Goal: Task Accomplishment & Management: Complete application form

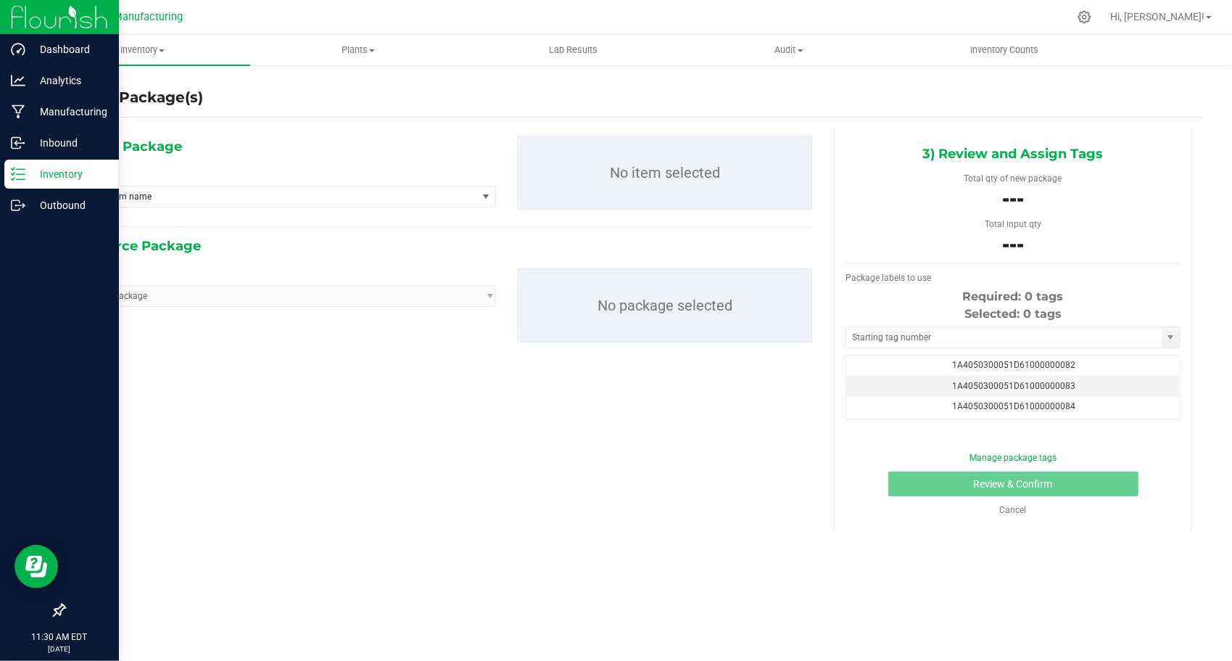
click at [42, 177] on p "Inventory" at bounding box center [68, 173] width 87 height 17
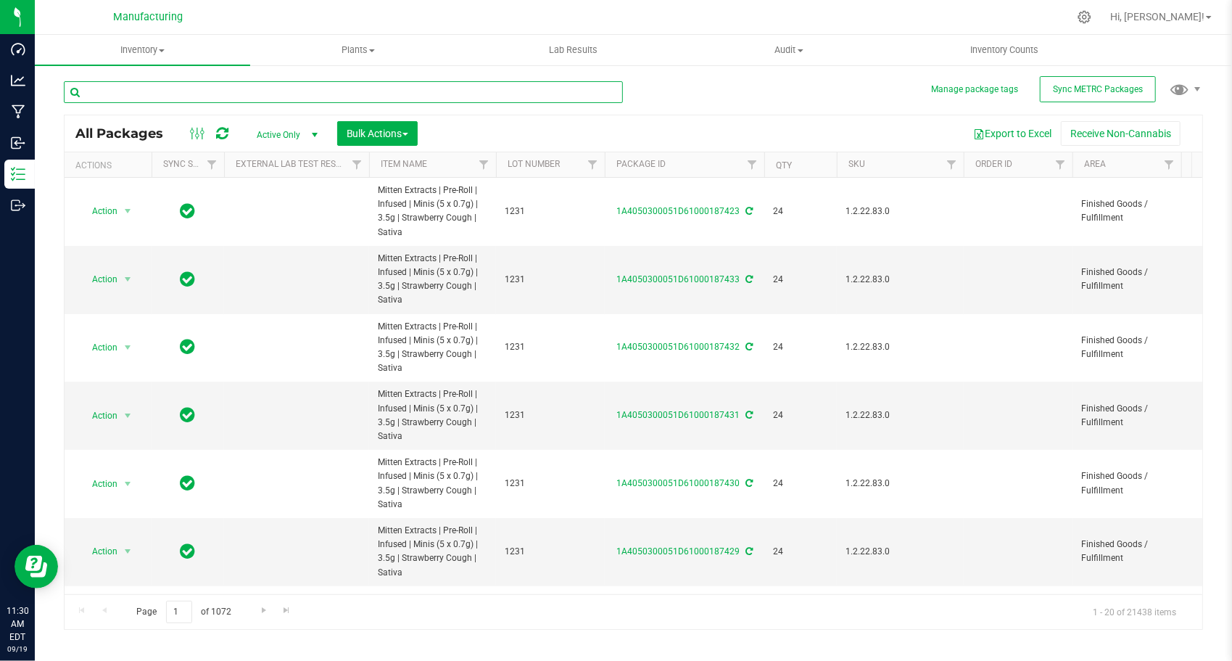
click at [307, 102] on input "text" at bounding box center [343, 92] width 559 height 22
paste input "1A4050300051D61000145148"
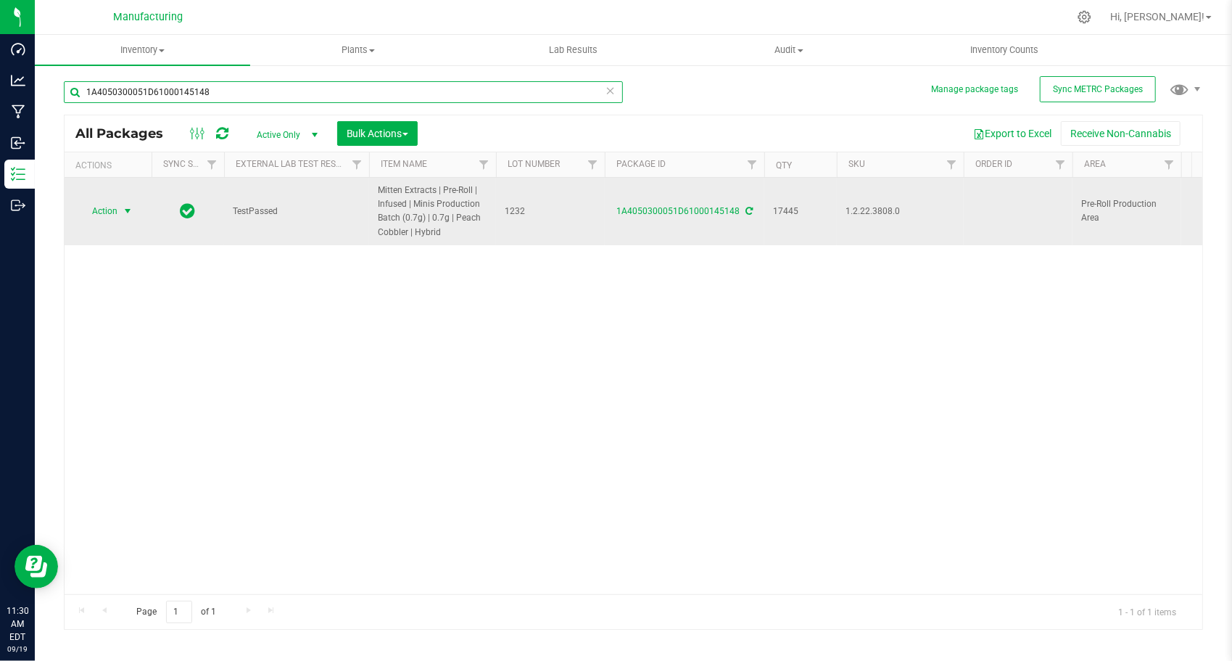
type input "1A4050300051D61000145148"
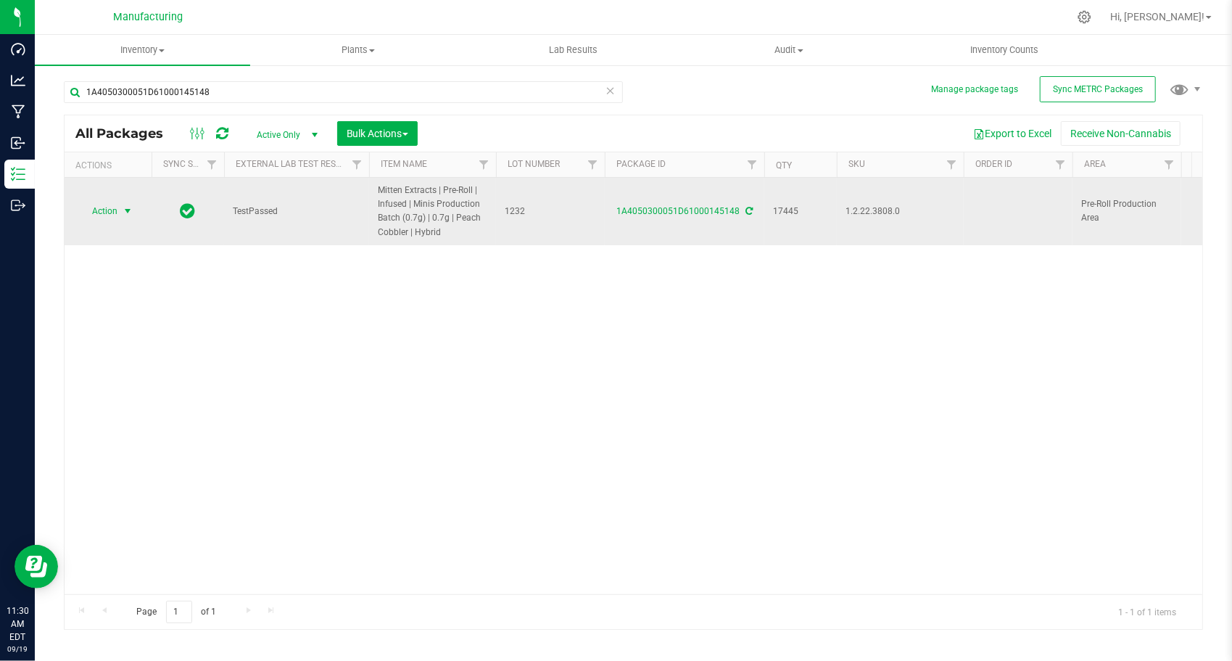
click at [132, 210] on span "select" at bounding box center [128, 211] width 12 height 12
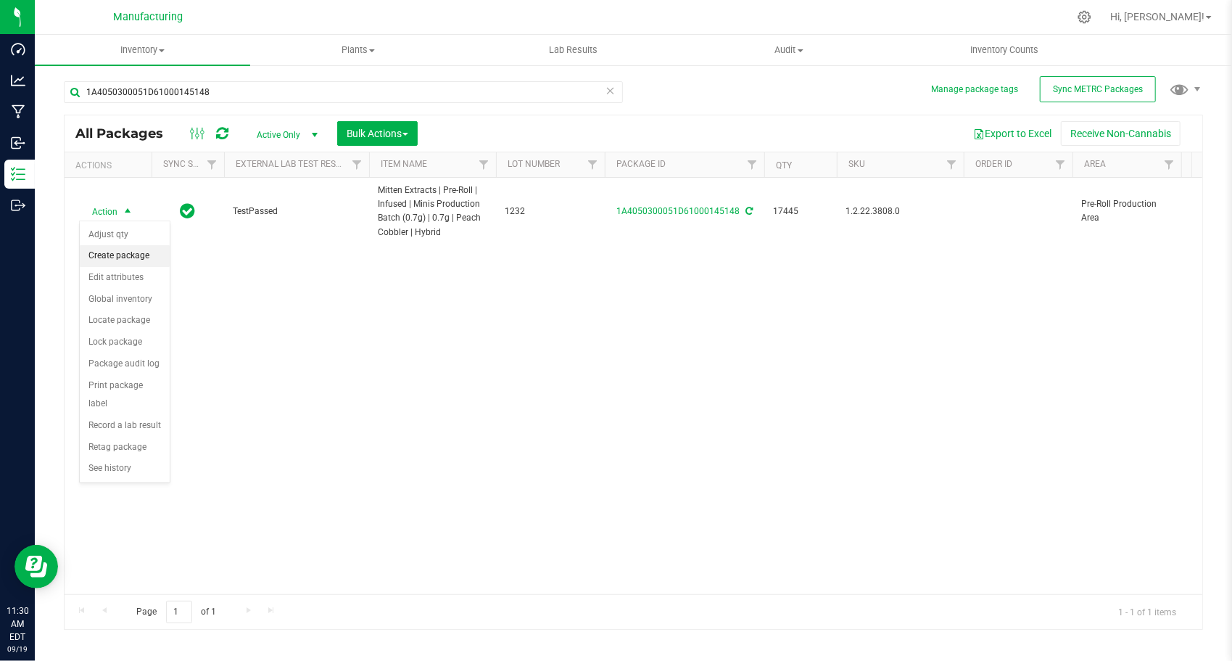
click at [133, 258] on li "Create package" at bounding box center [125, 256] width 90 height 22
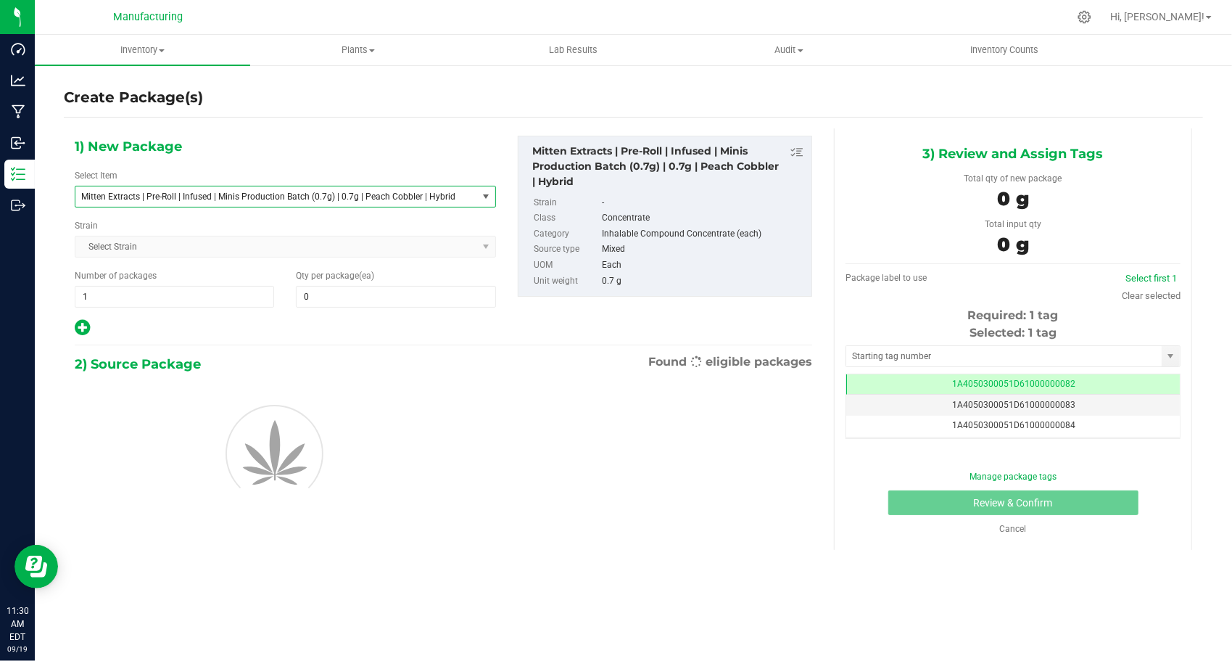
click at [309, 199] on span "Mitten Extracts | Pre-Roll | Infused | Minis Production Batch (0.7g) | 0.7g | P…" at bounding box center [268, 196] width 374 height 10
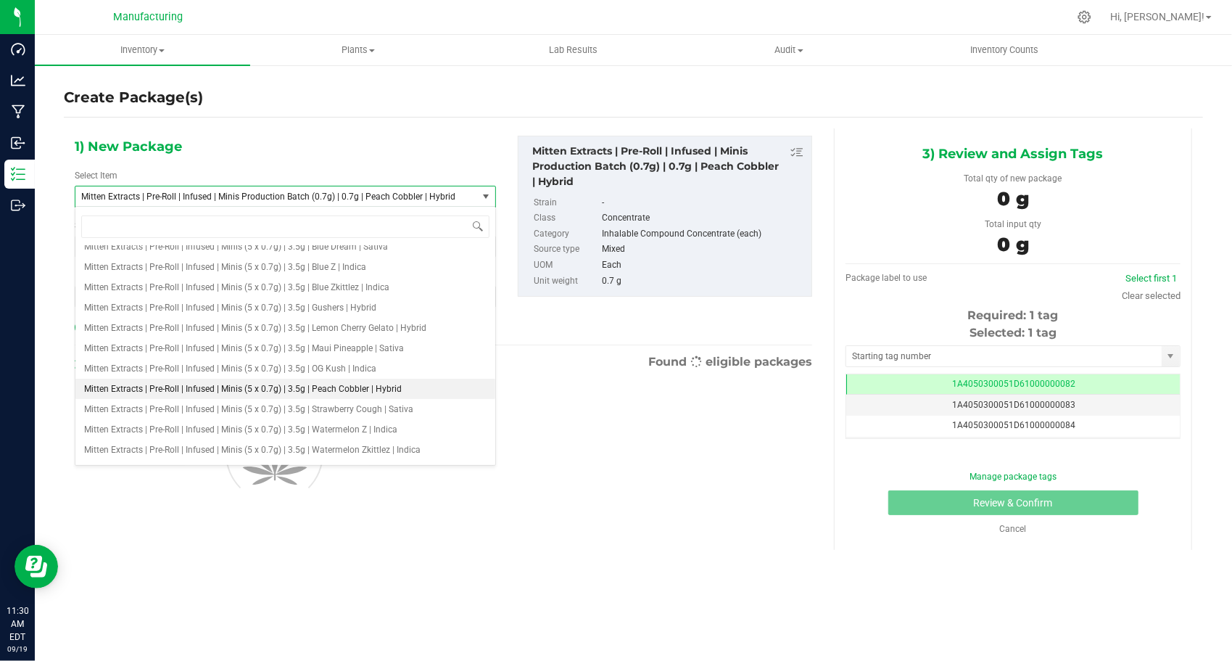
click at [336, 388] on span "Mitten Extracts | Pre-Roll | Infused | Minis (5 x 0.7g) | 3.5g | Peach Cobbler …" at bounding box center [243, 389] width 318 height 10
type input "0"
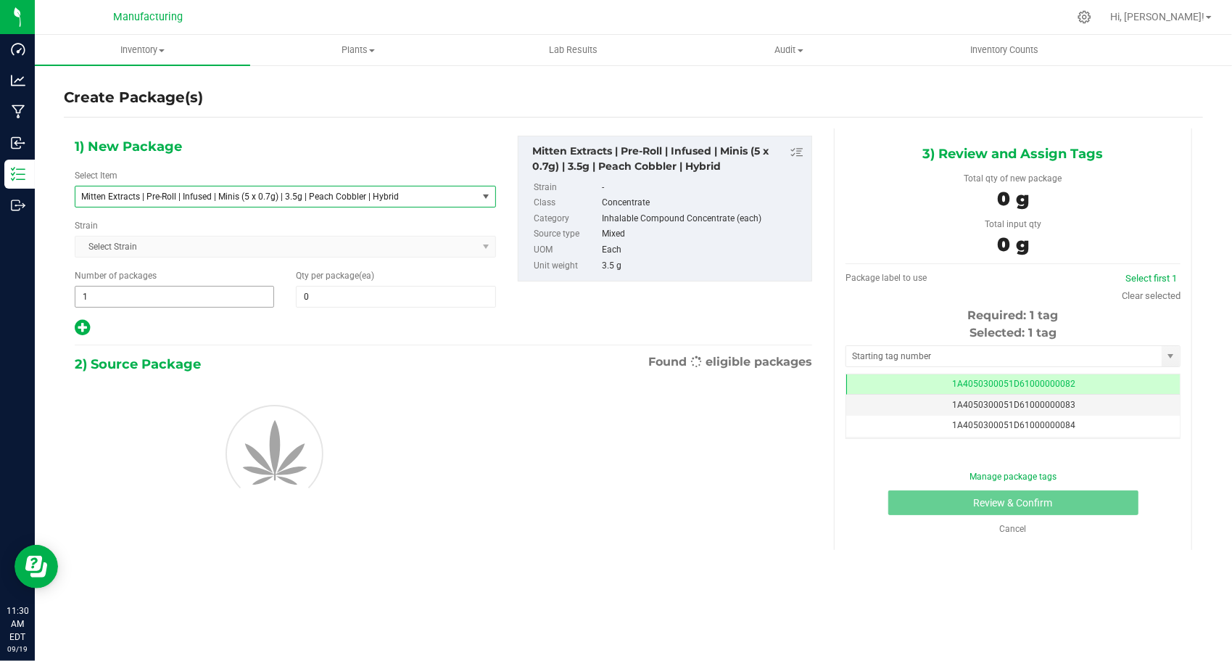
click at [149, 300] on span "1 1" at bounding box center [174, 297] width 199 height 22
type input "143"
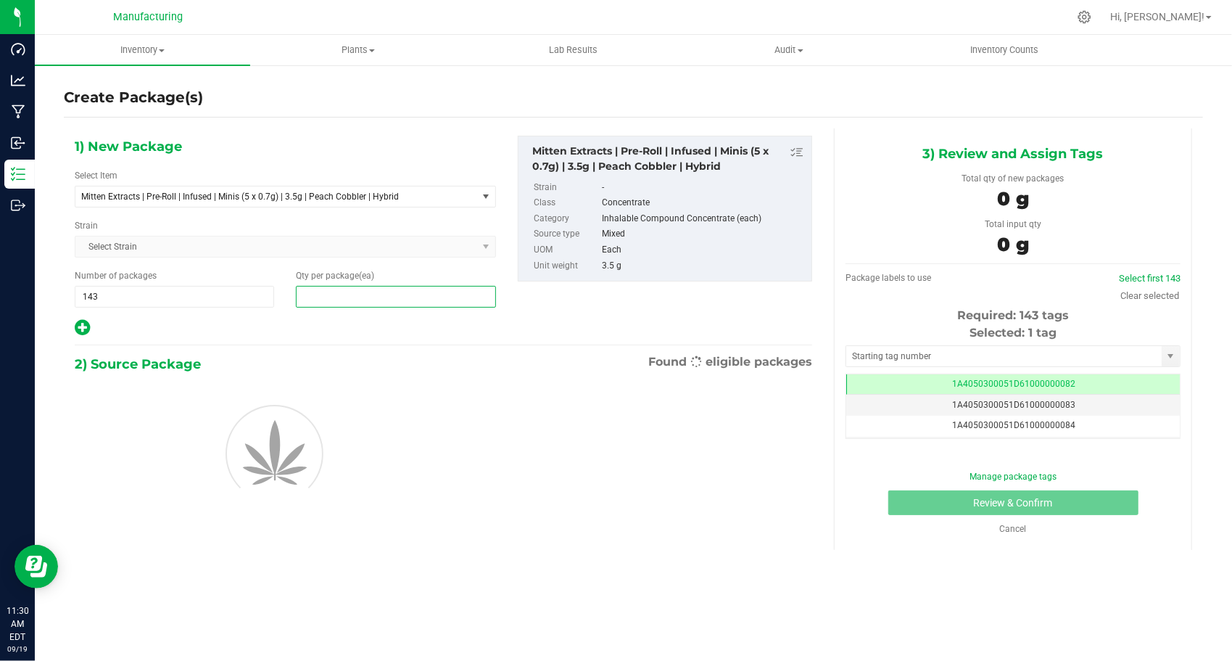
click at [332, 295] on span at bounding box center [395, 297] width 199 height 22
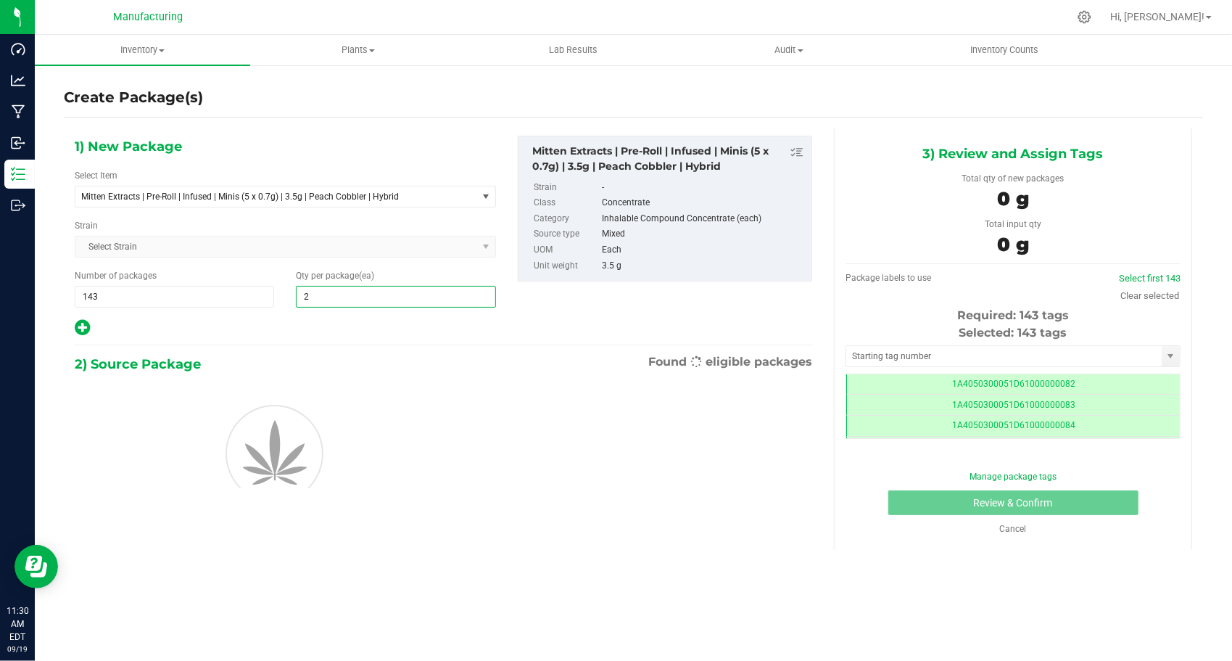
type input "24"
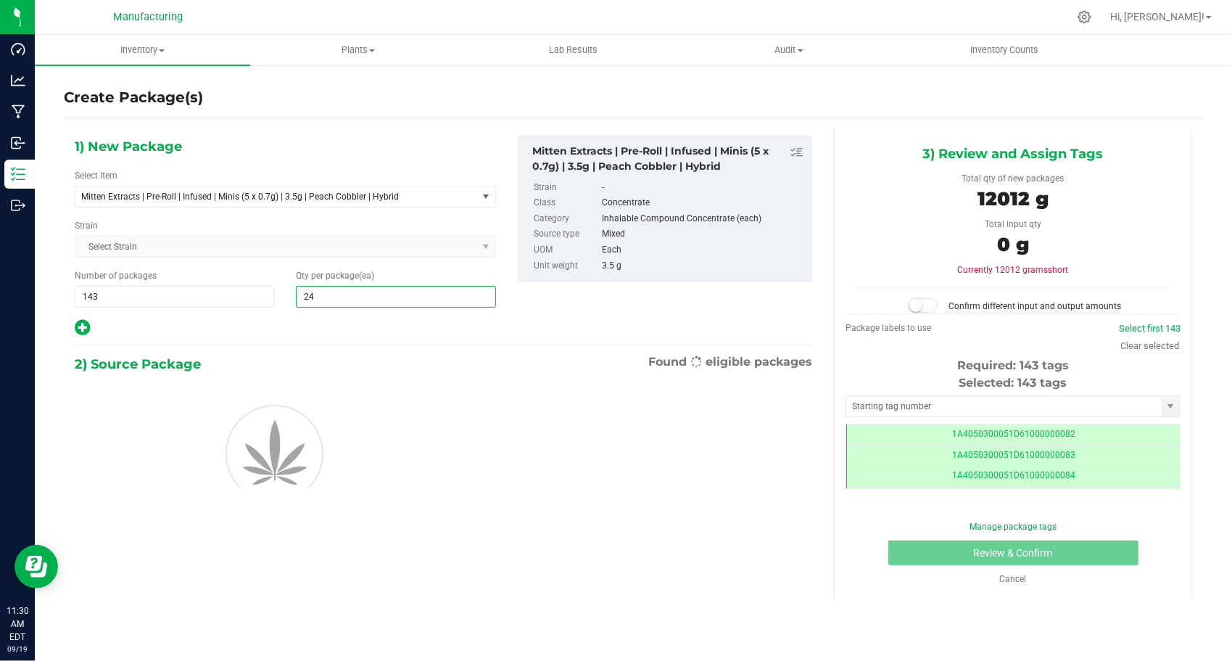
type input "24"
click at [273, 318] on div at bounding box center [285, 327] width 421 height 19
click at [959, 403] on input "text" at bounding box center [1004, 406] width 316 height 20
type input "1A4050300051D61000187454"
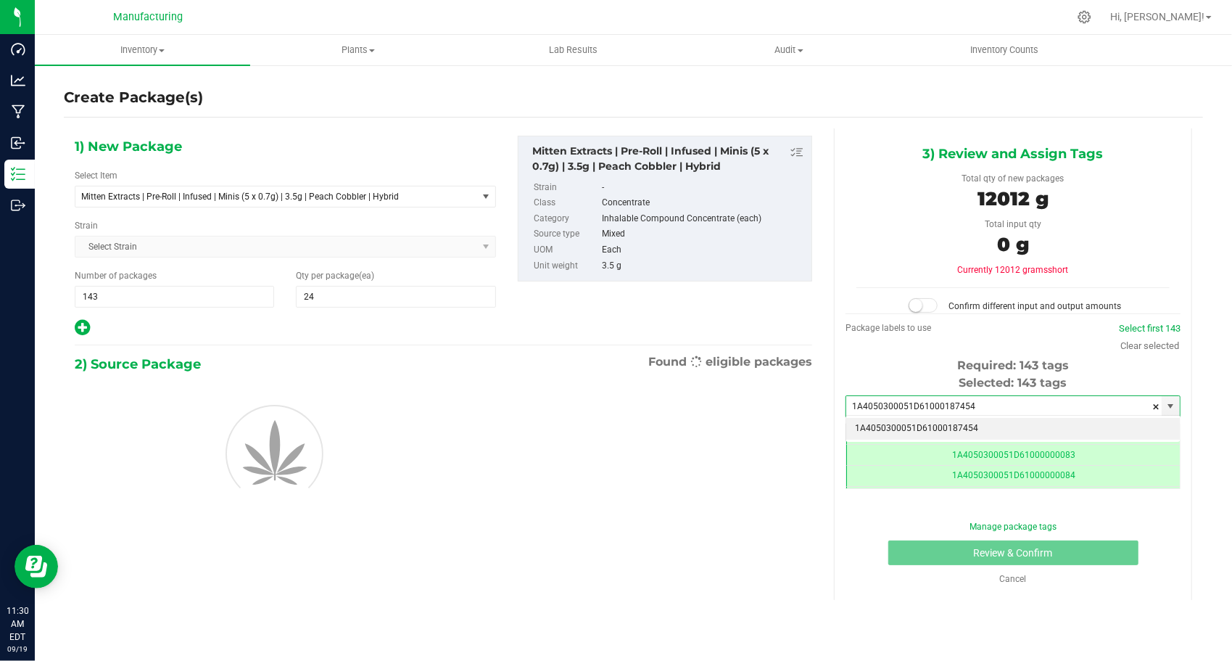
click at [944, 419] on li "1A4050300051D61000187454" at bounding box center [1013, 429] width 334 height 22
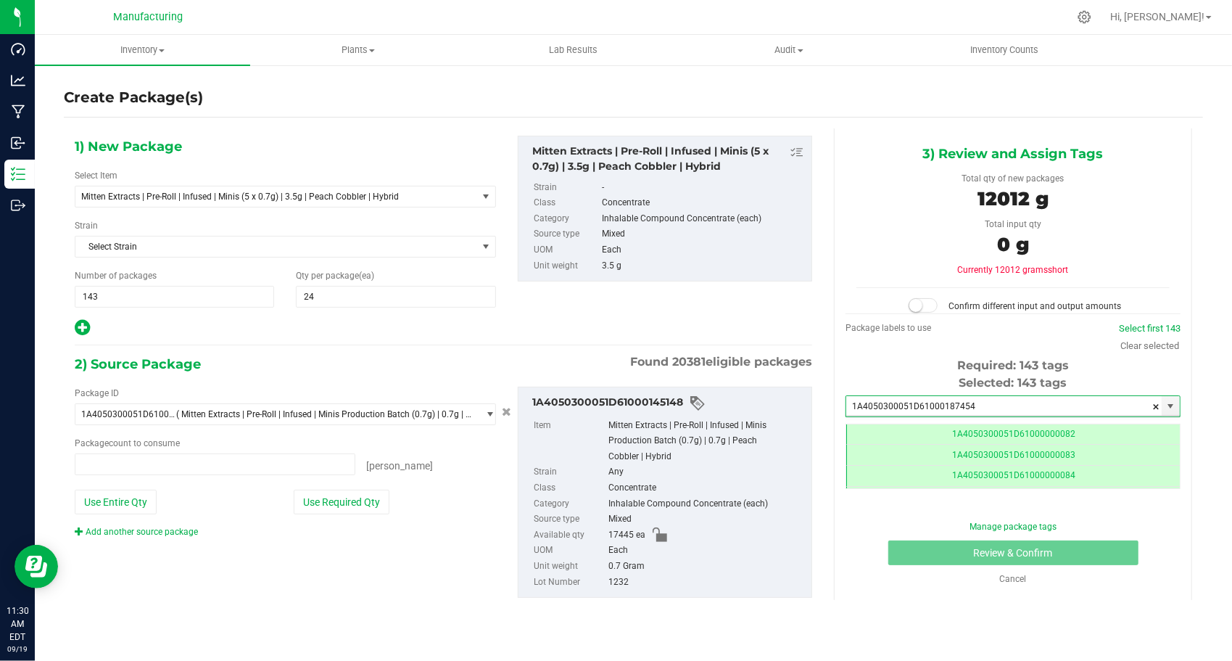
type input "0 ea"
type input "1A4050300051D61000187454"
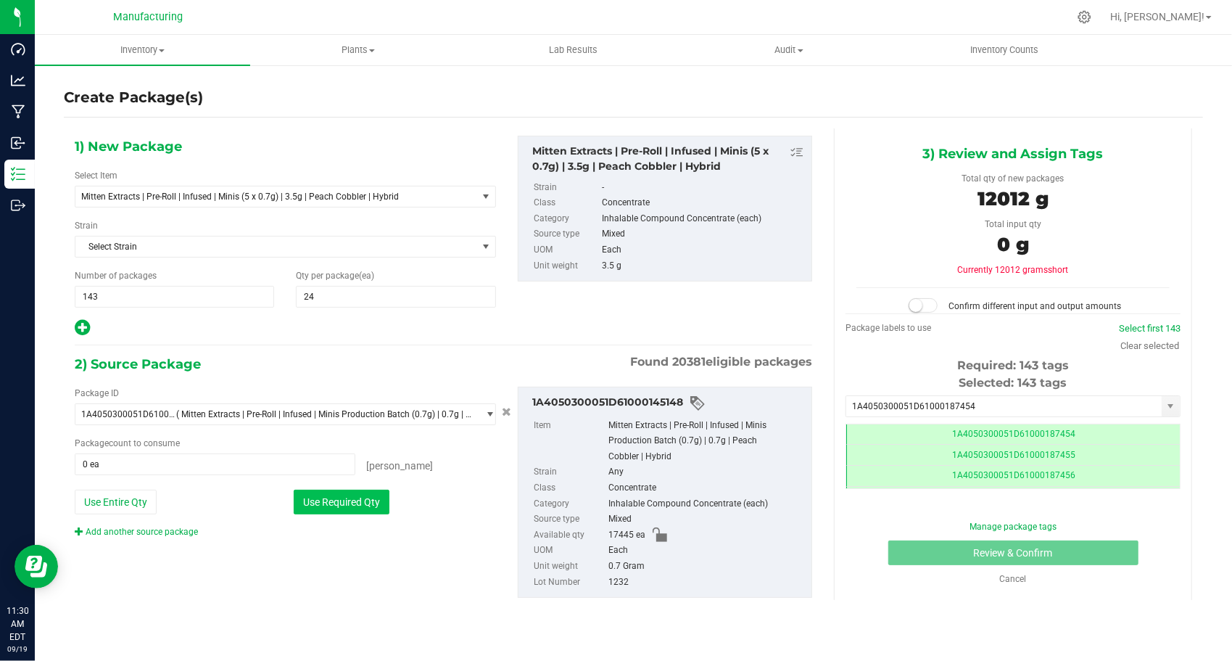
click at [367, 503] on button "Use Required Qty" at bounding box center [342, 502] width 96 height 25
type input "17160 ea"
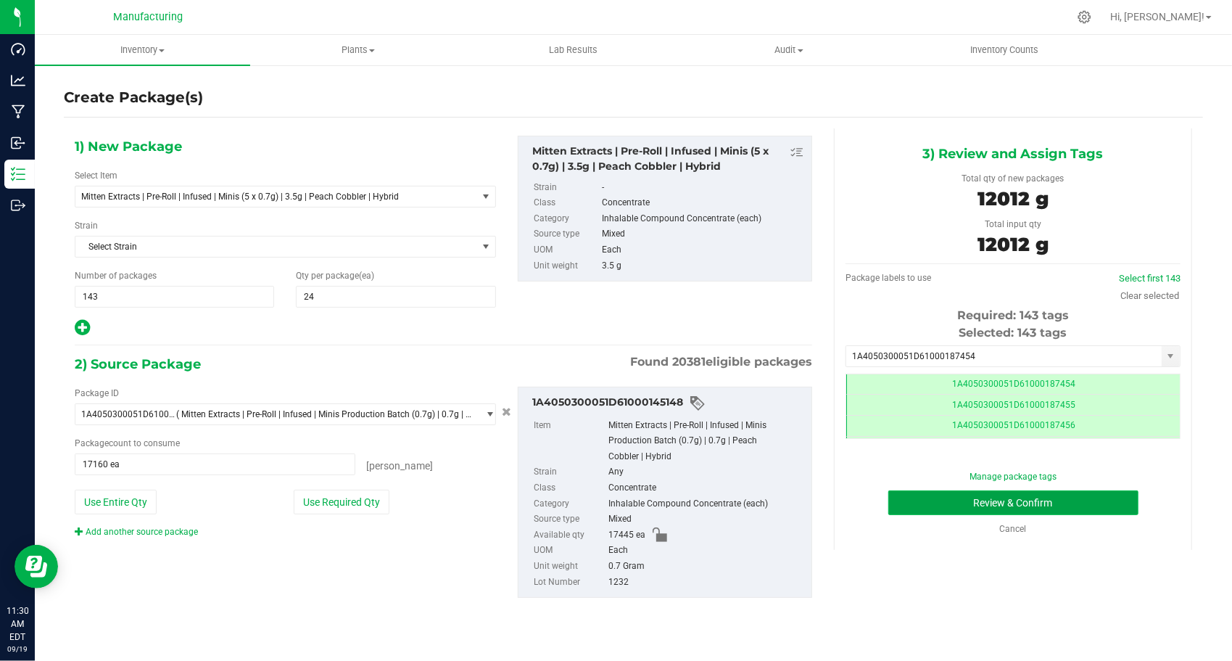
click at [901, 494] on button "Review & Confirm" at bounding box center [1014, 502] width 250 height 25
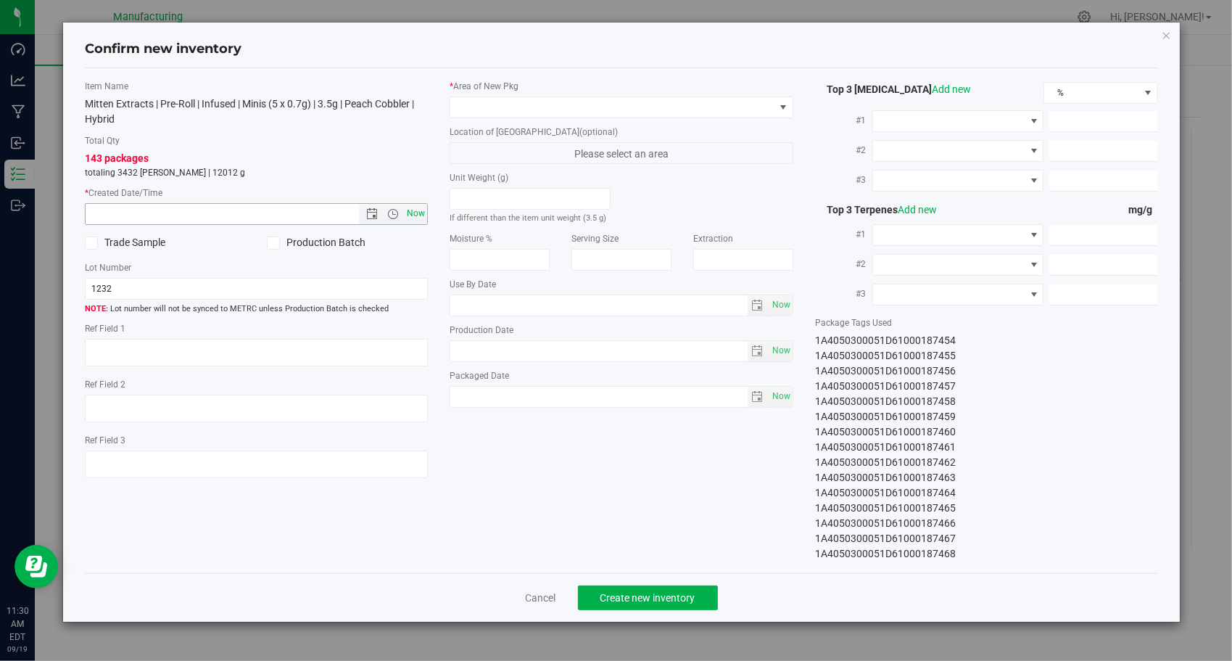
click at [422, 207] on span "Now" at bounding box center [416, 213] width 25 height 21
type input "[DATE] 11:30 AM"
click at [642, 94] on div "* Area of [GEOGRAPHIC_DATA]" at bounding box center [622, 99] width 344 height 38
click at [635, 106] on span at bounding box center [612, 107] width 324 height 20
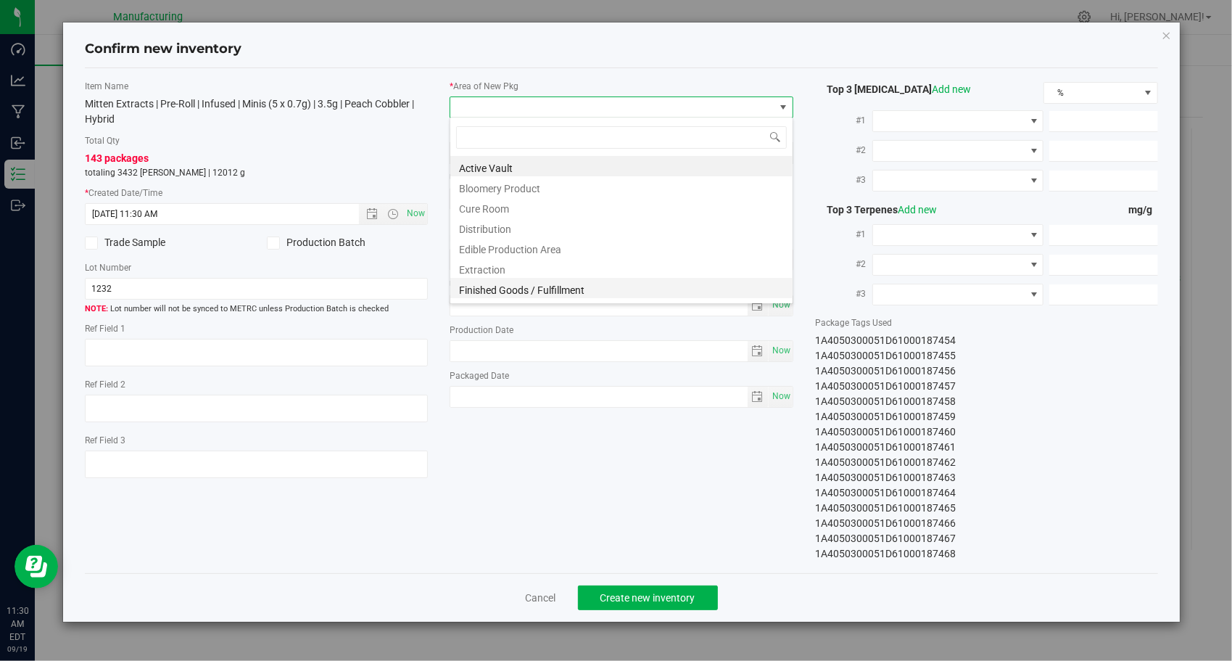
type input "17160 ea"
click at [503, 281] on li "Finished Goods / Fulfillment" at bounding box center [621, 288] width 342 height 20
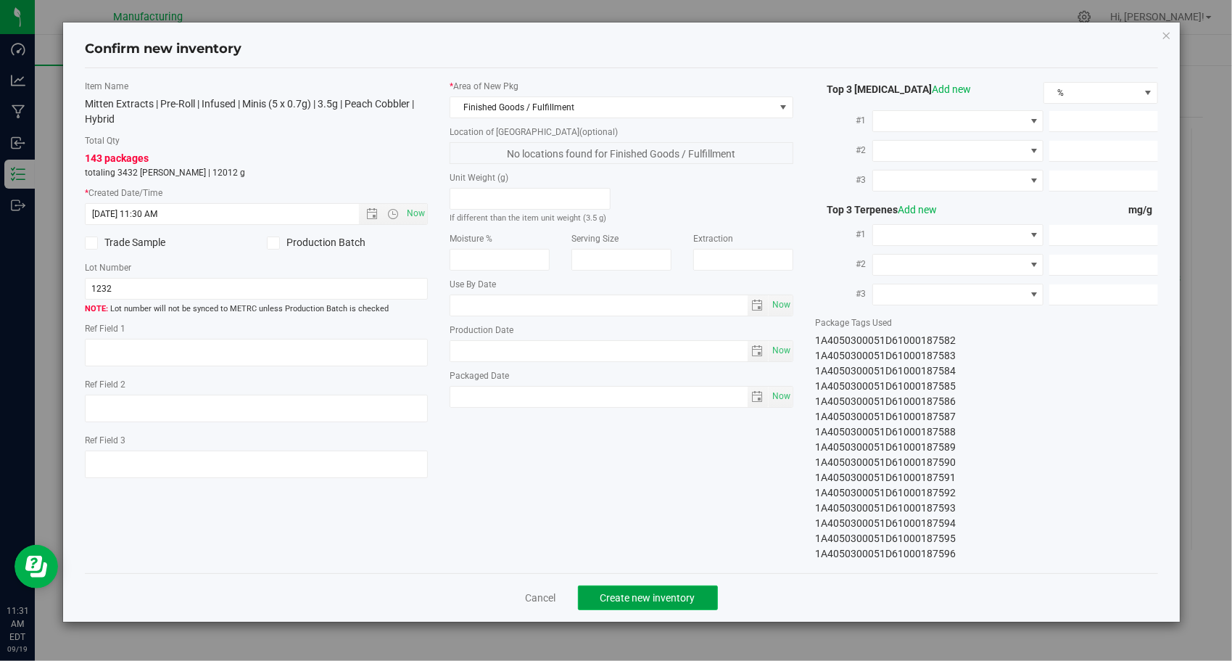
click at [653, 601] on span "Create new inventory" at bounding box center [648, 598] width 95 height 12
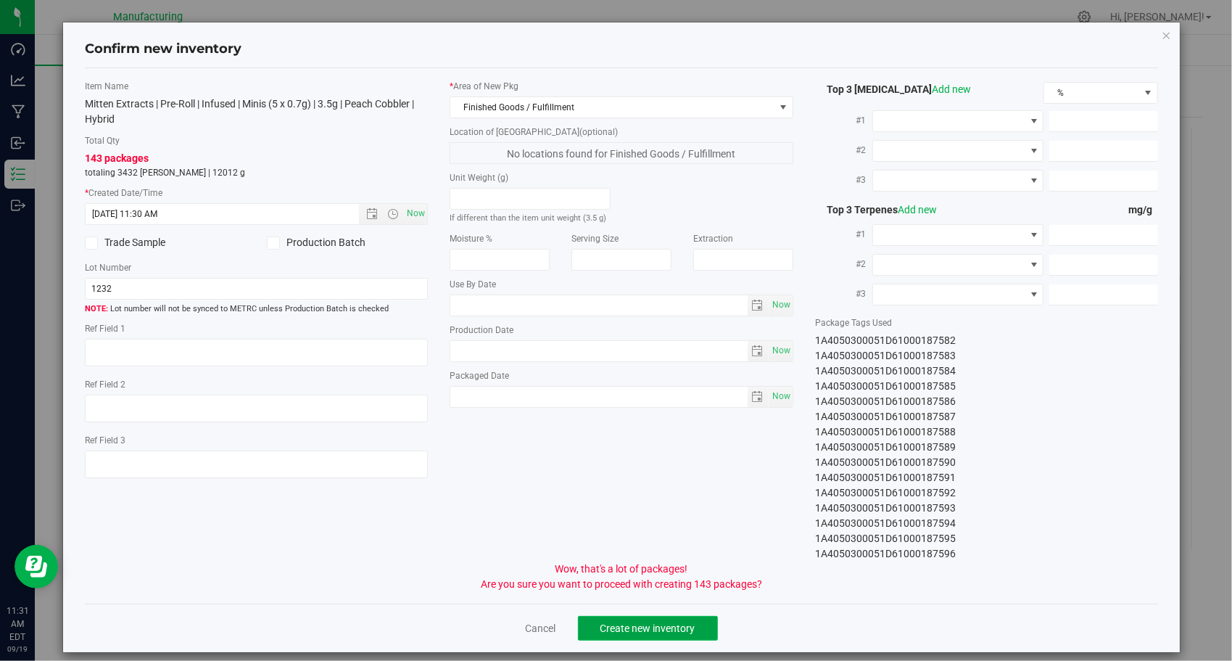
click at [671, 622] on span "Create new inventory" at bounding box center [648, 628] width 95 height 12
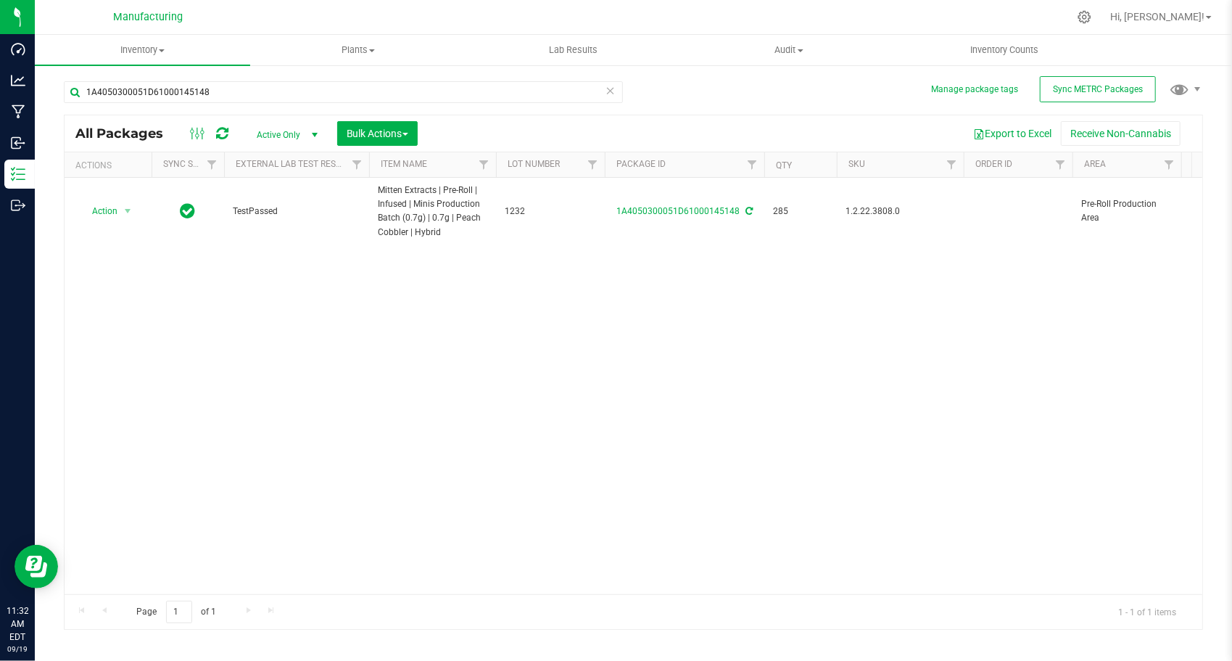
click at [606, 96] on icon at bounding box center [611, 89] width 10 height 17
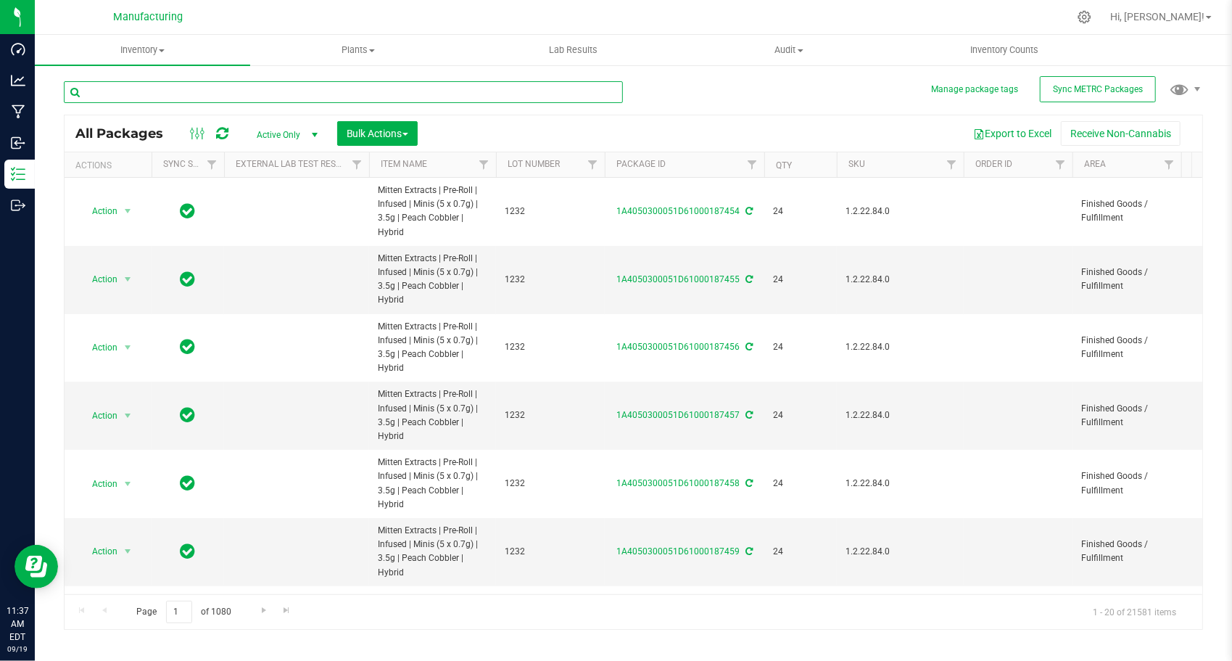
click at [368, 96] on input "text" at bounding box center [343, 92] width 559 height 22
paste input "1A4050300051D61000145151"
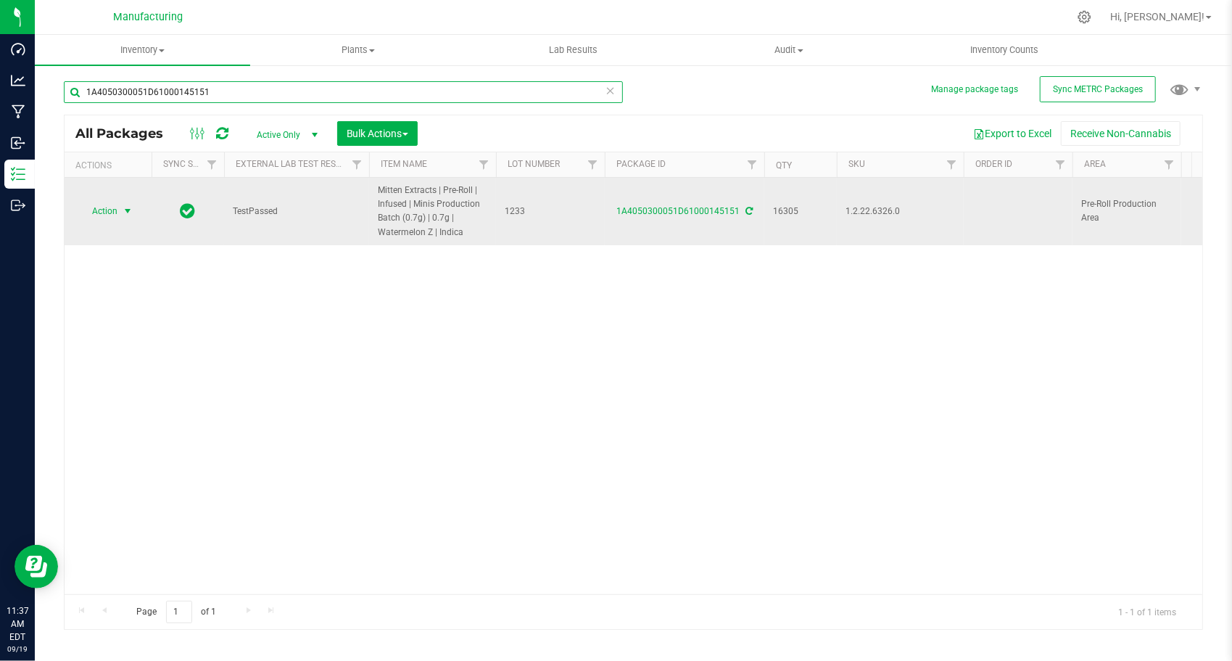
type input "1A4050300051D61000145151"
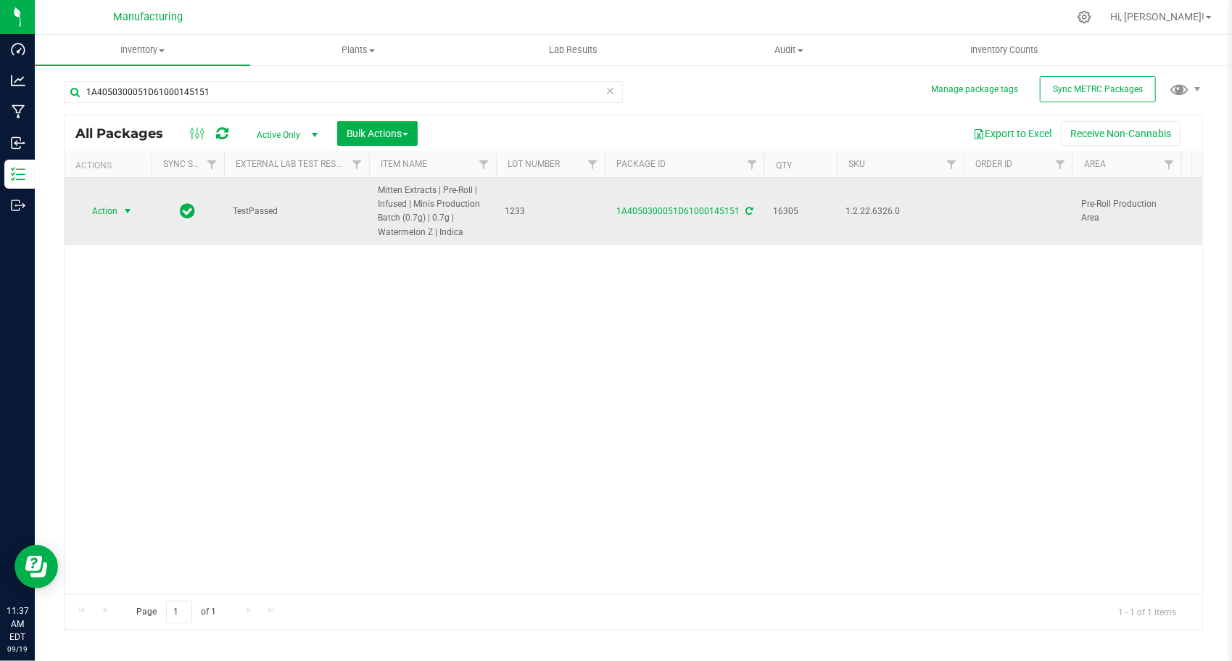
click at [123, 202] on span "select" at bounding box center [128, 211] width 18 height 20
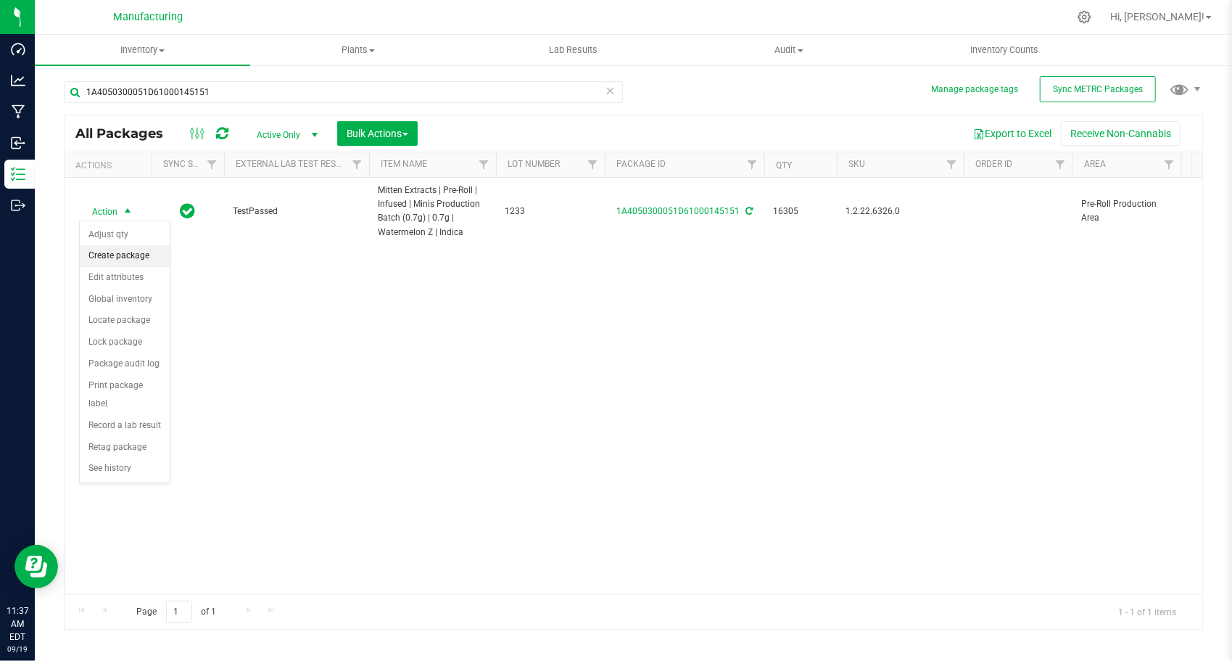
click at [128, 251] on li "Create package" at bounding box center [125, 256] width 90 height 22
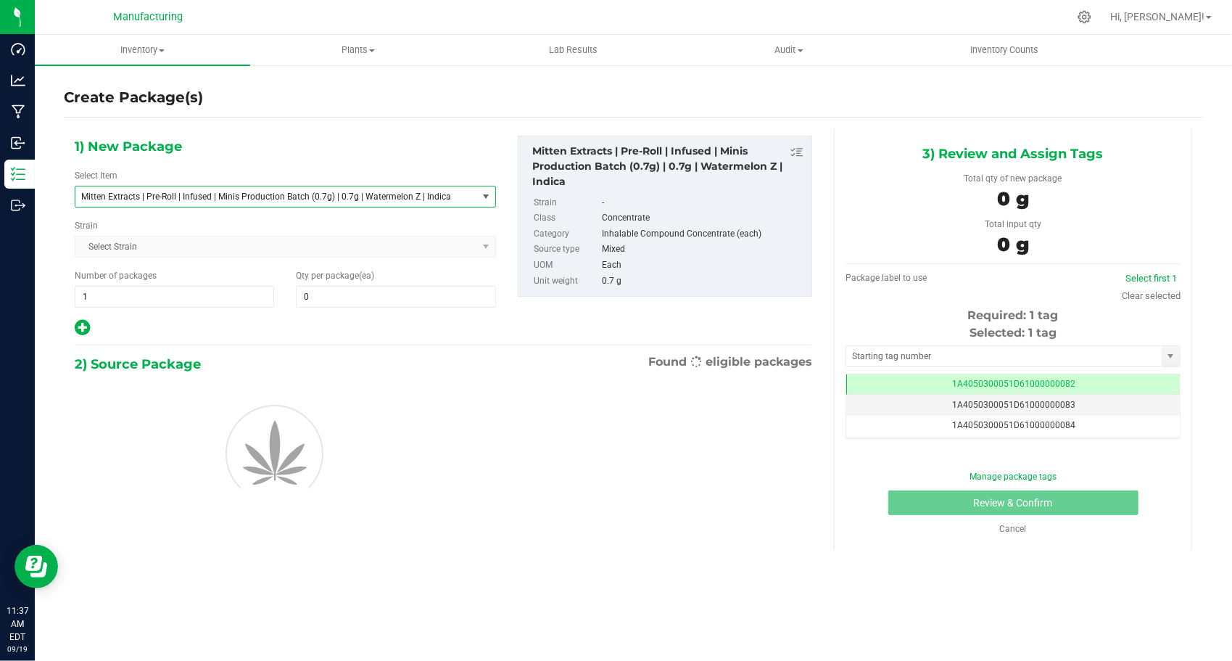
click at [231, 194] on span "Mitten Extracts | Pre-Roll | Infused | Minis Production Batch (0.7g) | 0.7g | W…" at bounding box center [268, 196] width 374 height 10
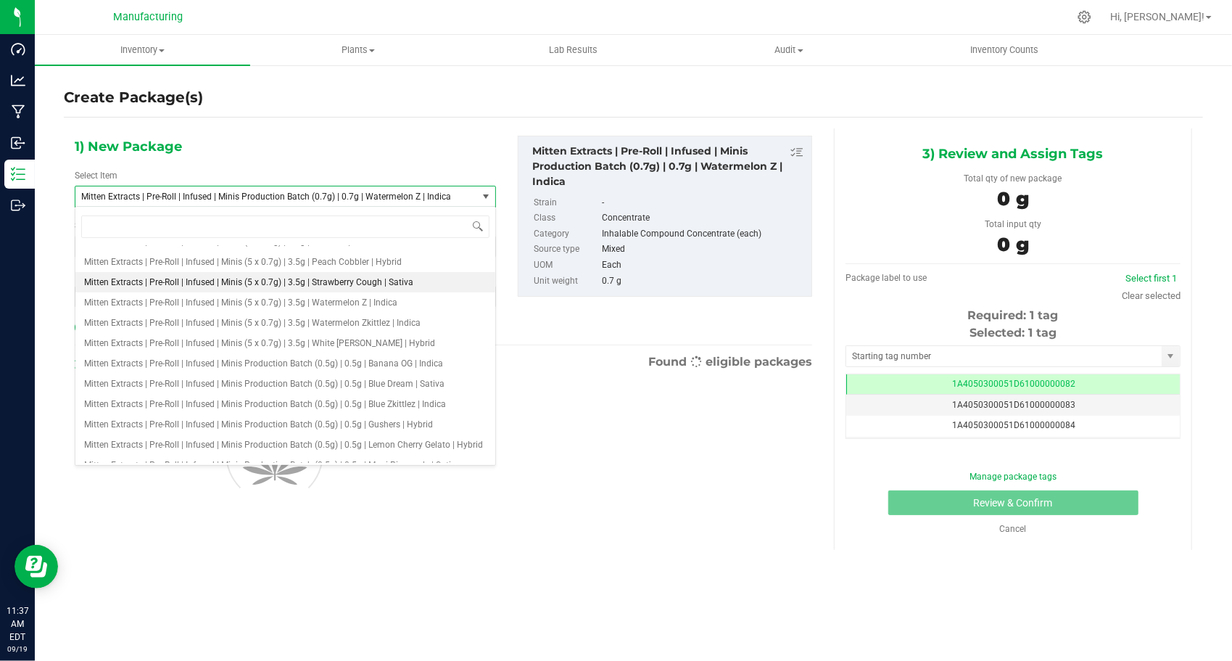
scroll to position [2295, 0]
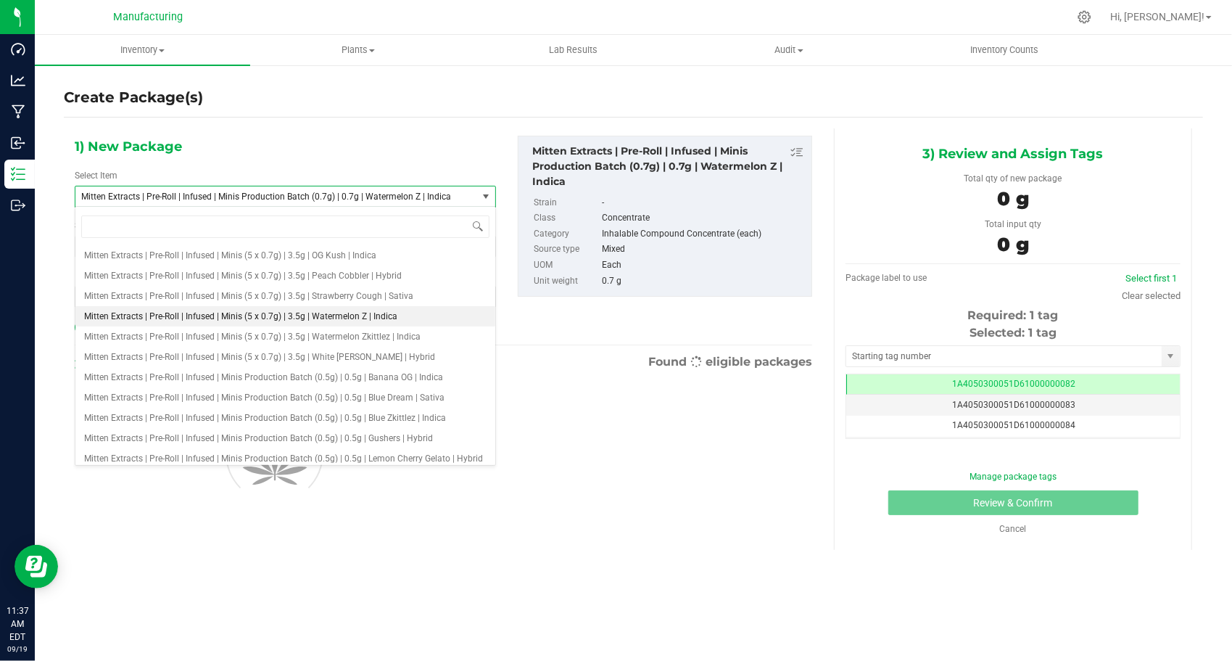
click at [307, 313] on span "Mitten Extracts | Pre-Roll | Infused | Minis (5 x 0.7g) | 3.5g | Watermelon Z |…" at bounding box center [240, 316] width 313 height 10
type input "0"
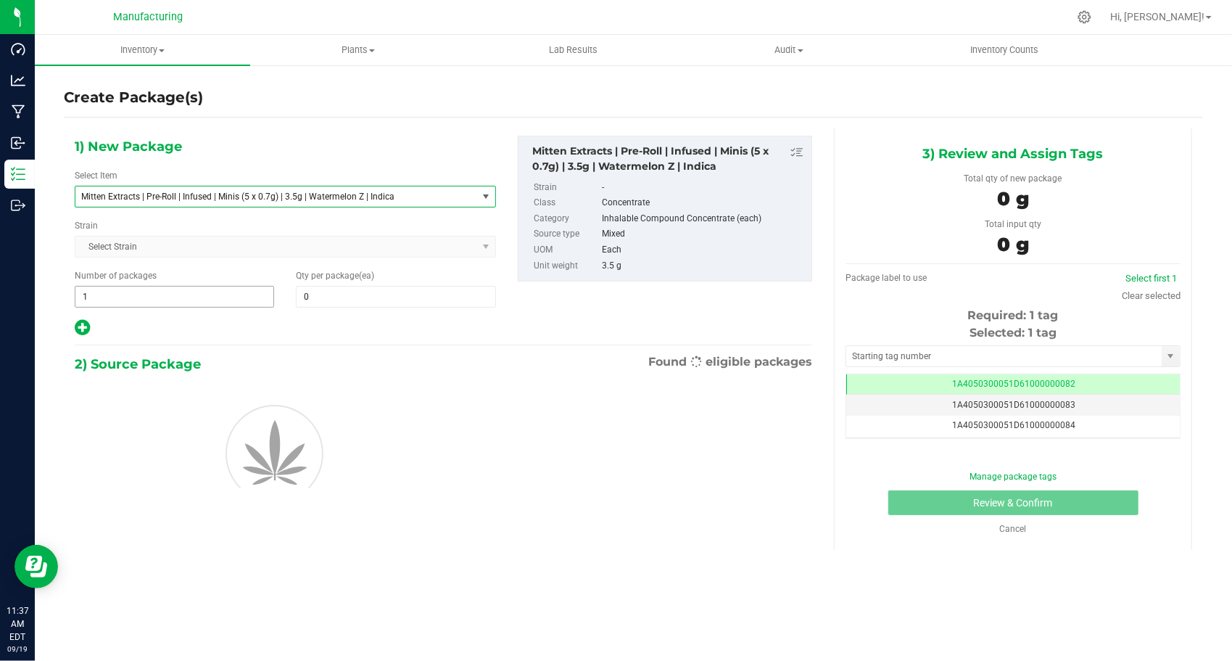
click at [168, 300] on span "1 1" at bounding box center [174, 297] width 199 height 22
type input "134"
click at [353, 290] on span at bounding box center [395, 297] width 199 height 22
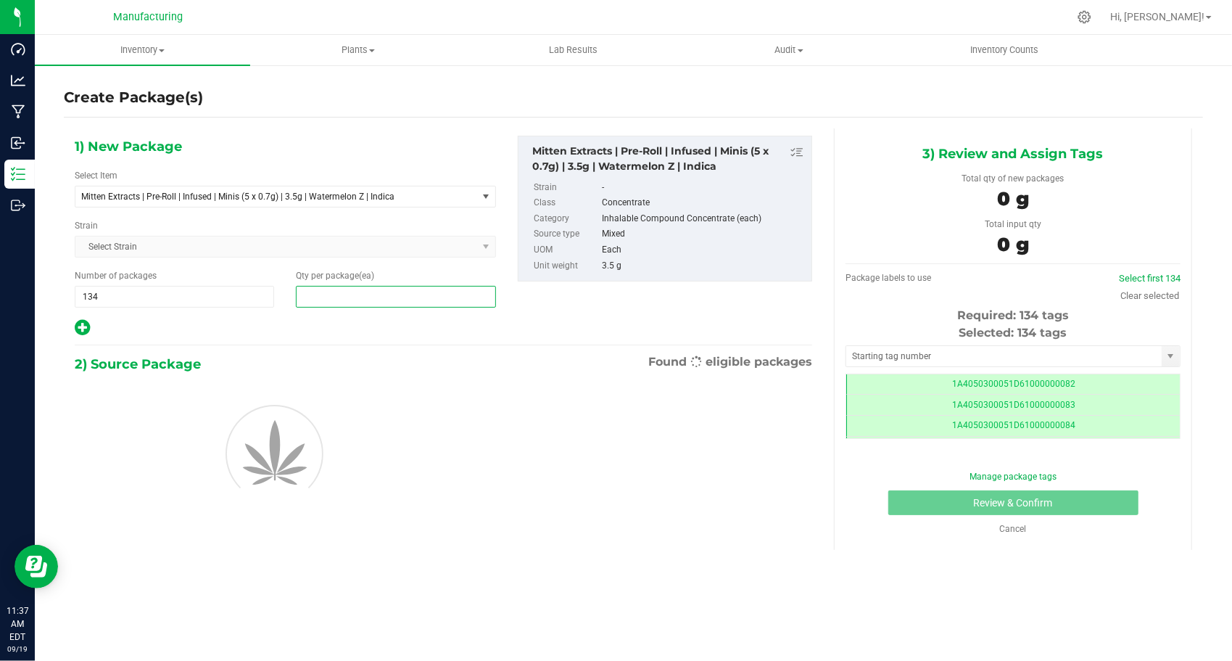
scroll to position [0, 0]
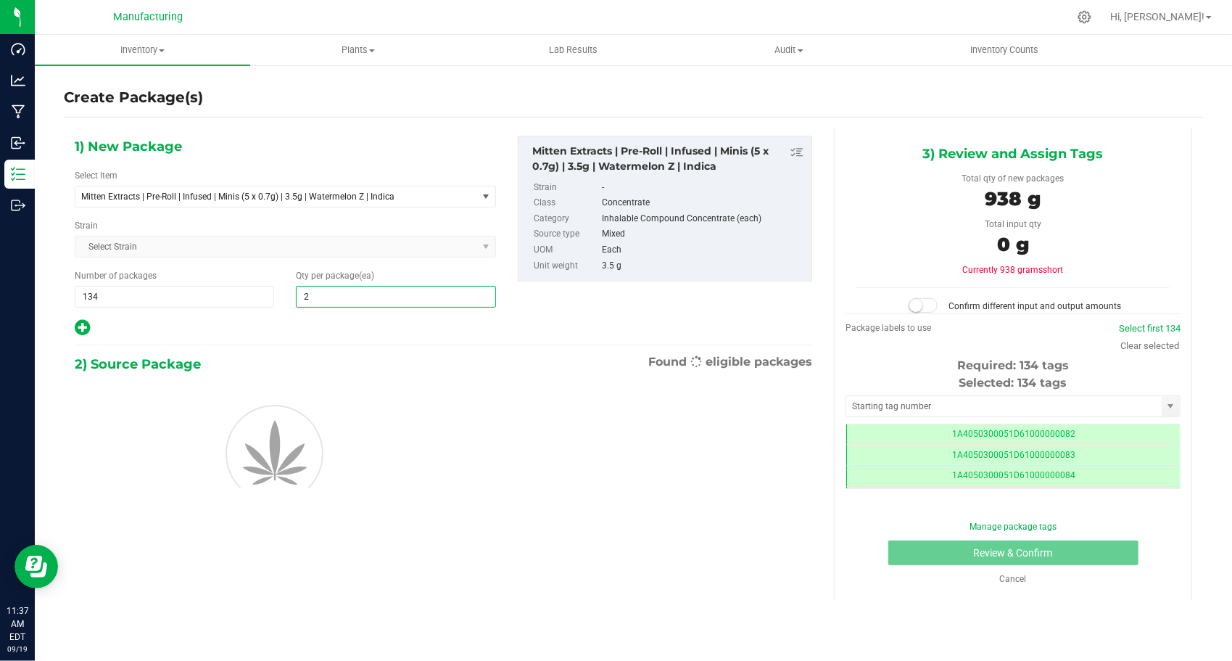
type input "24"
click at [271, 331] on div at bounding box center [285, 327] width 421 height 19
click at [913, 409] on input "text" at bounding box center [1004, 406] width 316 height 20
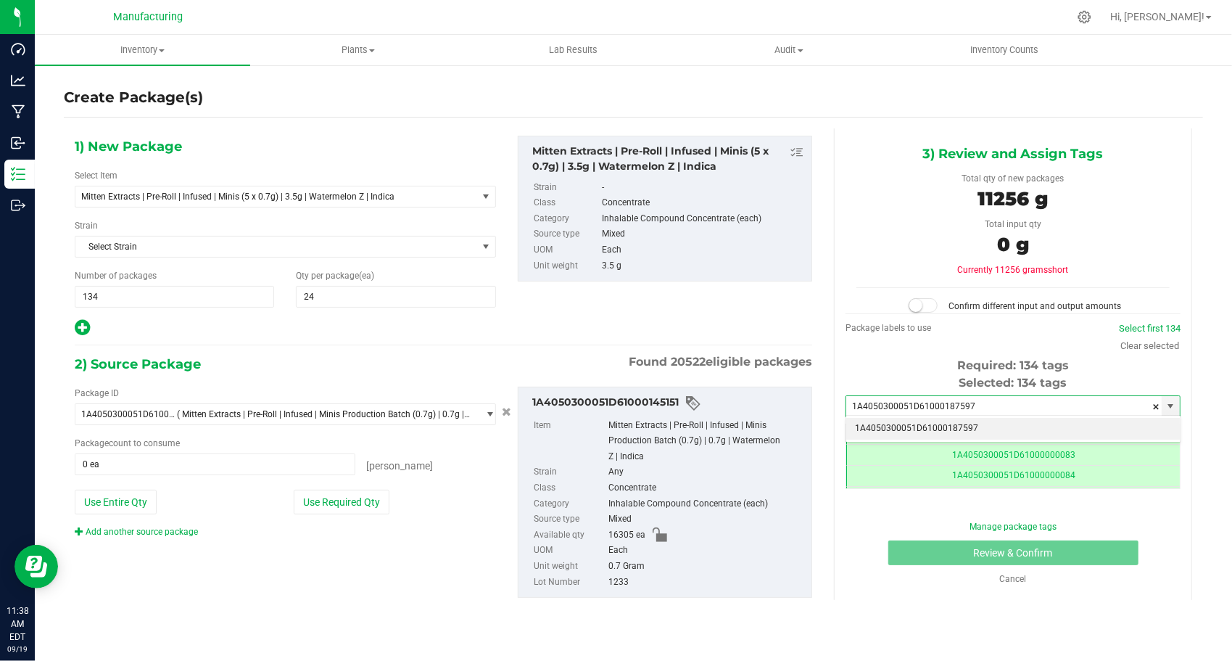
click at [946, 425] on li "1A4050300051D61000187597" at bounding box center [1013, 429] width 334 height 22
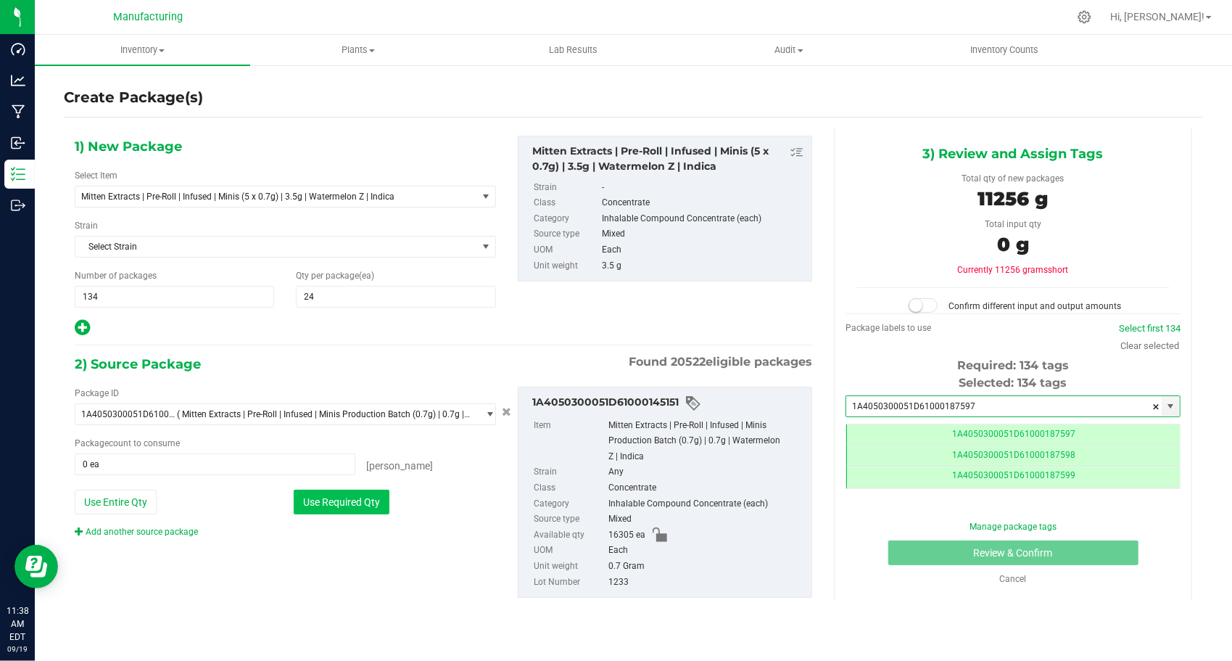
type input "1A4050300051D61000187597"
click at [383, 498] on button "Use Required Qty" at bounding box center [342, 502] width 96 height 25
type input "16080 ea"
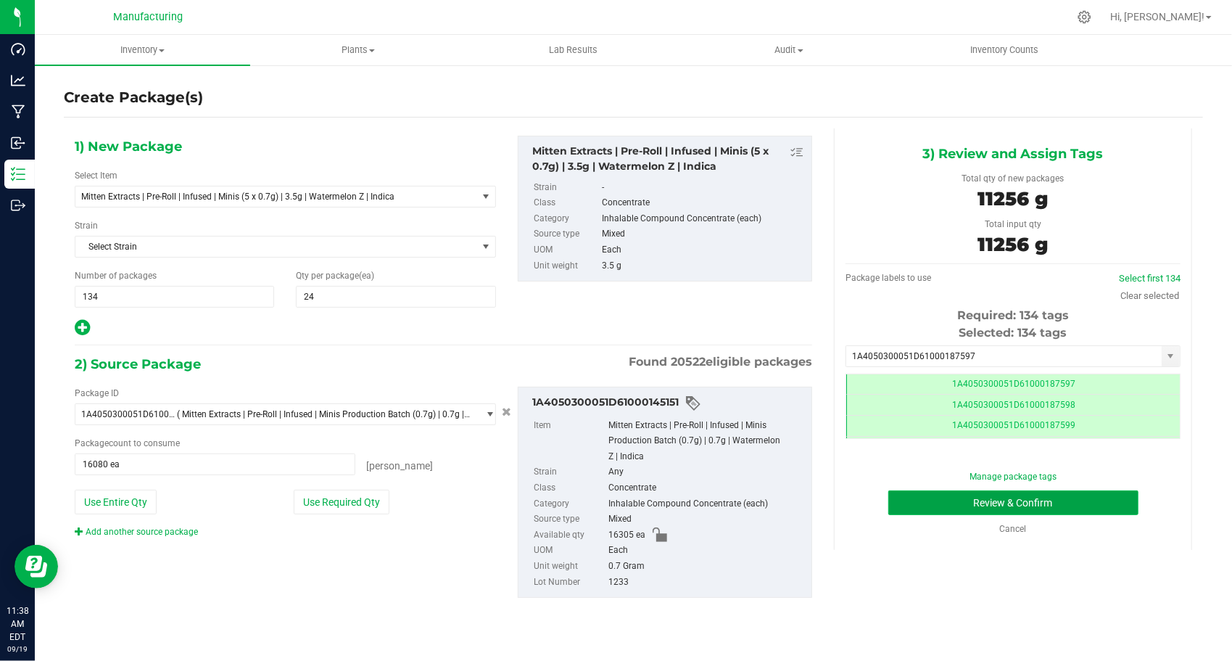
click at [913, 509] on button "Review & Confirm" at bounding box center [1014, 502] width 250 height 25
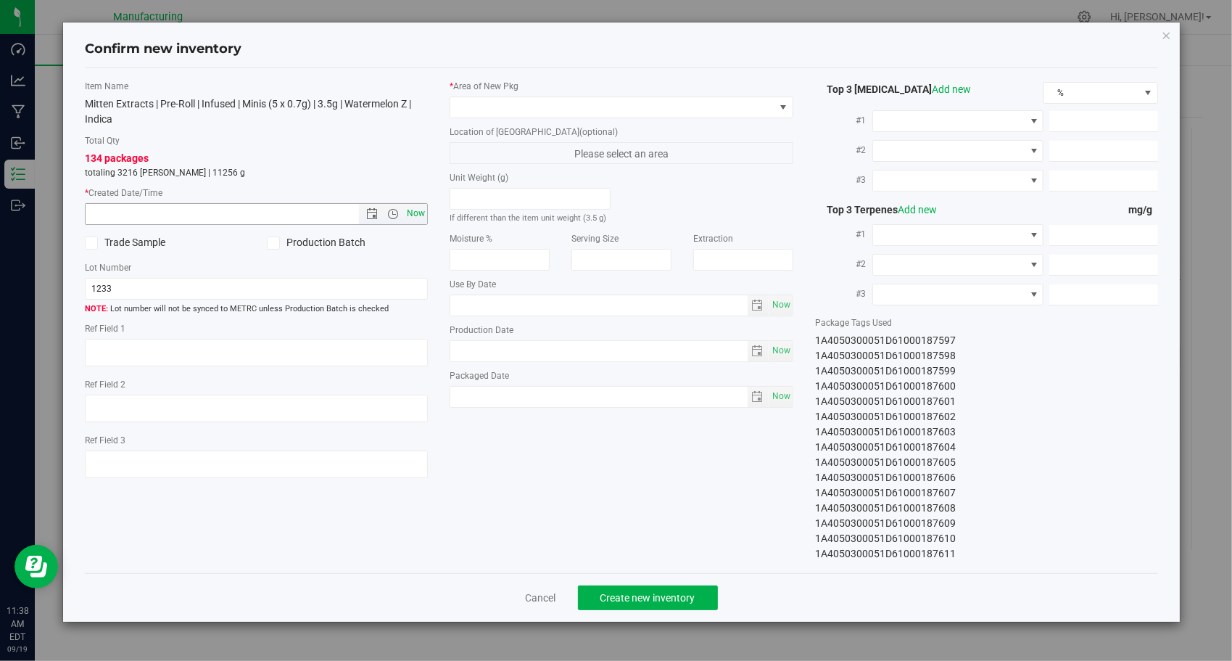
click at [423, 213] on span "Now" at bounding box center [416, 213] width 25 height 21
type input "[DATE] 11:38 AM"
click at [573, 101] on span at bounding box center [612, 107] width 324 height 20
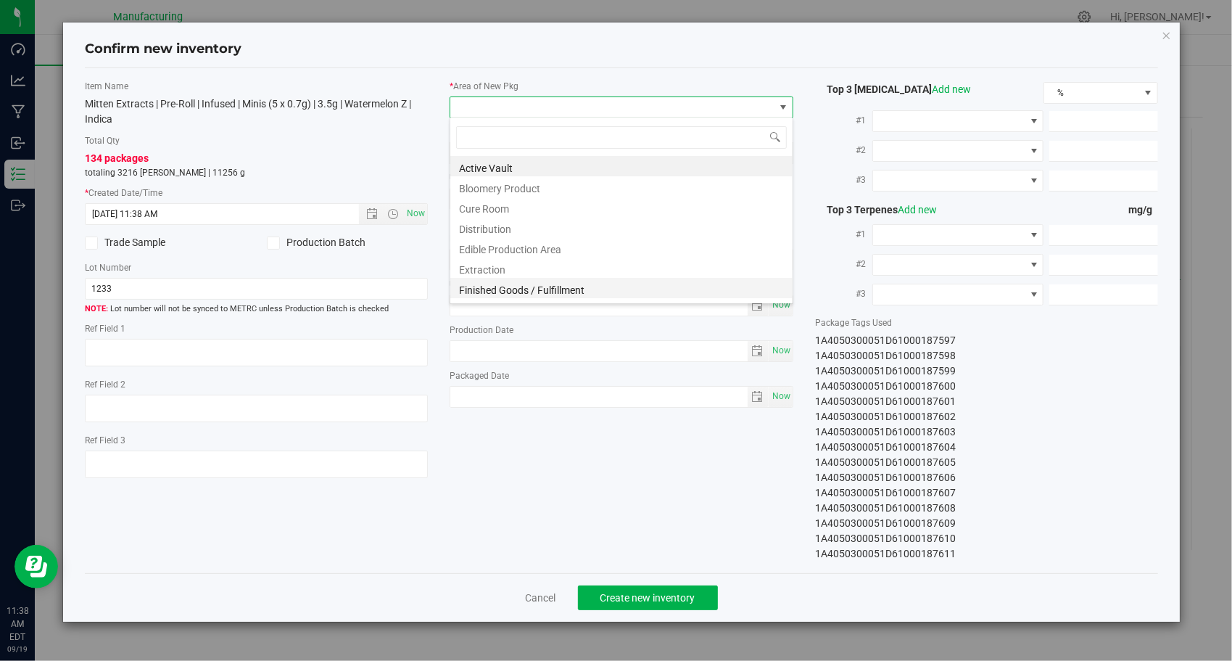
click at [505, 292] on li "Finished Goods / Fulfillment" at bounding box center [621, 288] width 342 height 20
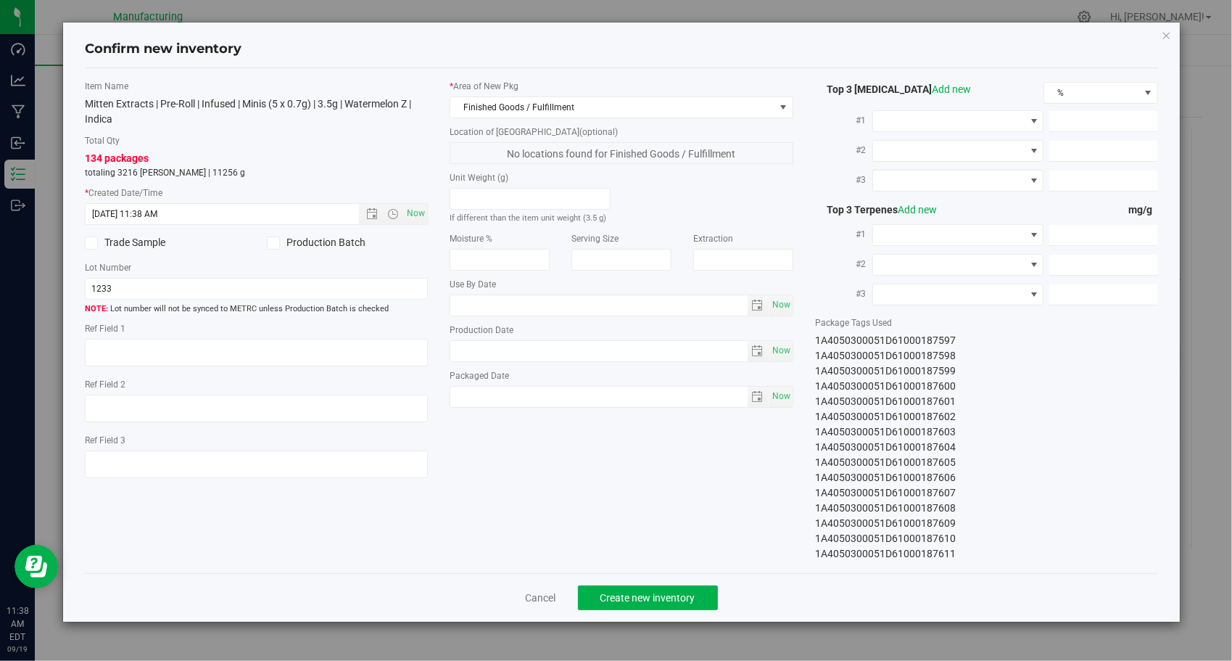
click at [503, 457] on div "Item Name Mitten Extracts | Pre-Roll | Infused | Minis (5 x 0.7g) | 3.5g | Wate…" at bounding box center [622, 321] width 1096 height 482
click at [663, 606] on button "Create new inventory" at bounding box center [648, 597] width 140 height 25
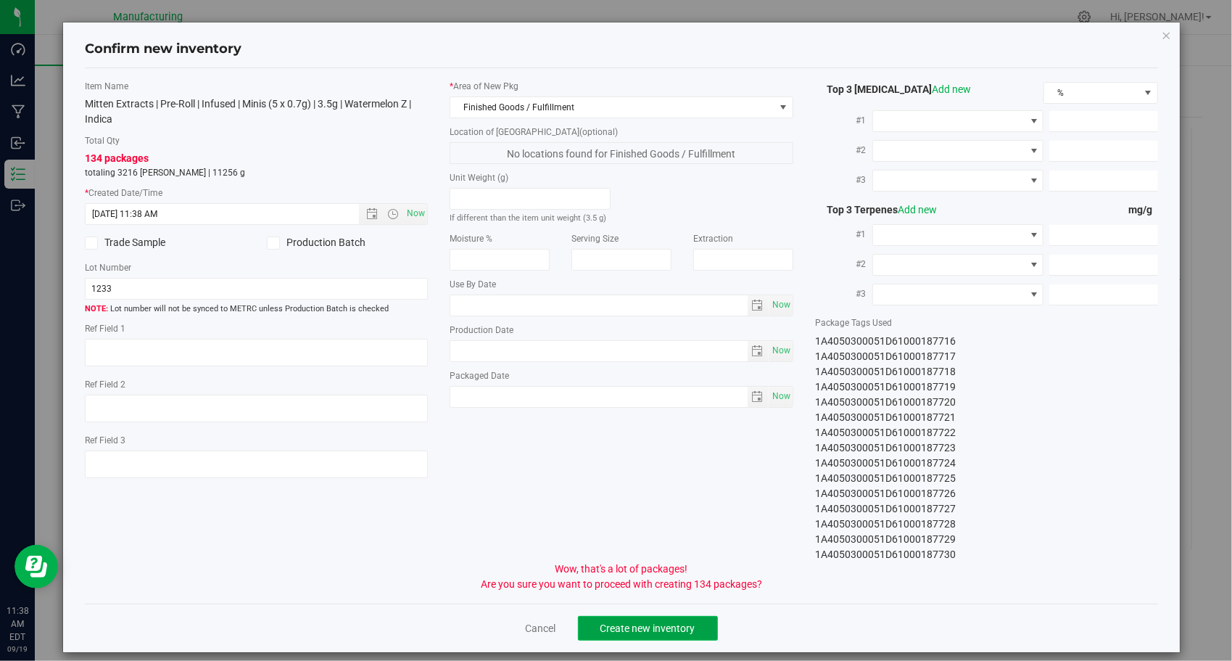
click at [646, 622] on span "Create new inventory" at bounding box center [648, 628] width 95 height 12
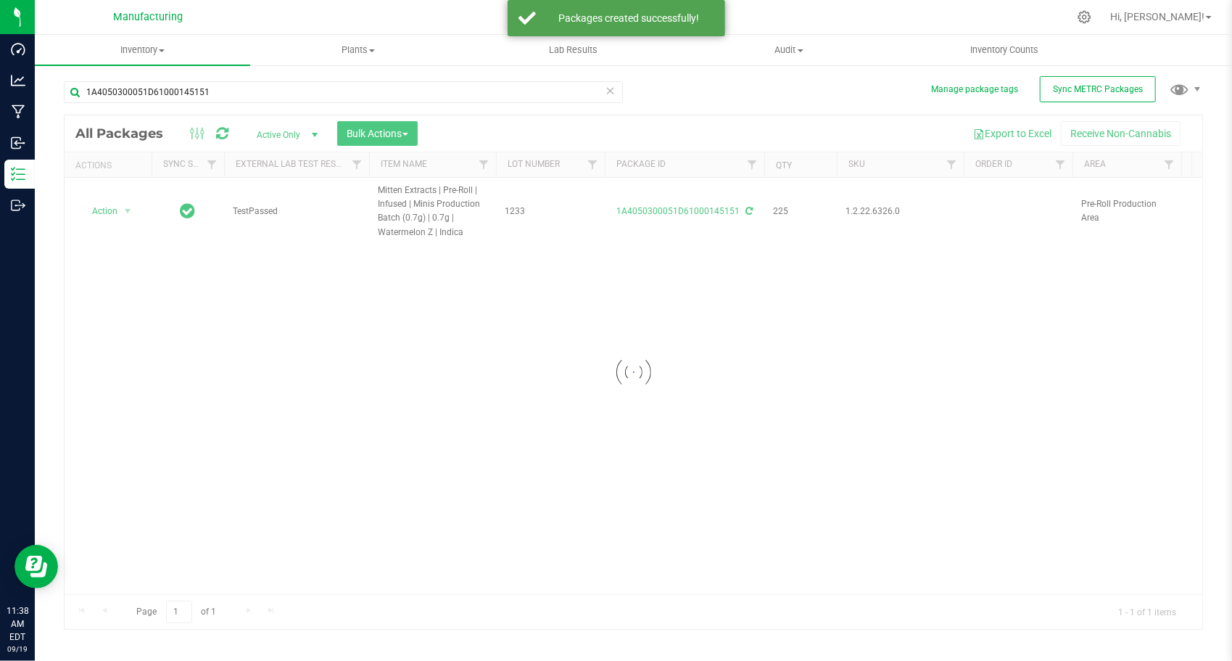
click at [614, 92] on icon at bounding box center [611, 89] width 10 height 17
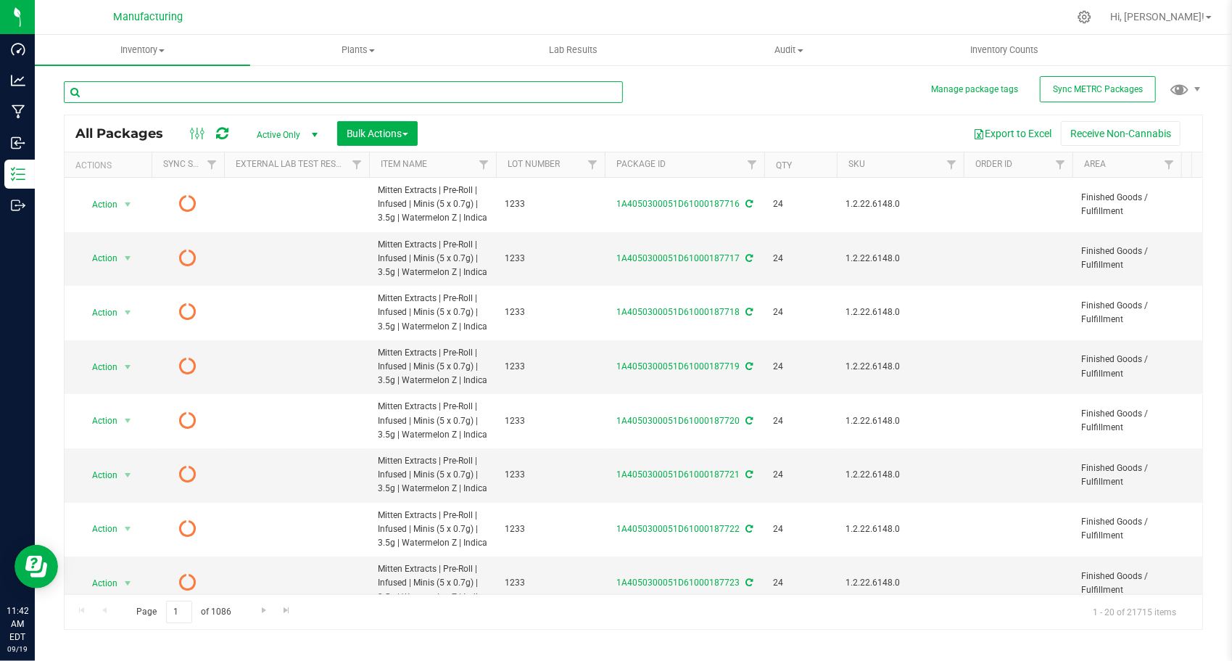
click at [423, 88] on input "text" at bounding box center [343, 92] width 559 height 22
paste input "1A4050300051D61000145153"
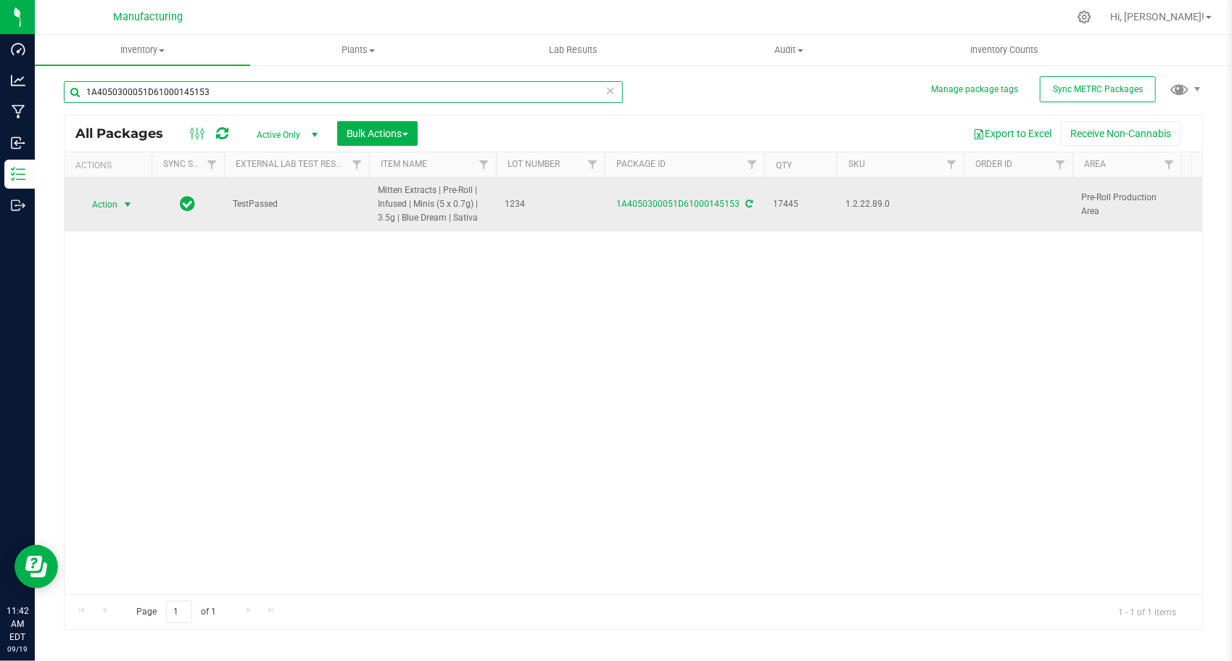
type input "1A4050300051D61000145153"
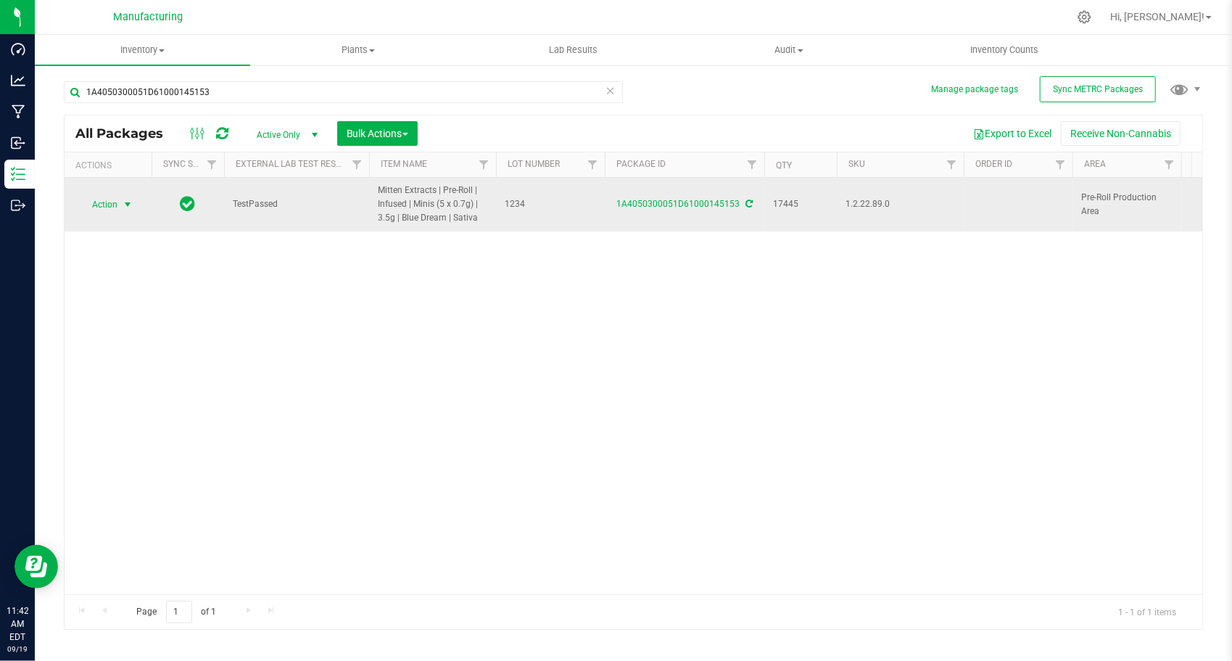
click at [128, 203] on span "select" at bounding box center [128, 205] width 12 height 12
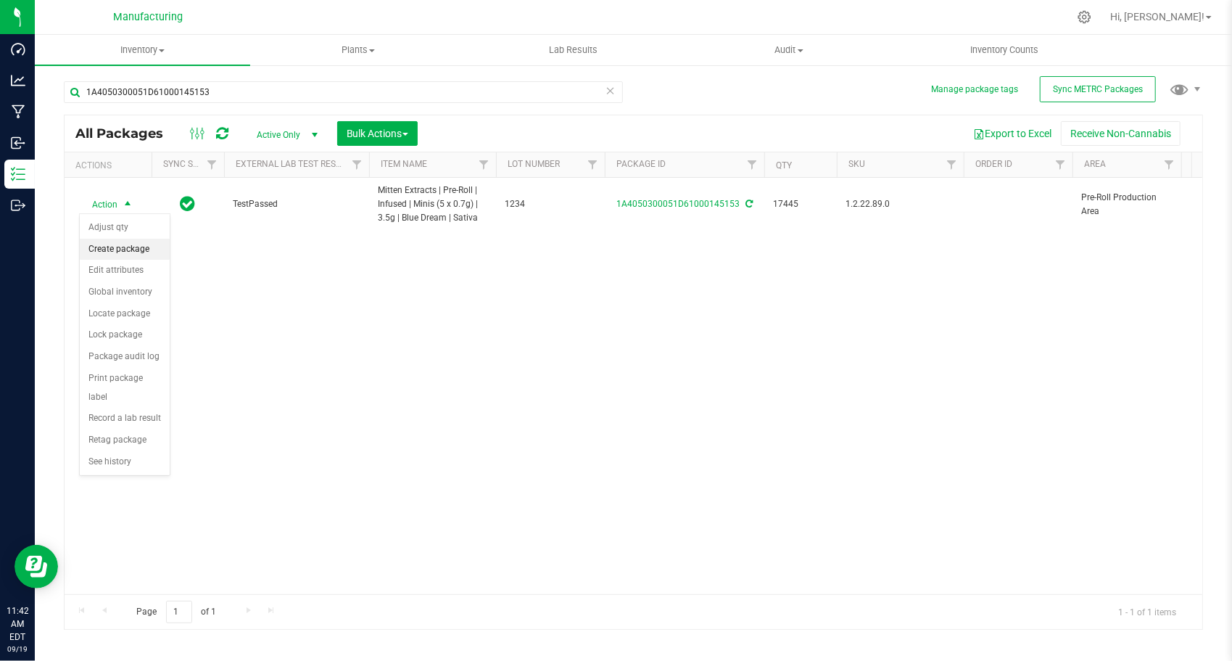
click at [141, 245] on li "Create package" at bounding box center [125, 250] width 90 height 22
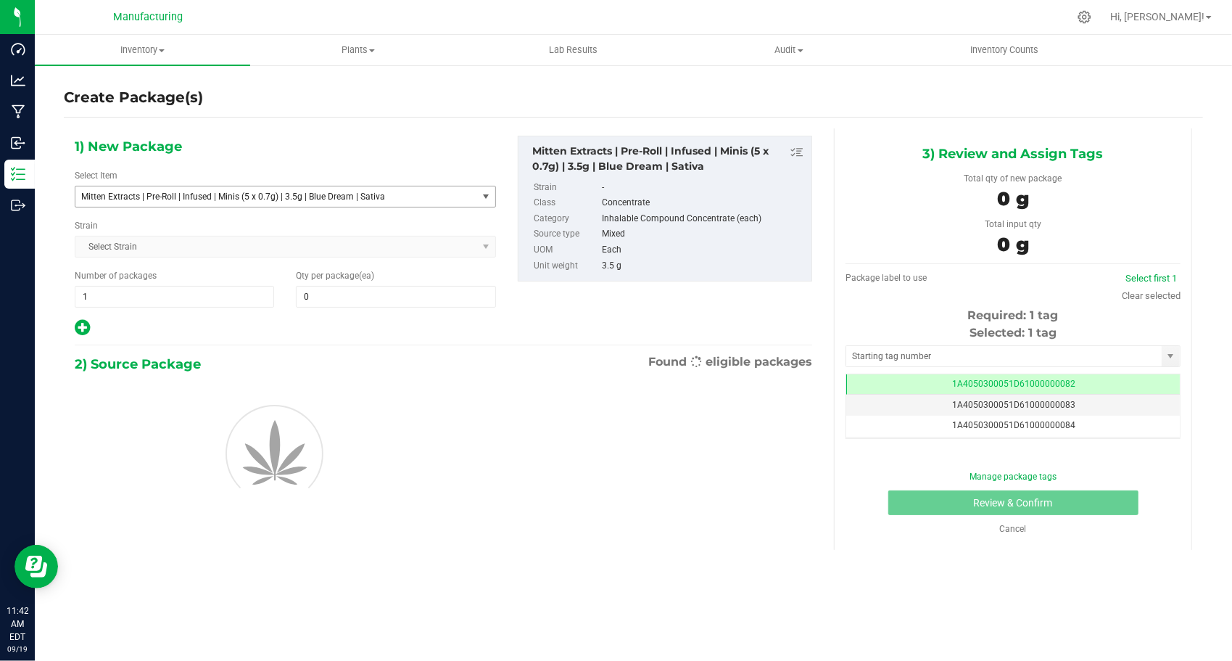
click at [344, 198] on span "Mitten Extracts | Pre-Roll | Infused | Minis (5 x 0.7g) | 3.5g | Blue Dream | S…" at bounding box center [268, 196] width 374 height 10
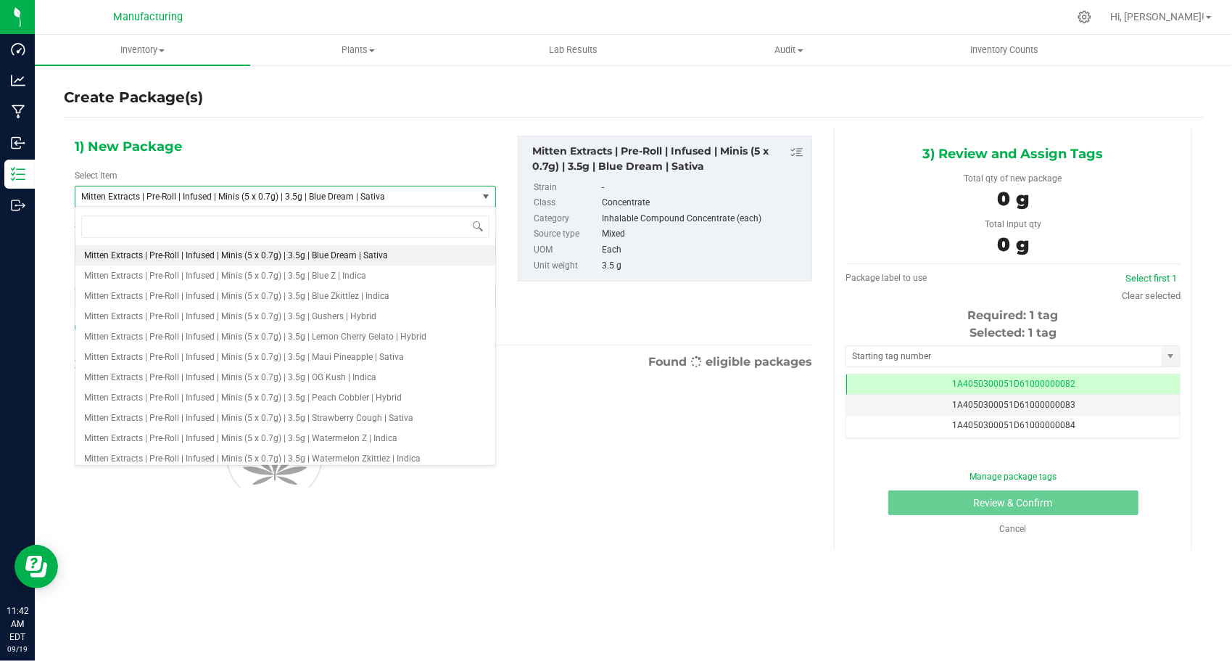
click at [425, 147] on div "1) New Package Select Item Mitten Extracts | Pre-Roll | Infused | Minis (5 x 0.…" at bounding box center [285, 237] width 443 height 202
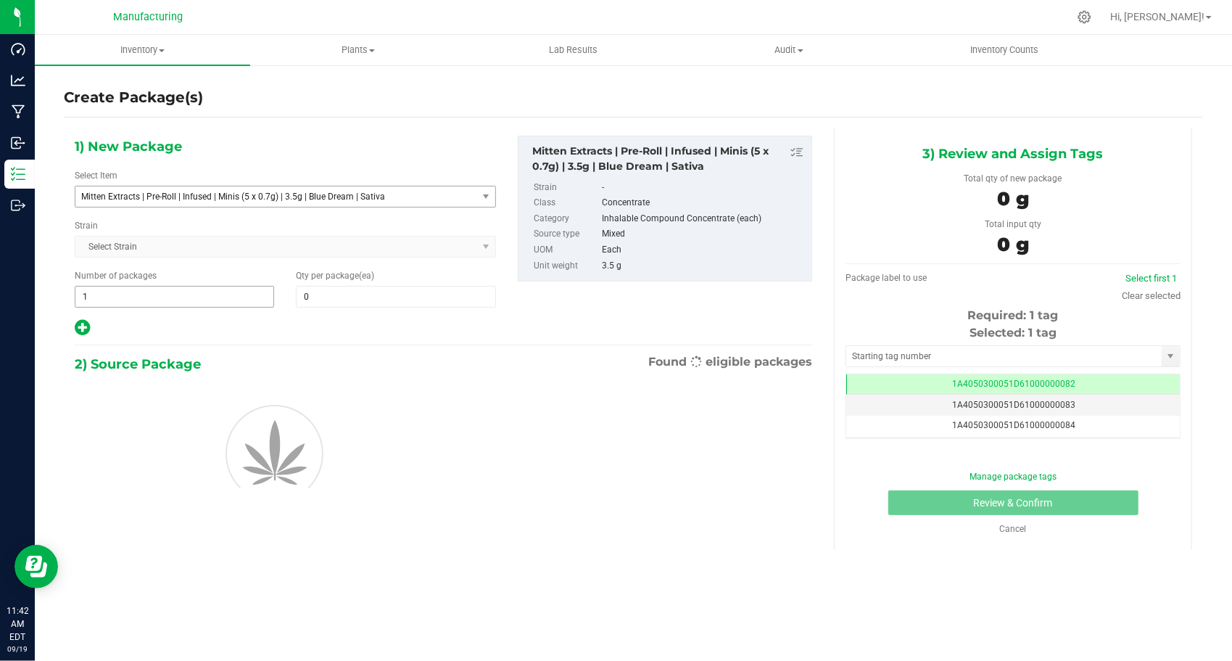
click at [194, 297] on span "1 1" at bounding box center [174, 297] width 199 height 22
type input "142"
click at [346, 292] on span at bounding box center [395, 297] width 199 height 22
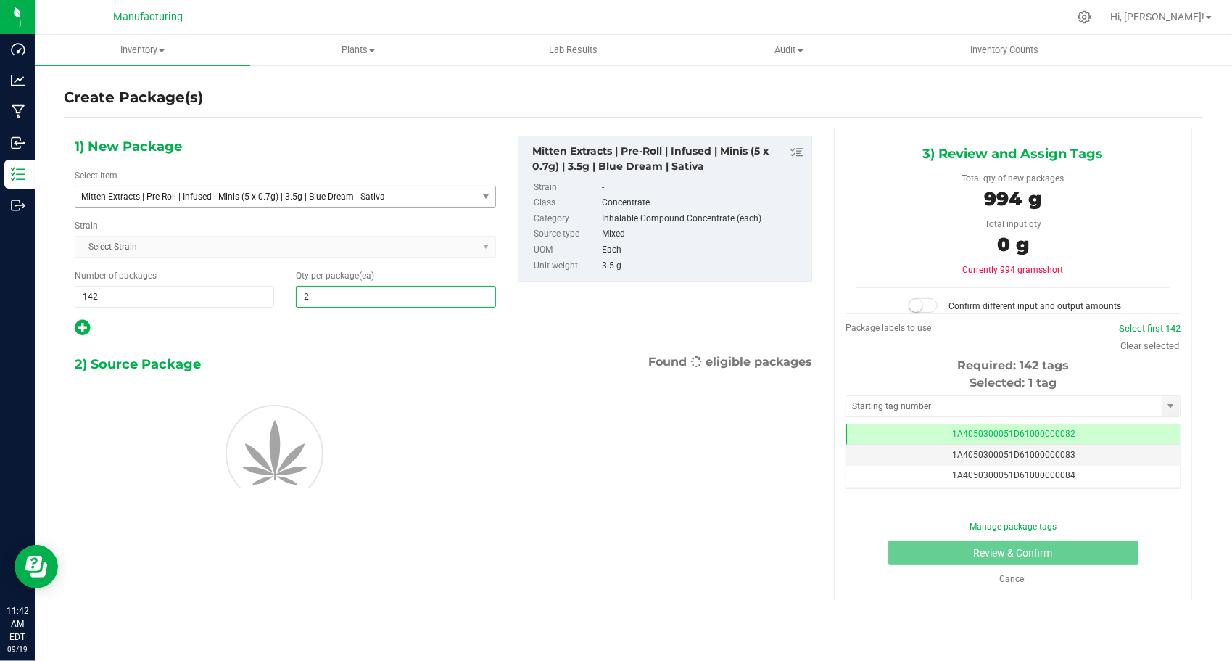
type input "24"
click at [321, 322] on div at bounding box center [285, 327] width 421 height 19
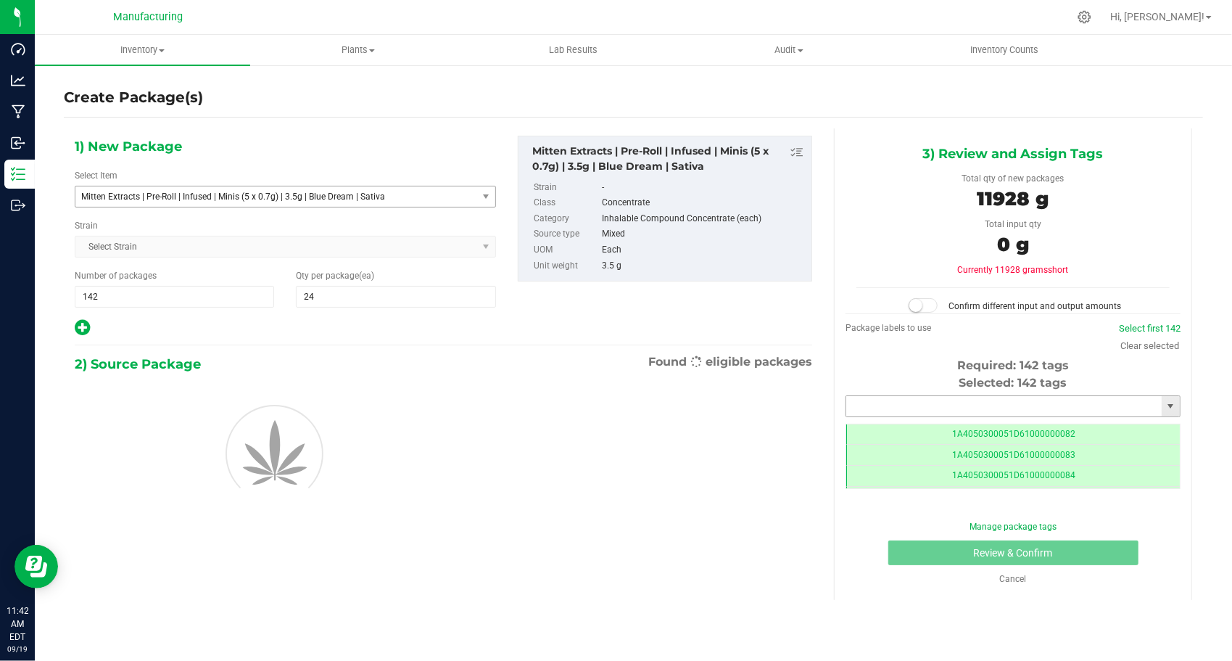
click at [963, 408] on input "text" at bounding box center [1004, 406] width 316 height 20
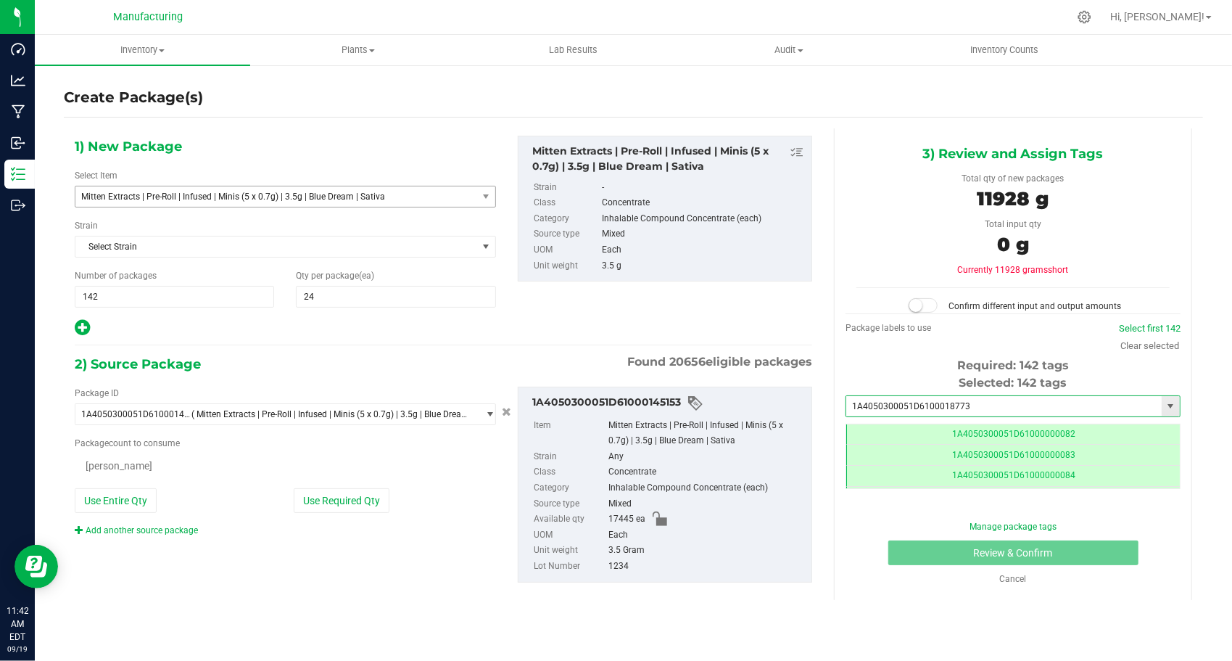
type input "1A4050300051D61000187731"
type input "0 ea"
click at [970, 427] on li "1A4050300051D61000187731" at bounding box center [1013, 429] width 334 height 22
type input "1A4050300051D61000187731"
click at [456, 560] on div "Package ID 1A4050300051D61000145153 ( Mitten Extracts | Pre-Roll | Infused | Mi…" at bounding box center [443, 484] width 759 height 219
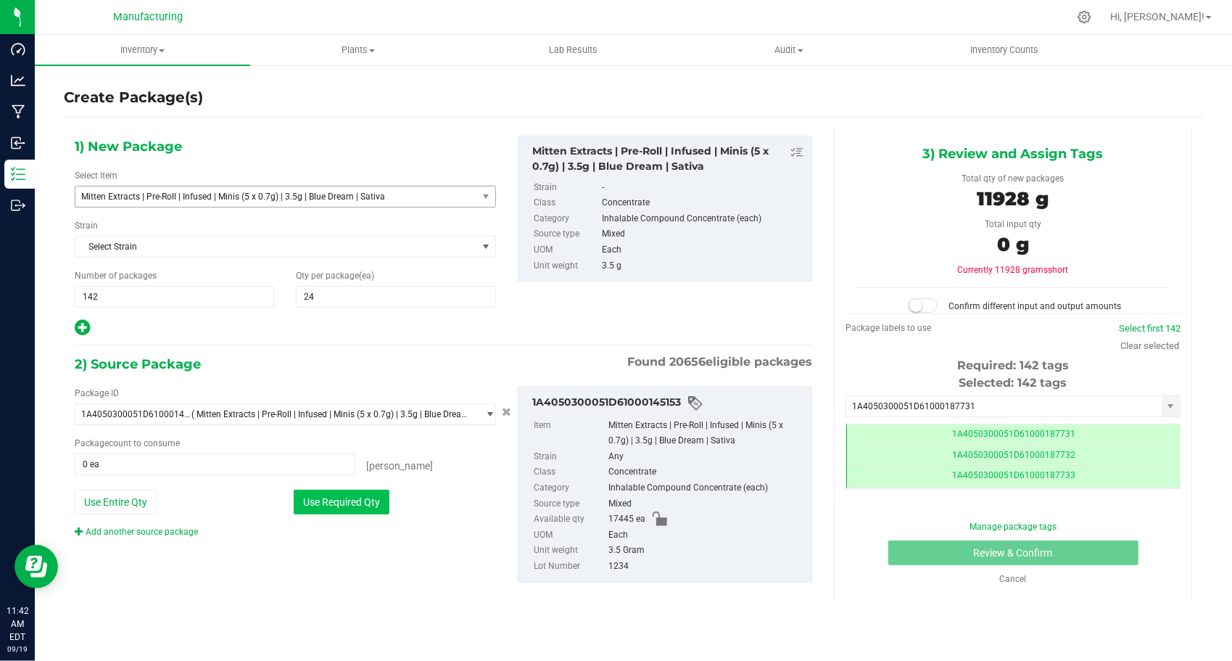
click at [365, 501] on button "Use Required Qty" at bounding box center [342, 502] width 96 height 25
type input "3408 ea"
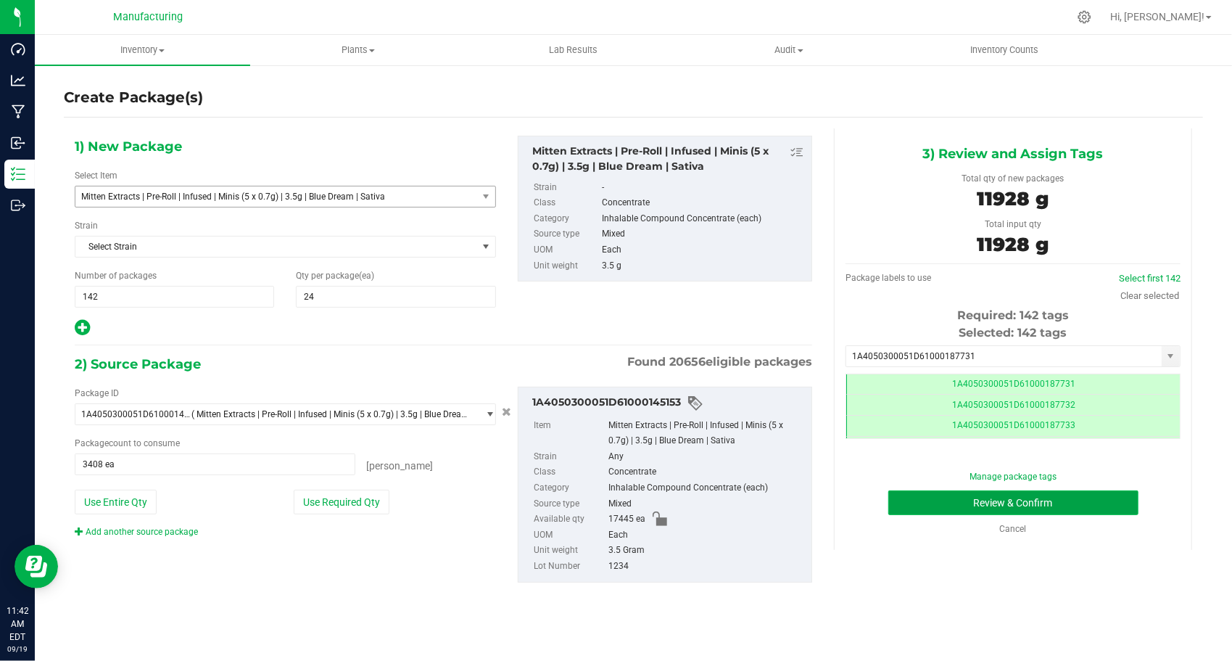
click at [899, 511] on button "Review & Confirm" at bounding box center [1014, 502] width 250 height 25
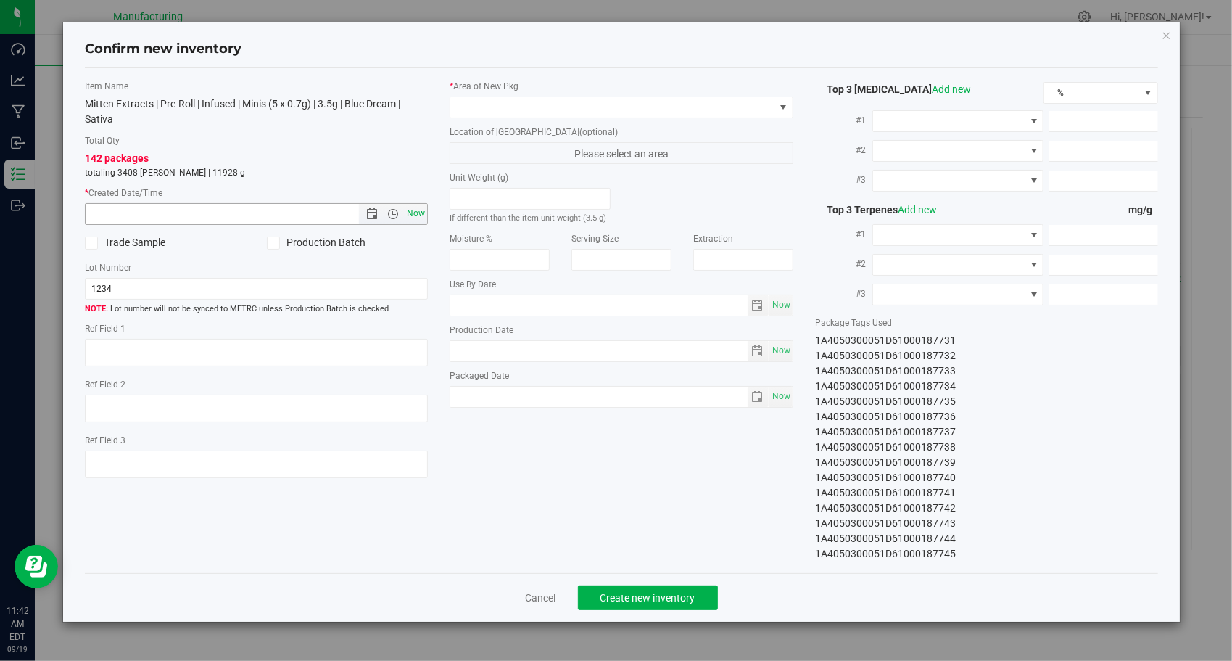
click at [420, 210] on span "Now" at bounding box center [416, 213] width 25 height 21
type input "[DATE] 11:42 AM"
click at [632, 113] on span at bounding box center [612, 107] width 324 height 20
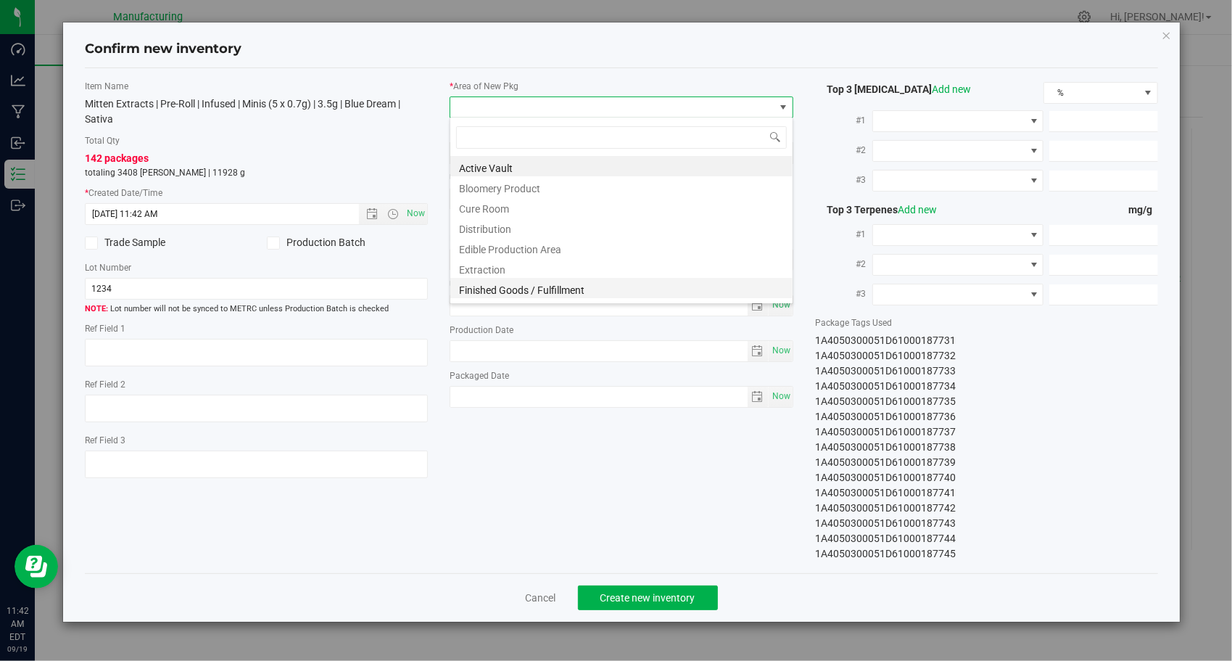
click at [575, 282] on li "Finished Goods / Fulfillment" at bounding box center [621, 288] width 342 height 20
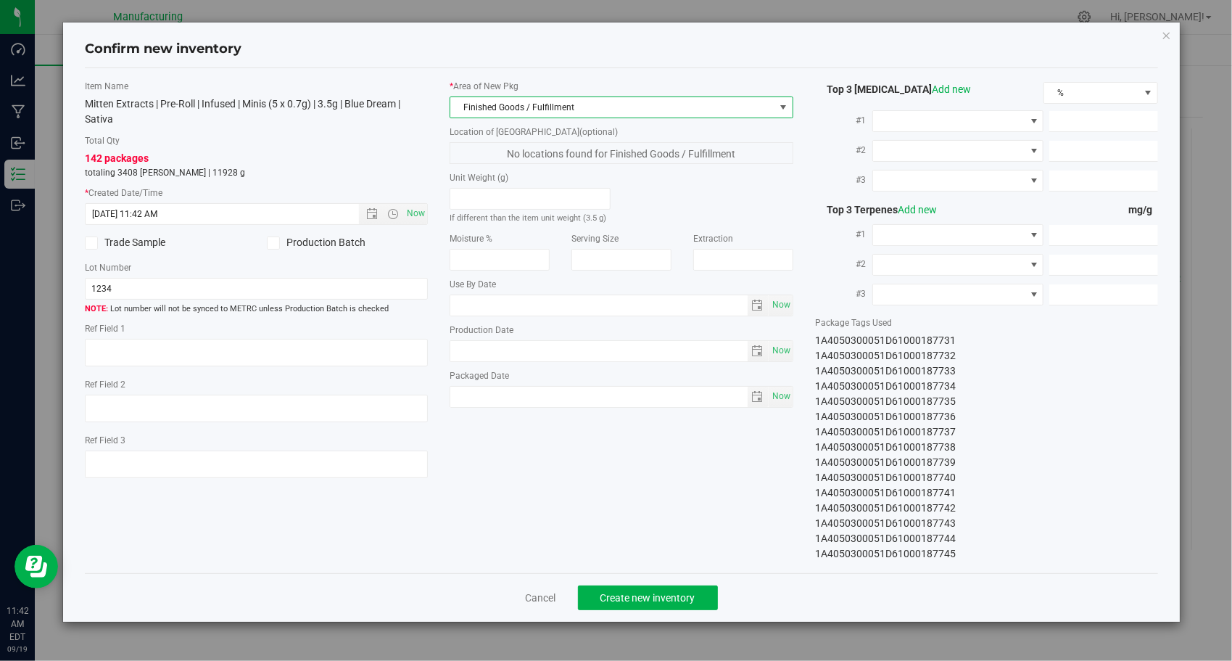
drag, startPoint x: 588, startPoint y: 432, endPoint x: 603, endPoint y: 441, distance: 17.9
click at [588, 432] on div "Item Name Mitten Extracts | Pre-Roll | Infused | Minis (5 x 0.7g) | 3.5g | Blue…" at bounding box center [622, 321] width 1096 height 482
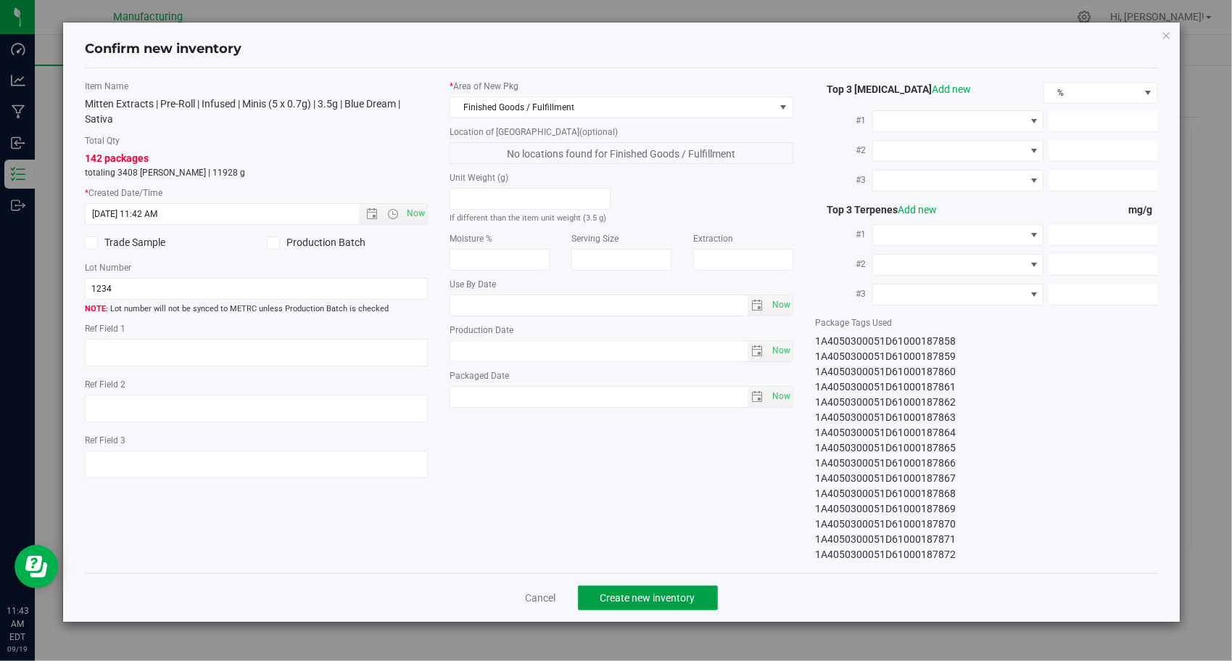
click at [683, 595] on span "Create new inventory" at bounding box center [648, 598] width 95 height 12
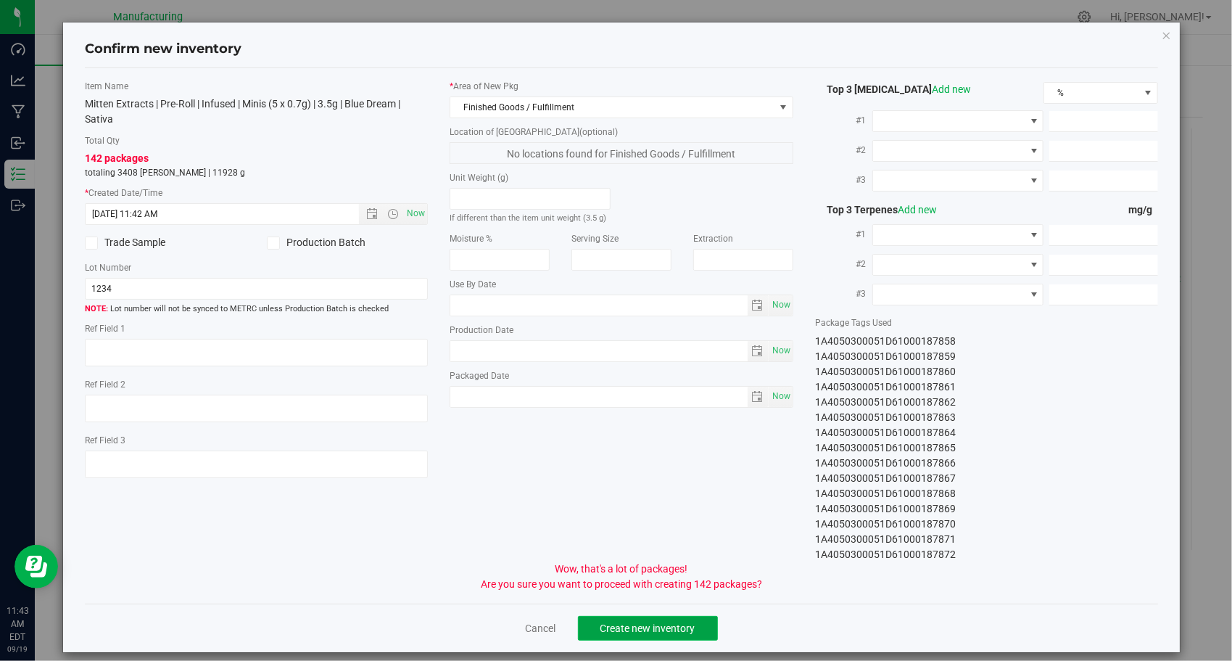
click at [666, 625] on span "Create new inventory" at bounding box center [648, 628] width 95 height 12
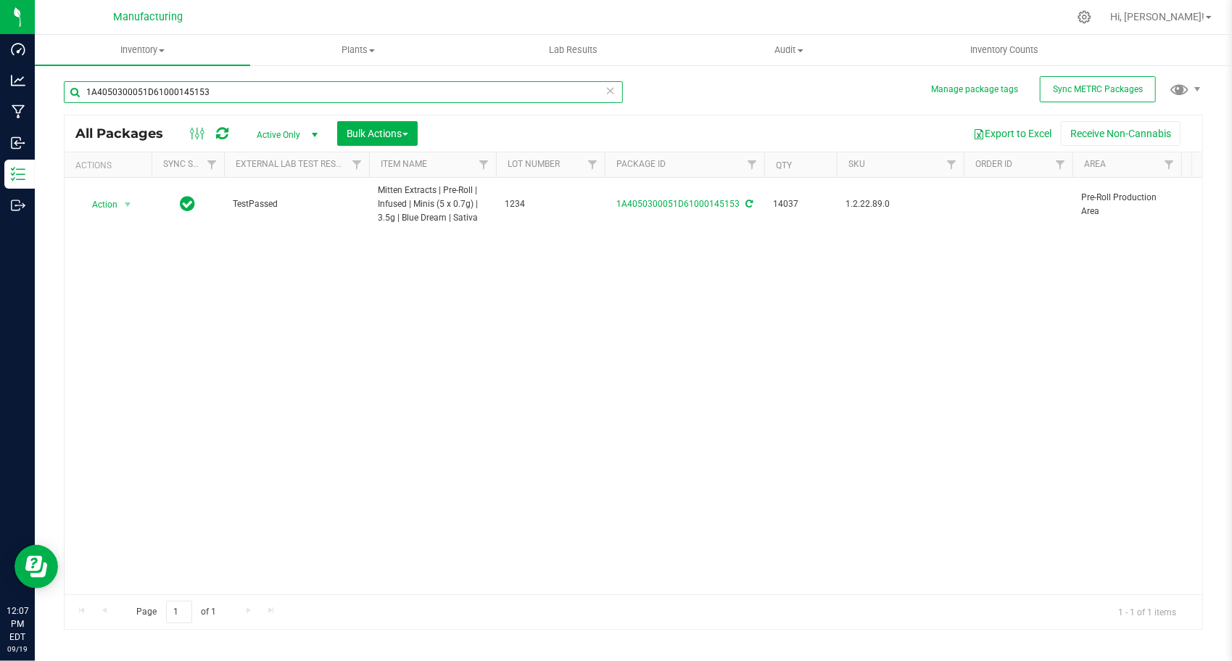
click at [254, 88] on input "1A4050300051D61000145153" at bounding box center [343, 92] width 559 height 22
paste input "230 Gushers (0.7gx5)"
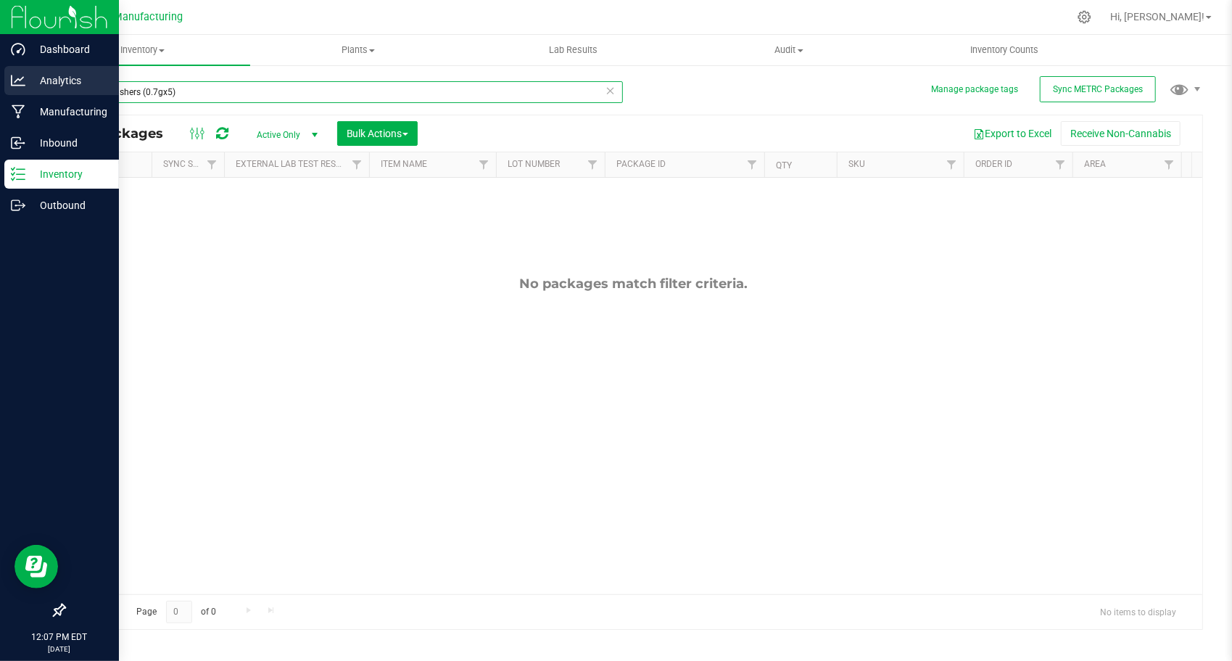
drag, startPoint x: 175, startPoint y: 96, endPoint x: 0, endPoint y: 84, distance: 175.2
click at [0, 84] on html "Dashboard Analytics Manufacturing Inbound Inventory Outbound 12:07 PM EDT [DATE…" at bounding box center [616, 330] width 1232 height 661
paste input "A405030005709A000000425"
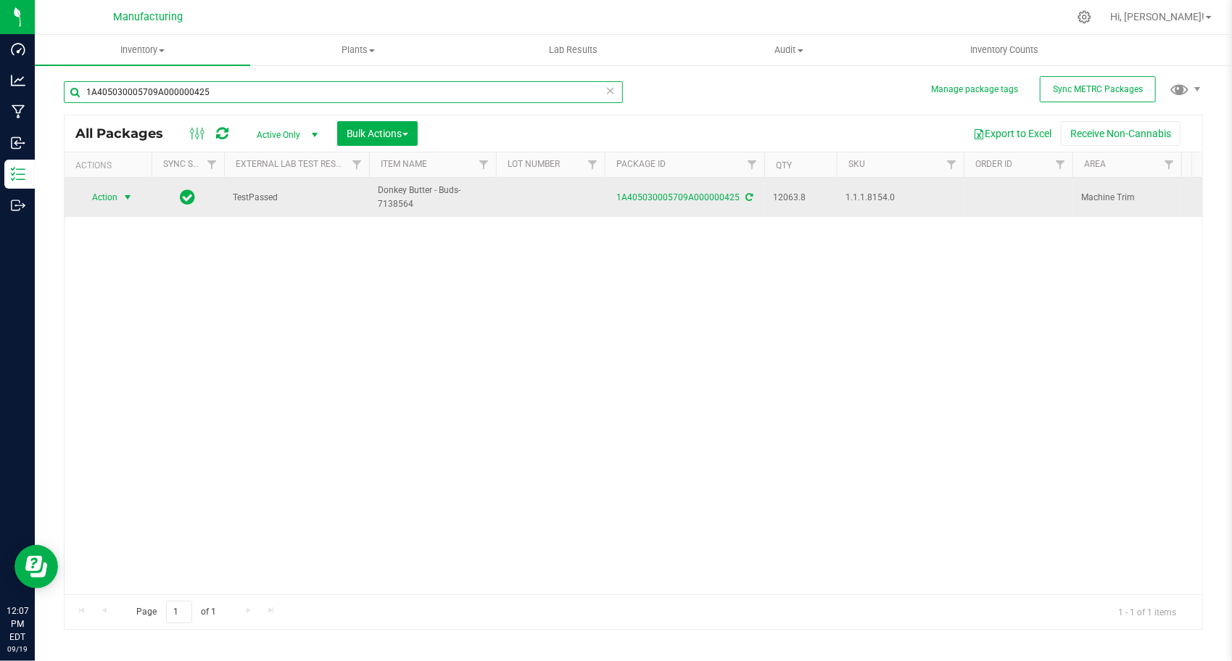
type input "1A405030005709A000000425"
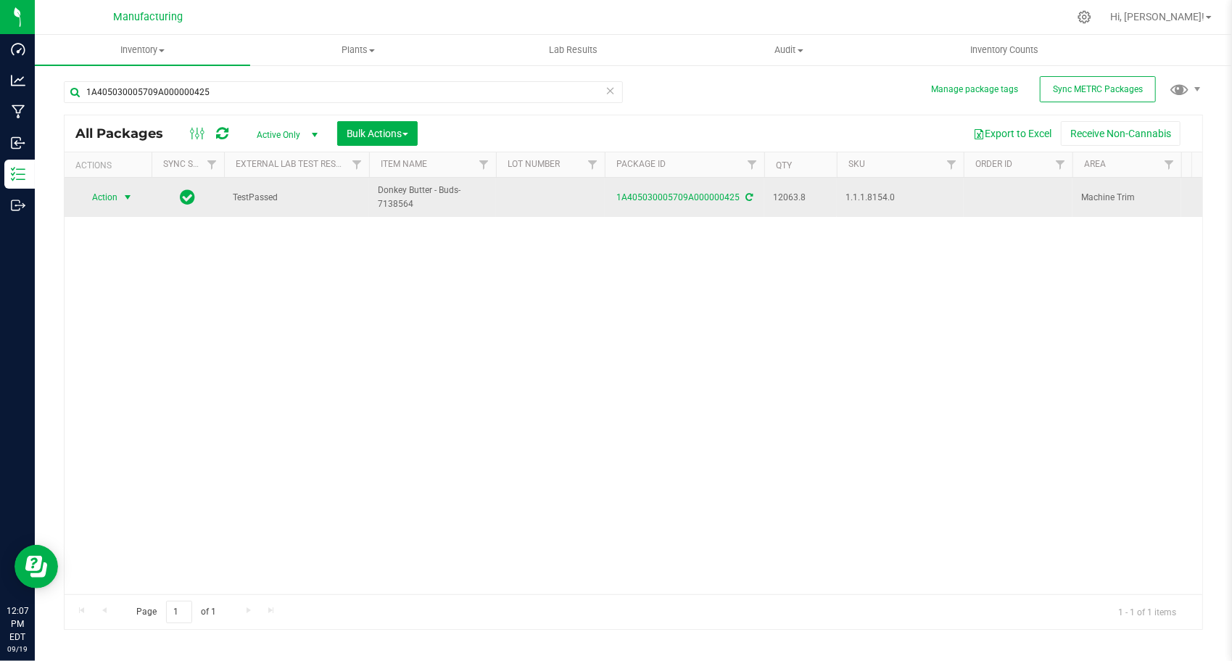
click at [123, 202] on span "select" at bounding box center [128, 197] width 18 height 20
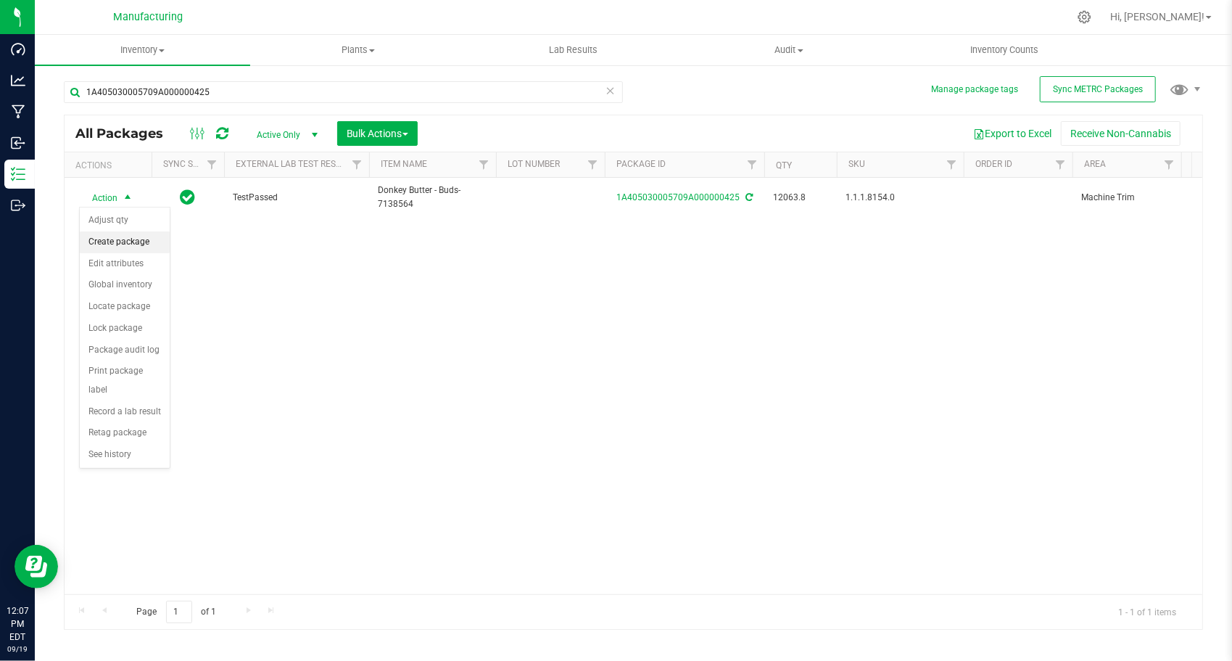
click at [136, 248] on li "Create package" at bounding box center [125, 242] width 90 height 22
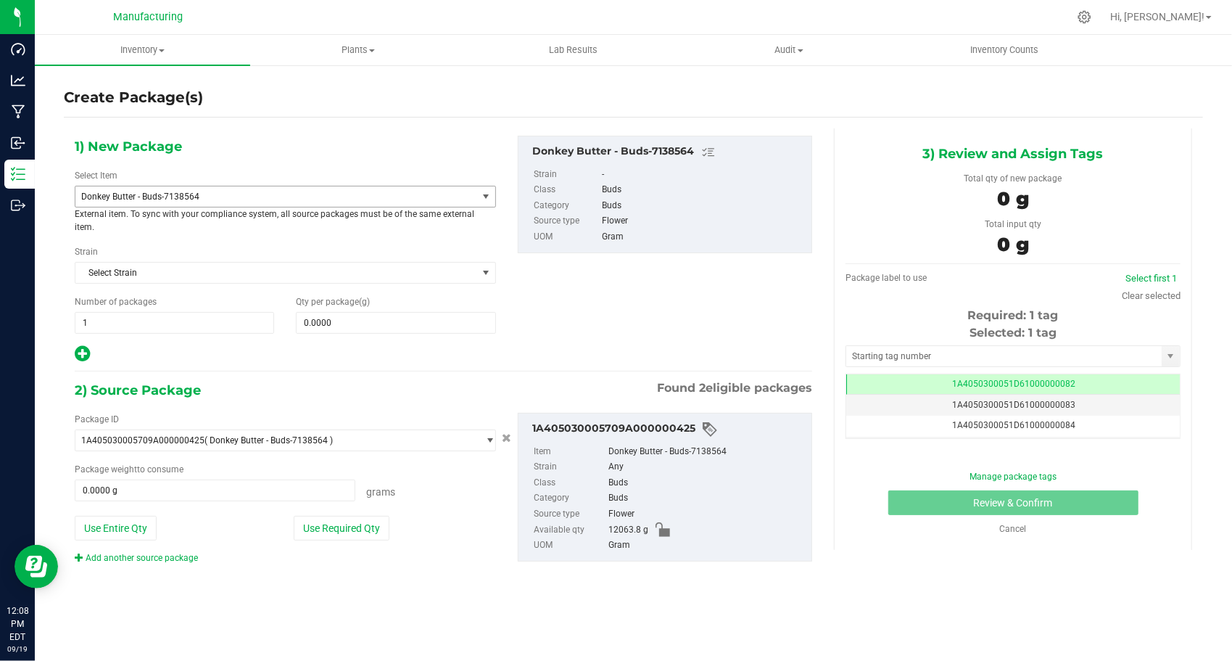
click at [155, 199] on span "Donkey Butter - Buds-7138564" at bounding box center [268, 196] width 374 height 10
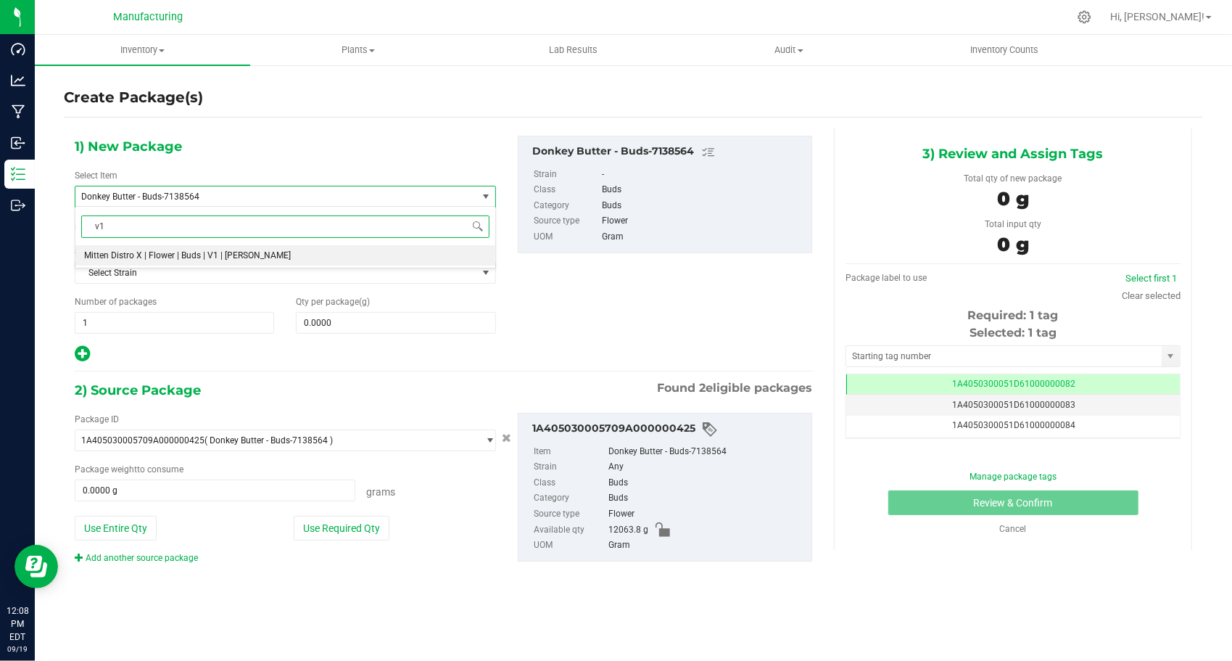
type input "v1"
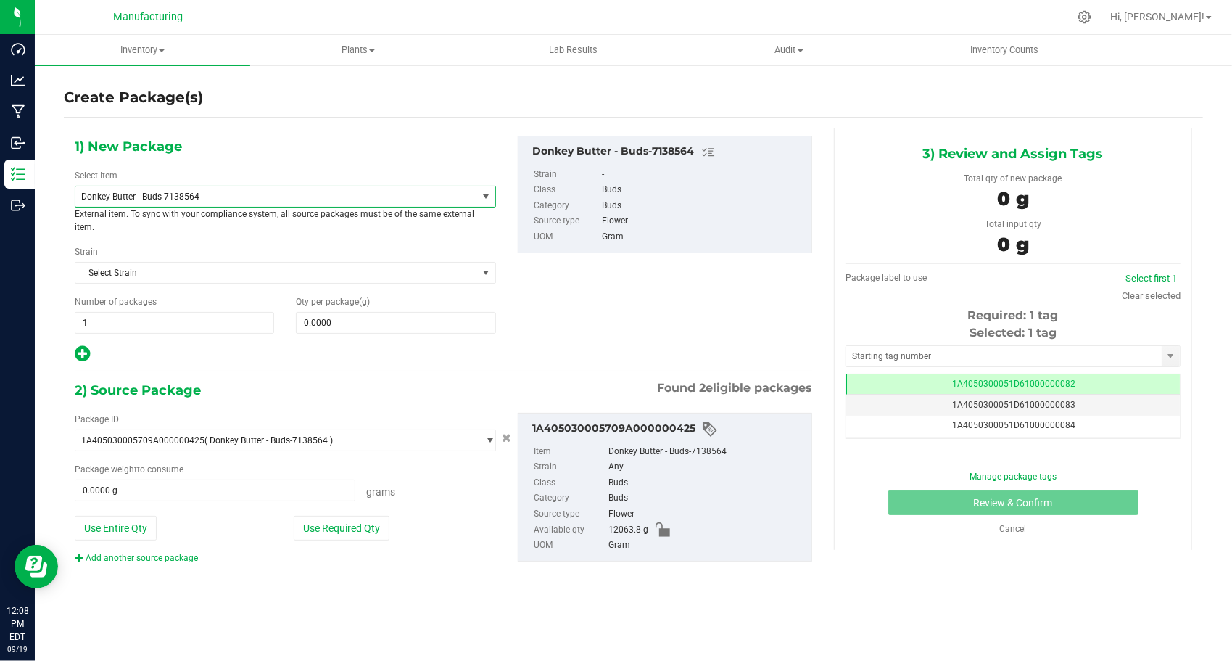
click at [422, 191] on span "Donkey Butter - Buds-7138564" at bounding box center [268, 196] width 374 height 10
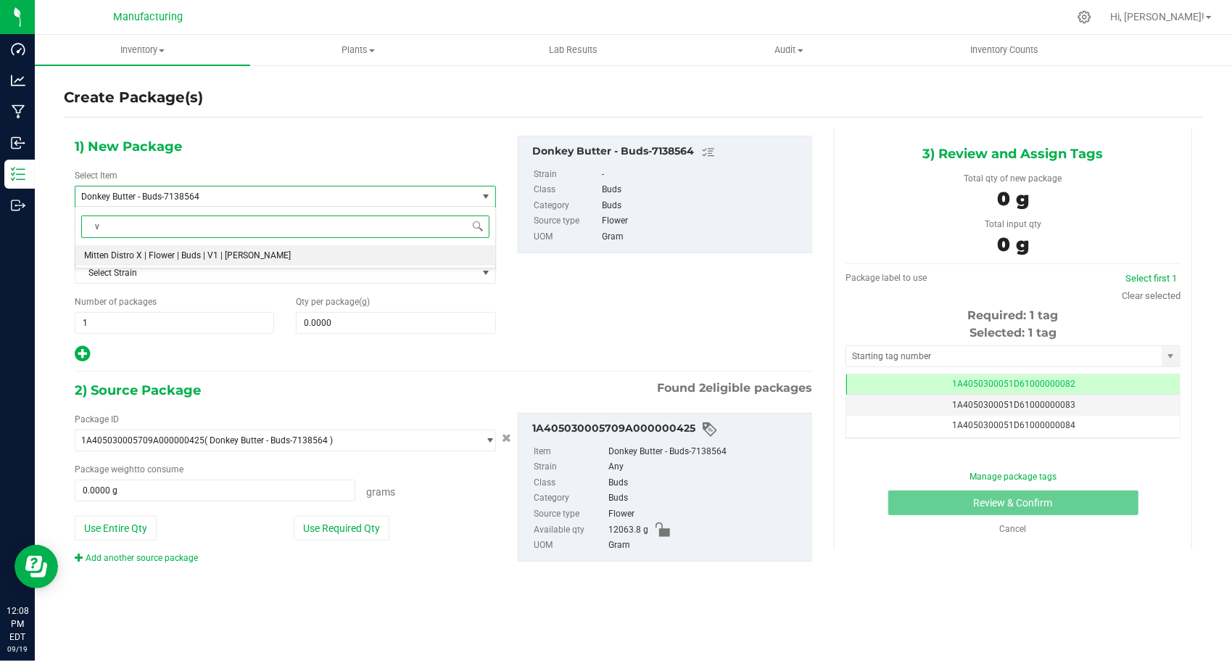
type input "v2"
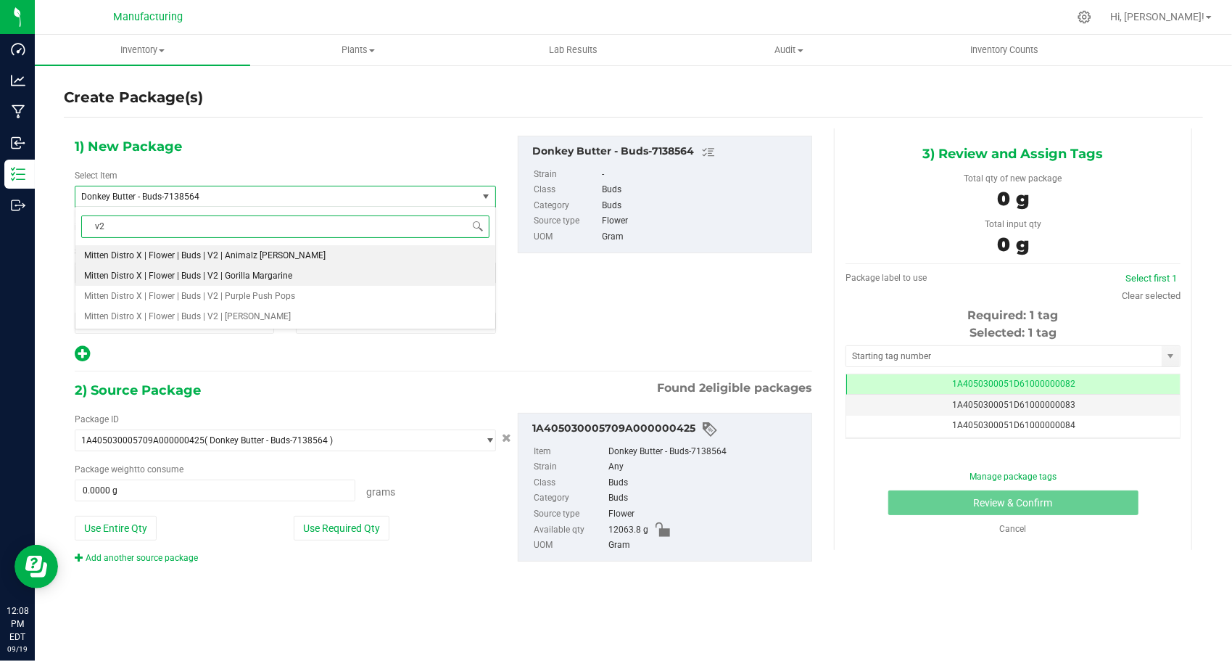
click at [276, 275] on span "Mitten Distro X | Flower | Buds | V2 | Gorilla Margarine" at bounding box center [188, 276] width 208 height 10
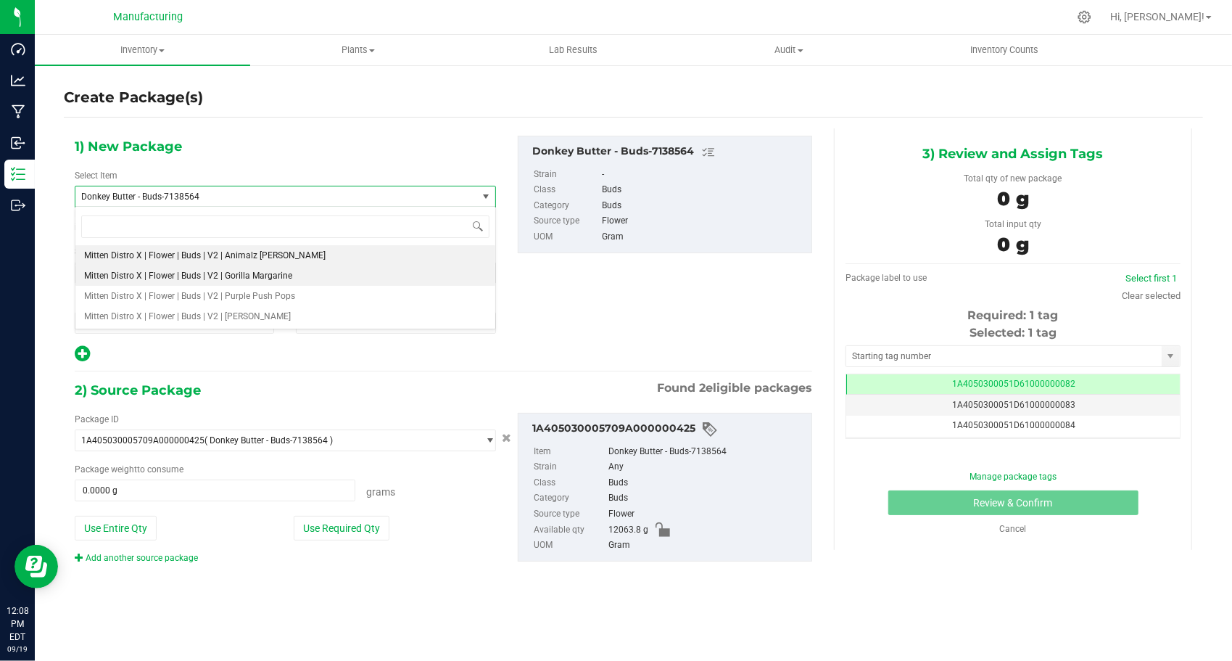
type input "0.0000"
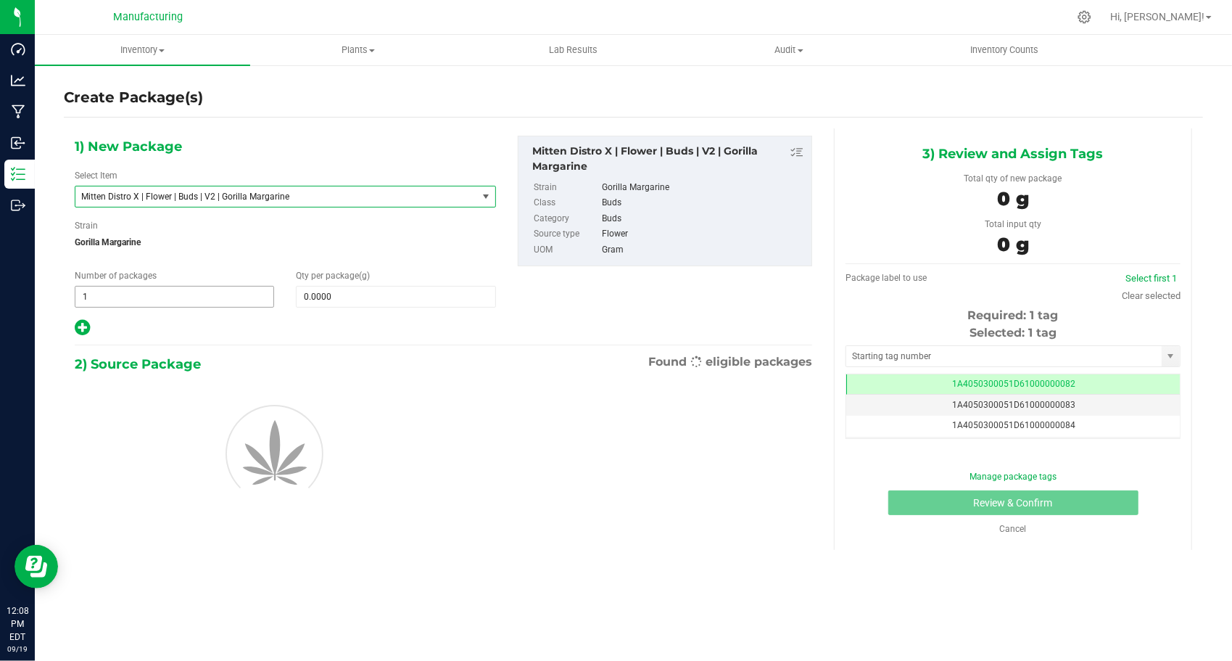
click at [255, 297] on span "1 1" at bounding box center [174, 297] width 199 height 22
drag, startPoint x: 168, startPoint y: 302, endPoint x: 128, endPoint y: 309, distance: 41.1
click at [128, 309] on div "1) New Package Select Item Mitten Distro X | Flower | Buds | V2 | Gorilla Marga…" at bounding box center [285, 237] width 443 height 202
type input "13"
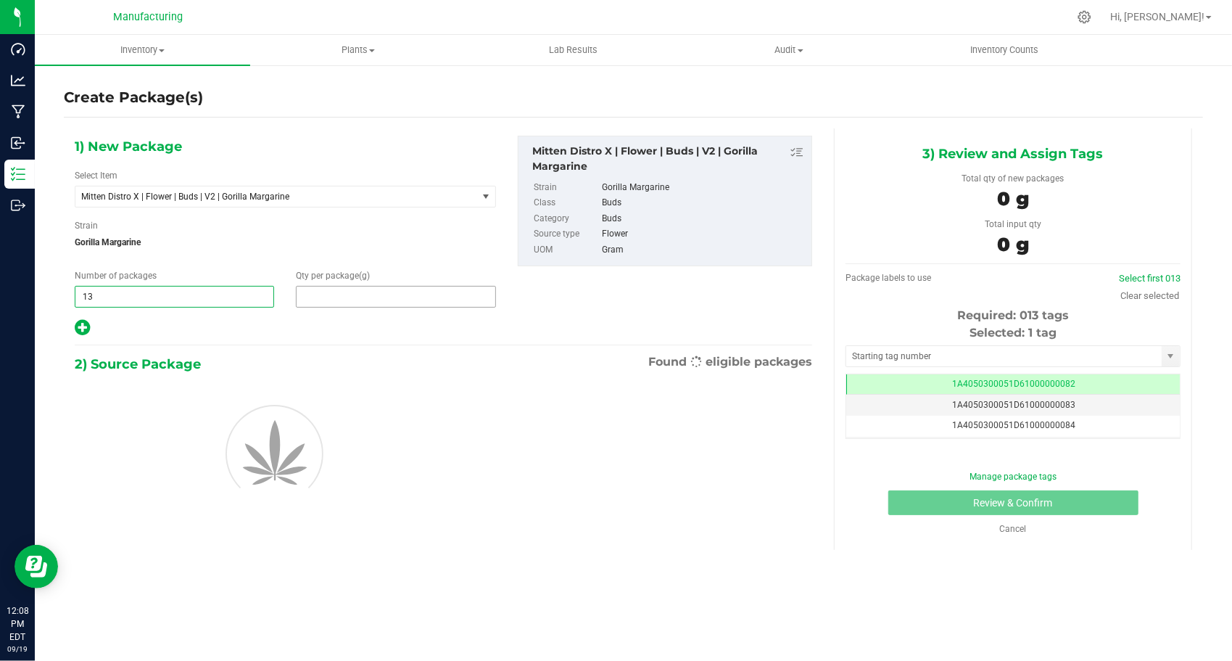
click at [337, 296] on span at bounding box center [395, 297] width 199 height 22
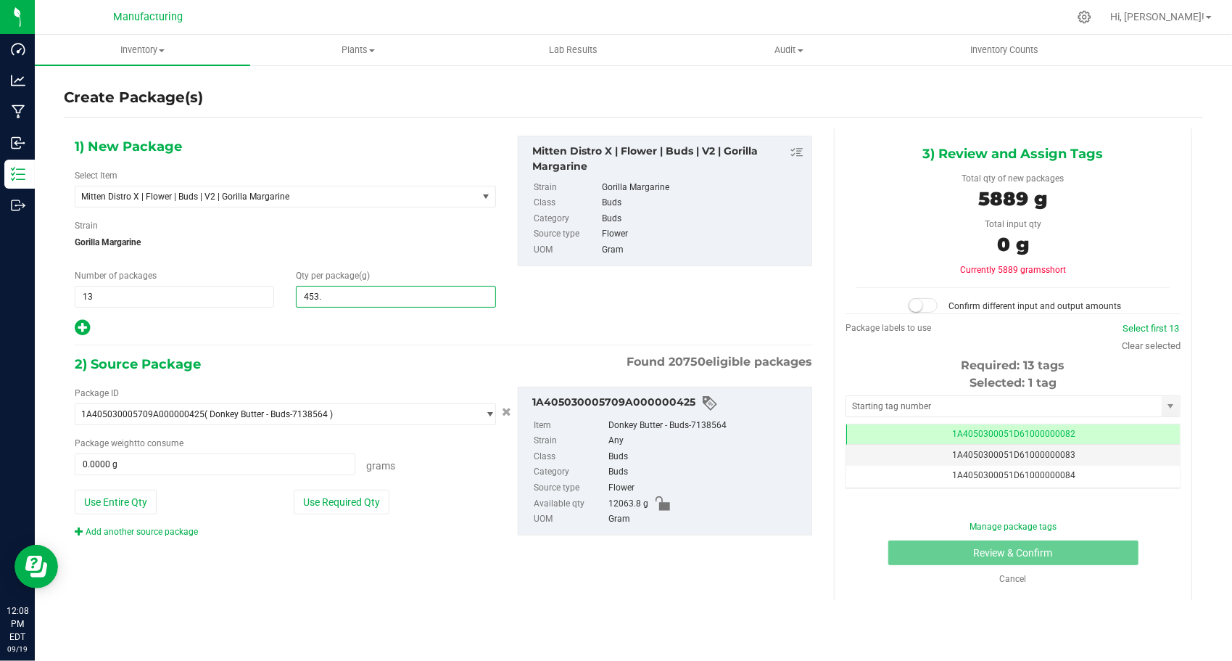
type input "453.6"
type input "453.6000"
click at [368, 508] on button "Use Required Qty" at bounding box center [342, 502] width 96 height 25
type input "5896.8000 g"
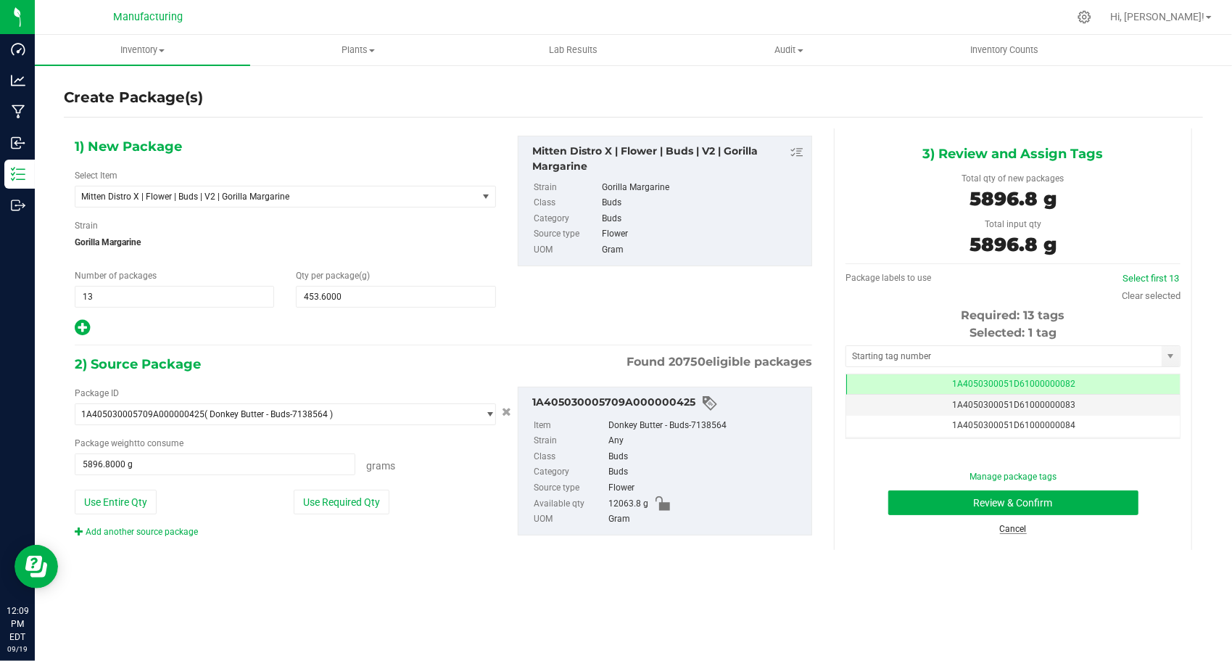
click at [1023, 524] on link "Cancel" at bounding box center [1013, 529] width 27 height 10
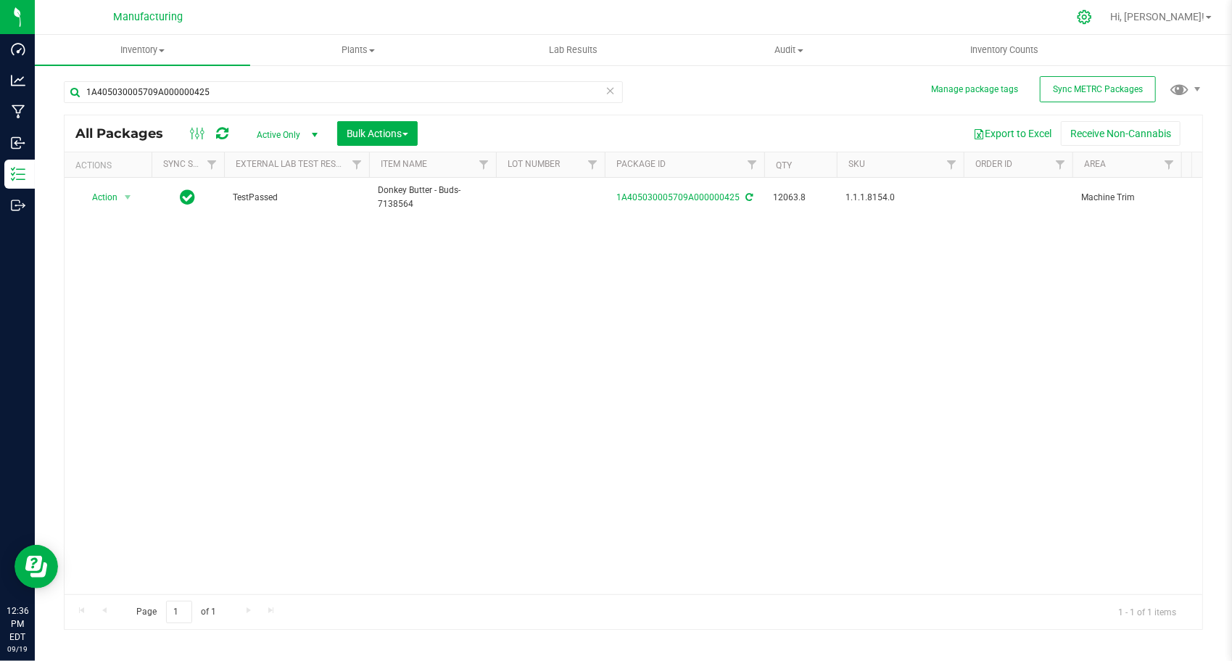
click at [1092, 15] on icon at bounding box center [1084, 16] width 15 height 15
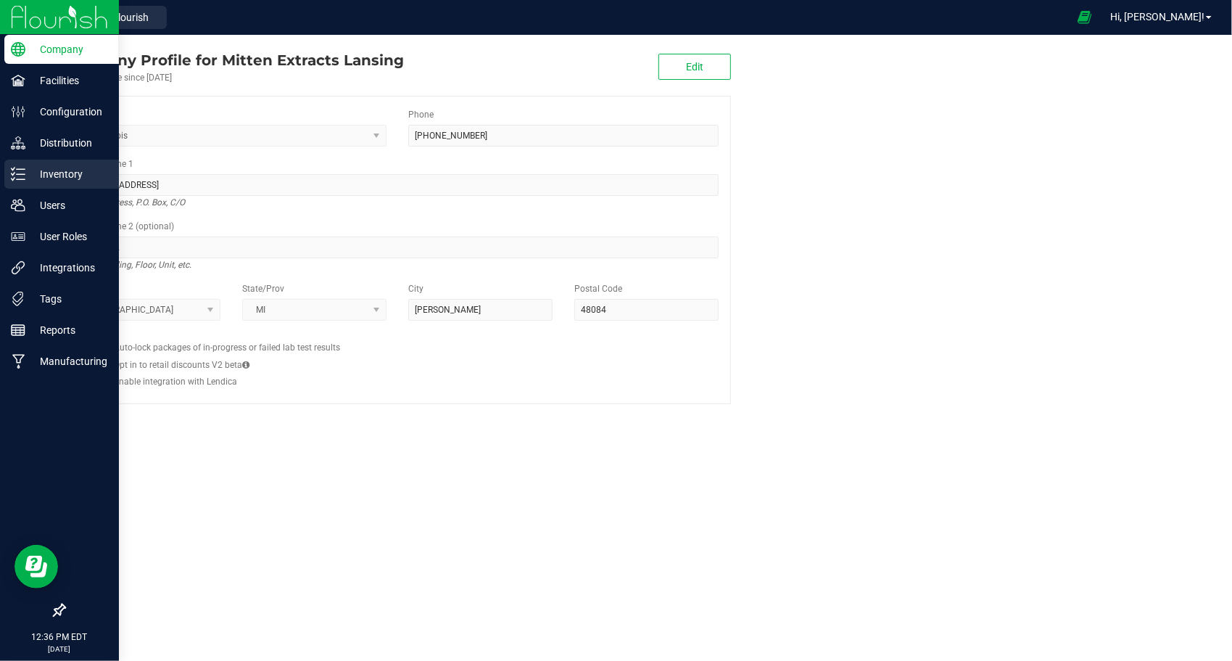
click at [67, 167] on p "Inventory" at bounding box center [68, 173] width 87 height 17
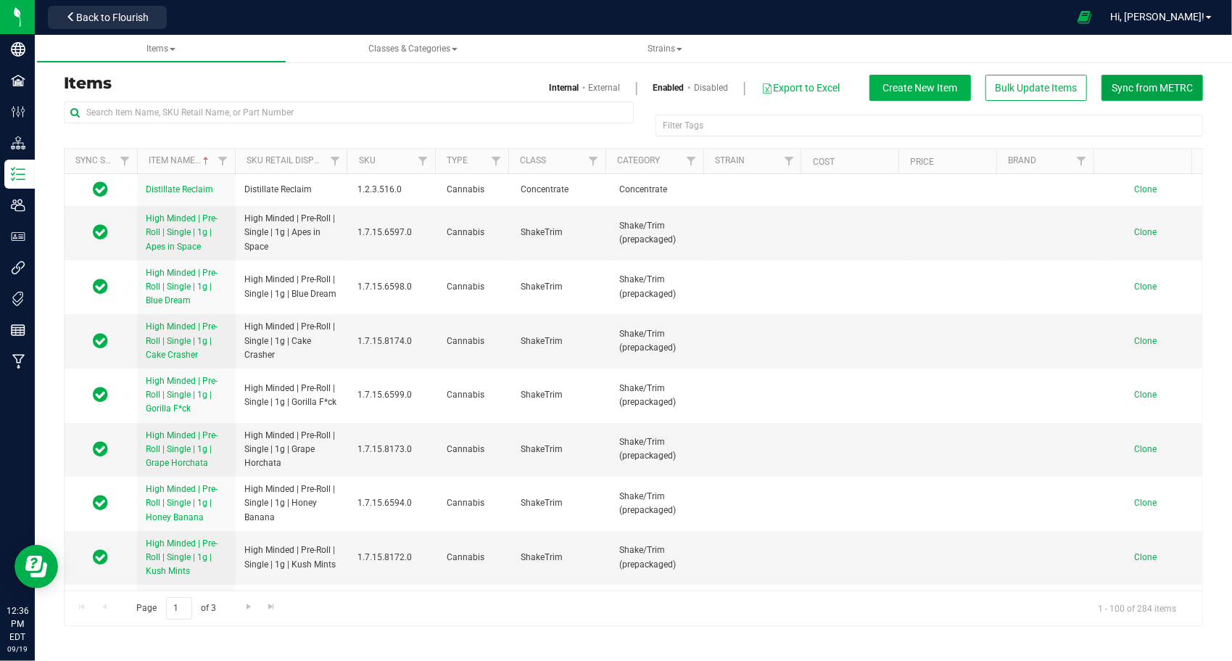
click at [1129, 94] on button "Sync from METRC" at bounding box center [1153, 88] width 102 height 26
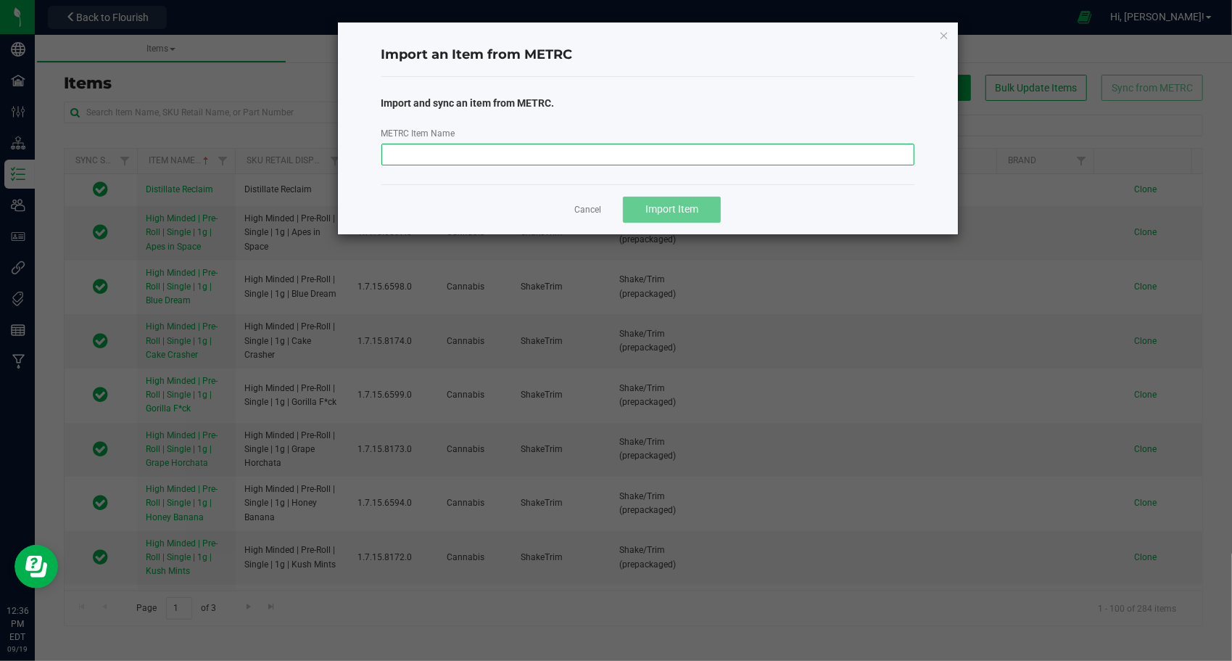
click at [827, 149] on input "METRC Item Name" at bounding box center [648, 155] width 533 height 22
click at [1232, 165] on html "Company Facilities Configuration Distribution Inventory Users User Roles Integr…" at bounding box center [616, 330] width 1232 height 661
click at [589, 208] on link "Cancel" at bounding box center [587, 210] width 27 height 12
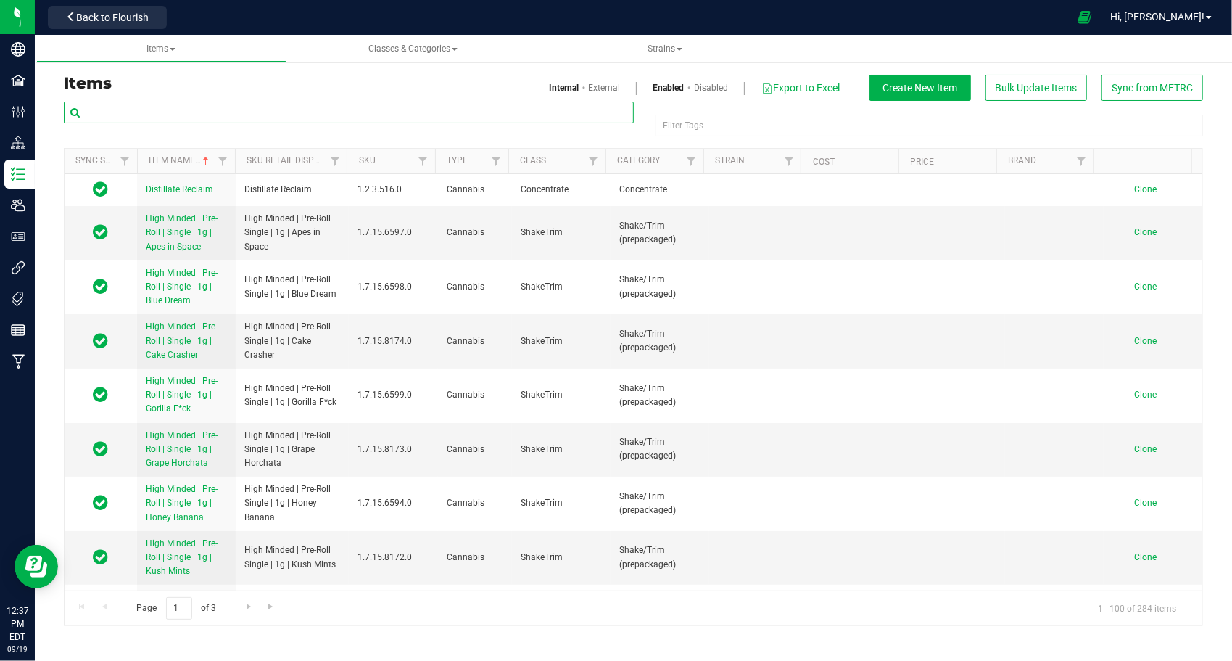
click at [242, 113] on input "text" at bounding box center [349, 113] width 570 height 22
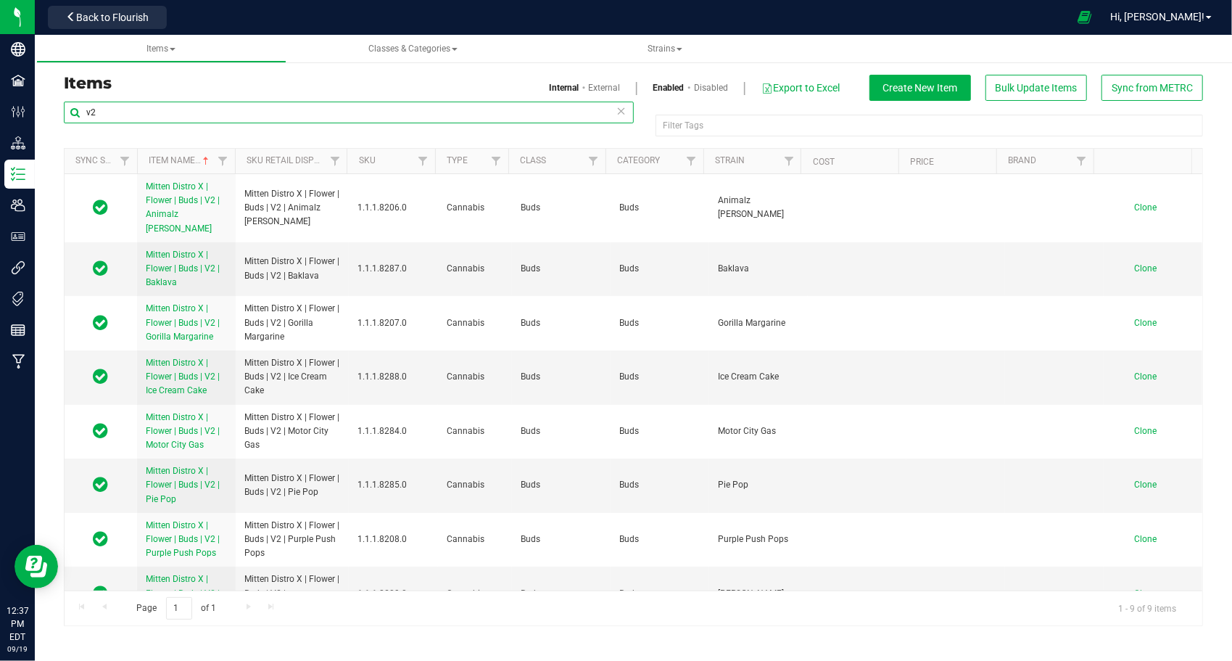
type input "v2"
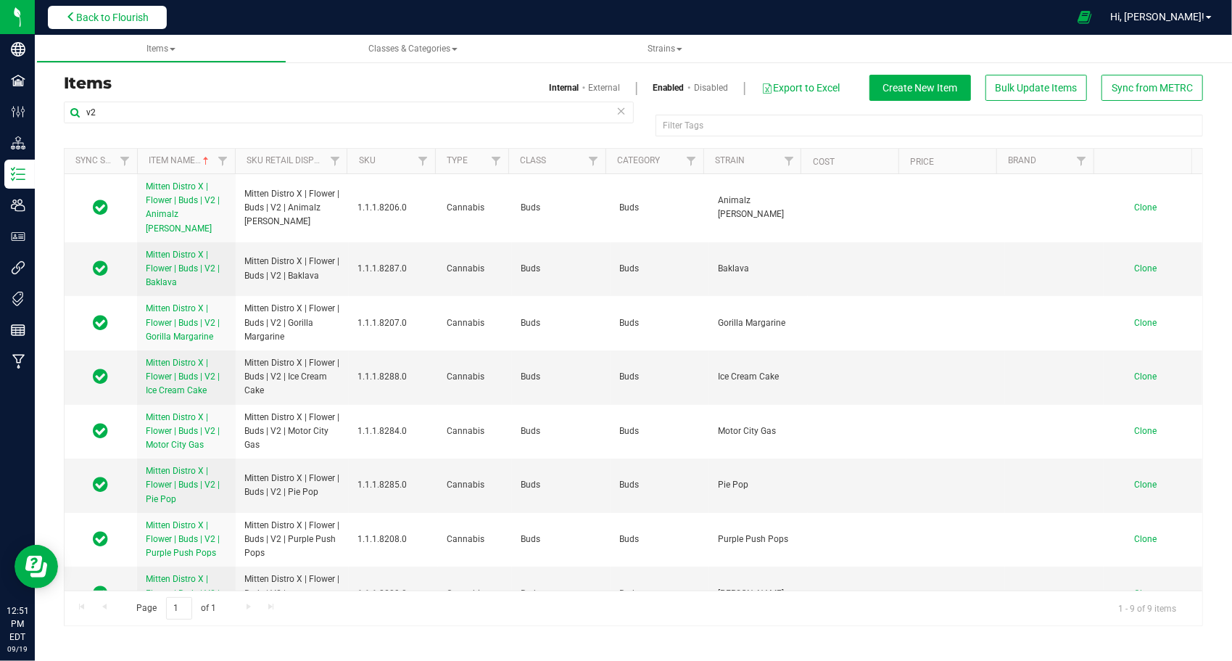
click at [118, 14] on span "Back to Flourish" at bounding box center [112, 18] width 73 height 12
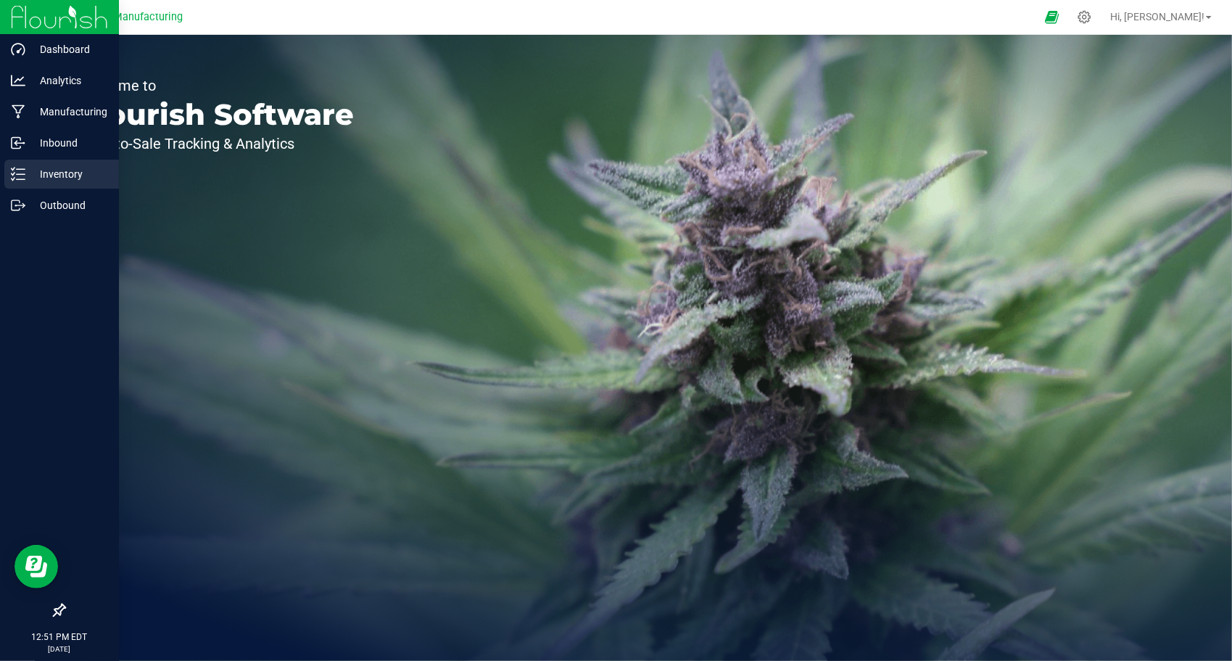
click at [23, 168] on icon at bounding box center [18, 174] width 15 height 15
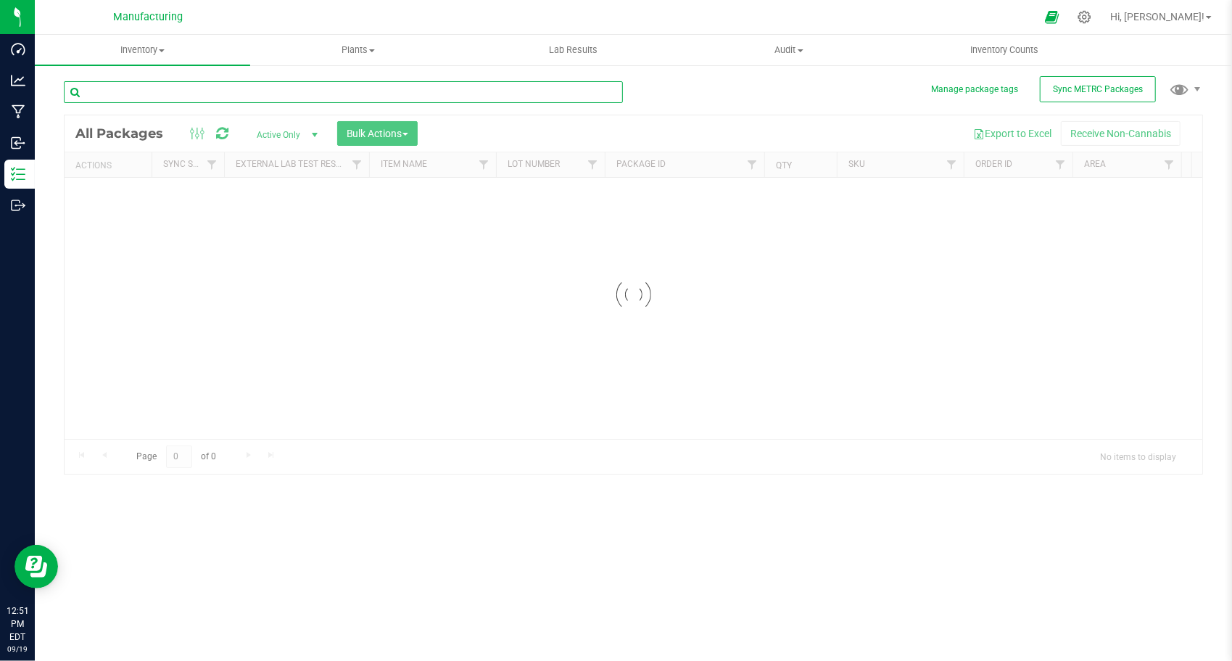
click at [238, 95] on input "text" at bounding box center [343, 92] width 559 height 22
paste input "1A405030005709A000000397"
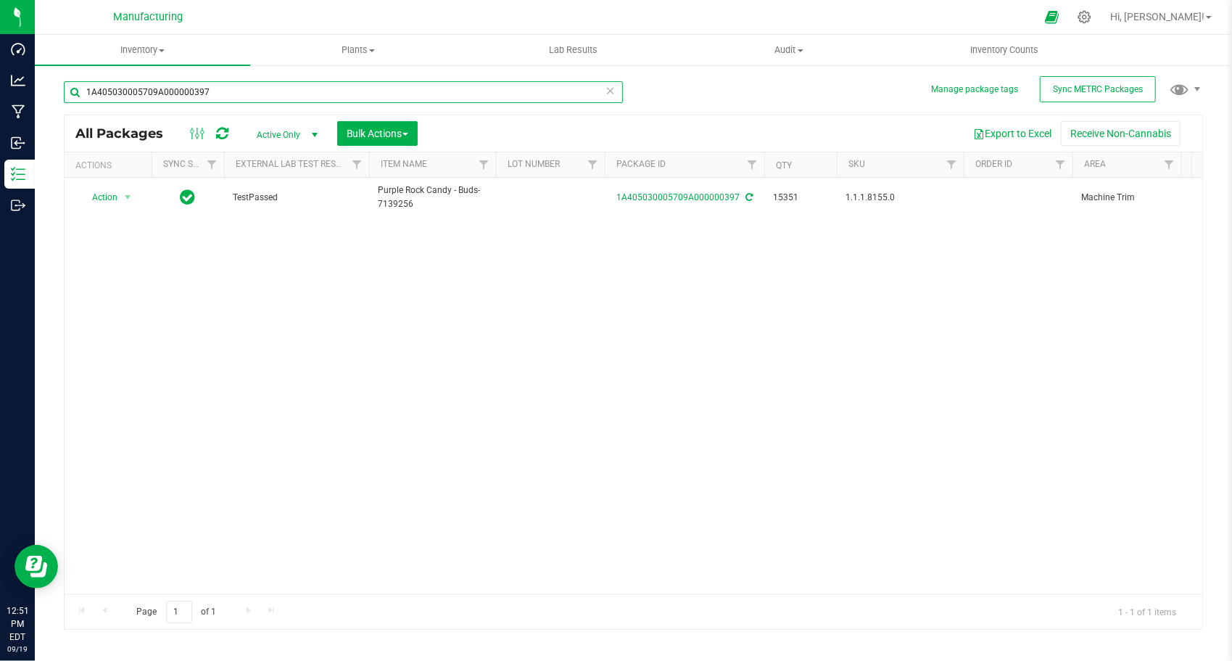
paste input "425"
type input "1A405030005709A000000425"
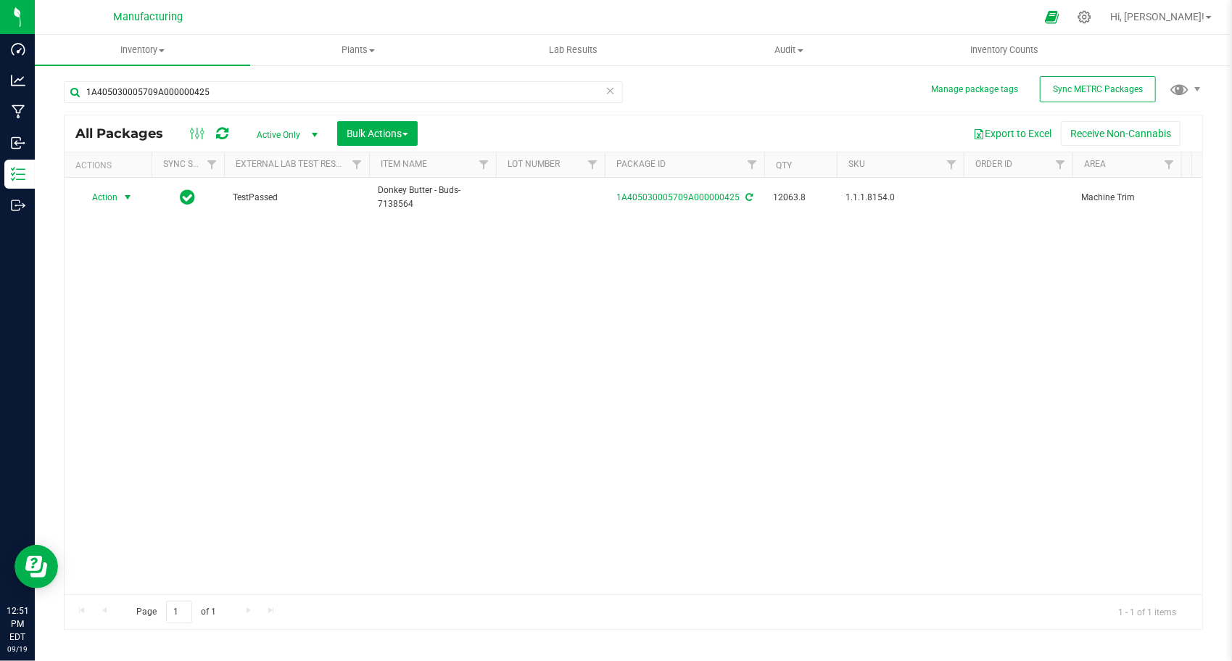
click at [120, 196] on div "Action Action Adjust qty Create package Edit attributes Global inventory Locate…" at bounding box center [108, 197] width 70 height 20
click at [120, 196] on span "select" at bounding box center [128, 197] width 18 height 20
click at [123, 244] on li "Create package" at bounding box center [125, 242] width 90 height 22
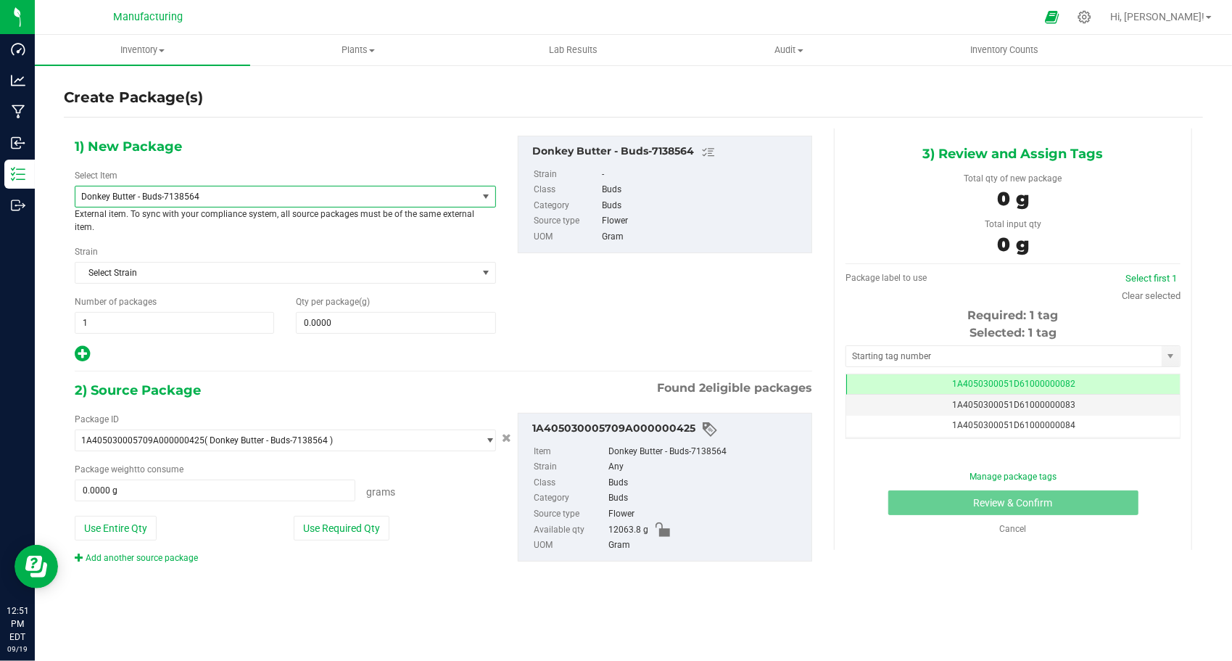
click at [299, 195] on span "Donkey Butter - Buds-7138564" at bounding box center [268, 196] width 374 height 10
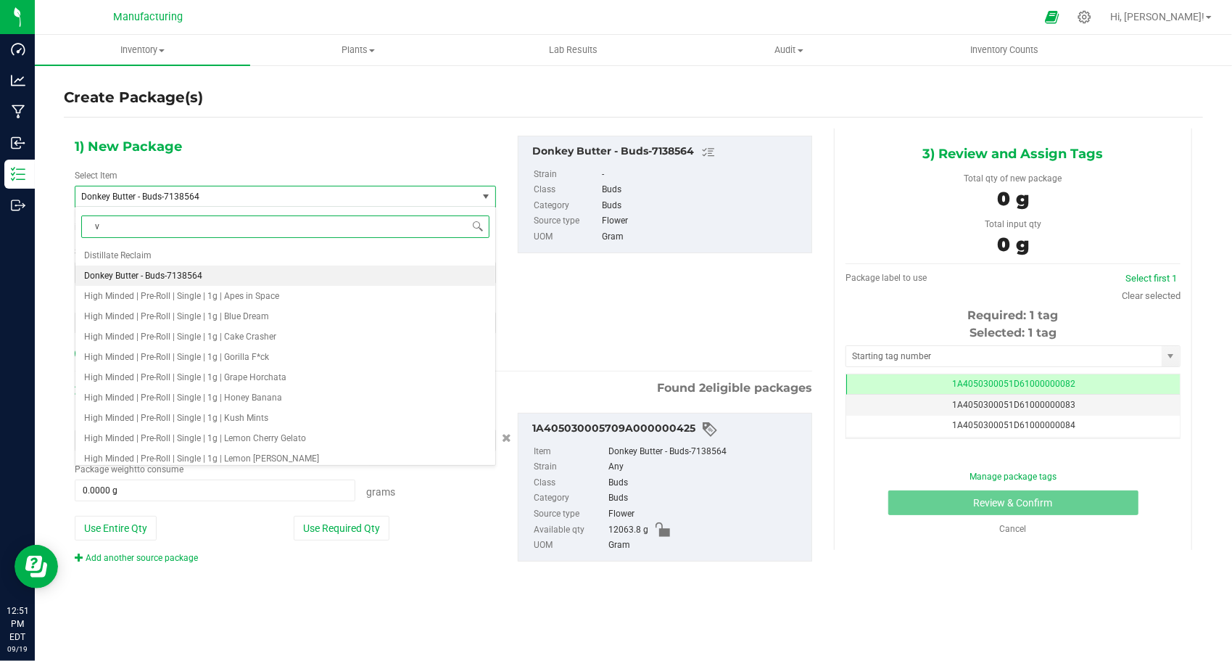
type input "v1"
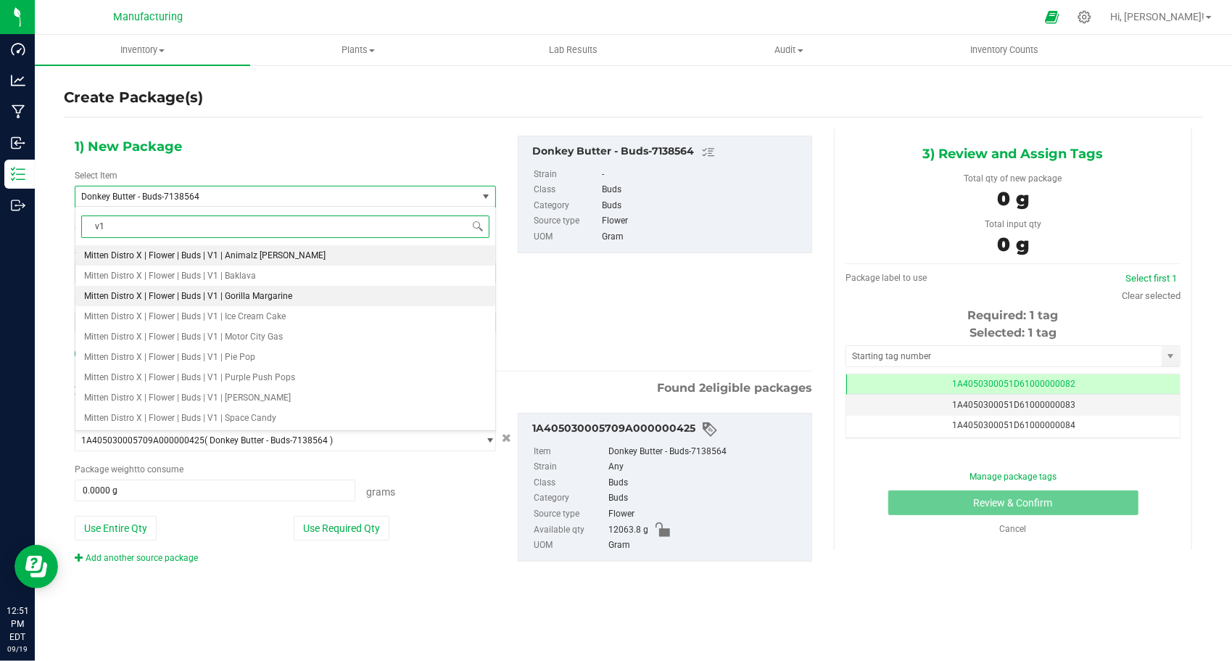
click at [321, 296] on li "Mitten Distro X | Flower | Buds | V1 | Gorilla Margarine" at bounding box center [285, 296] width 420 height 20
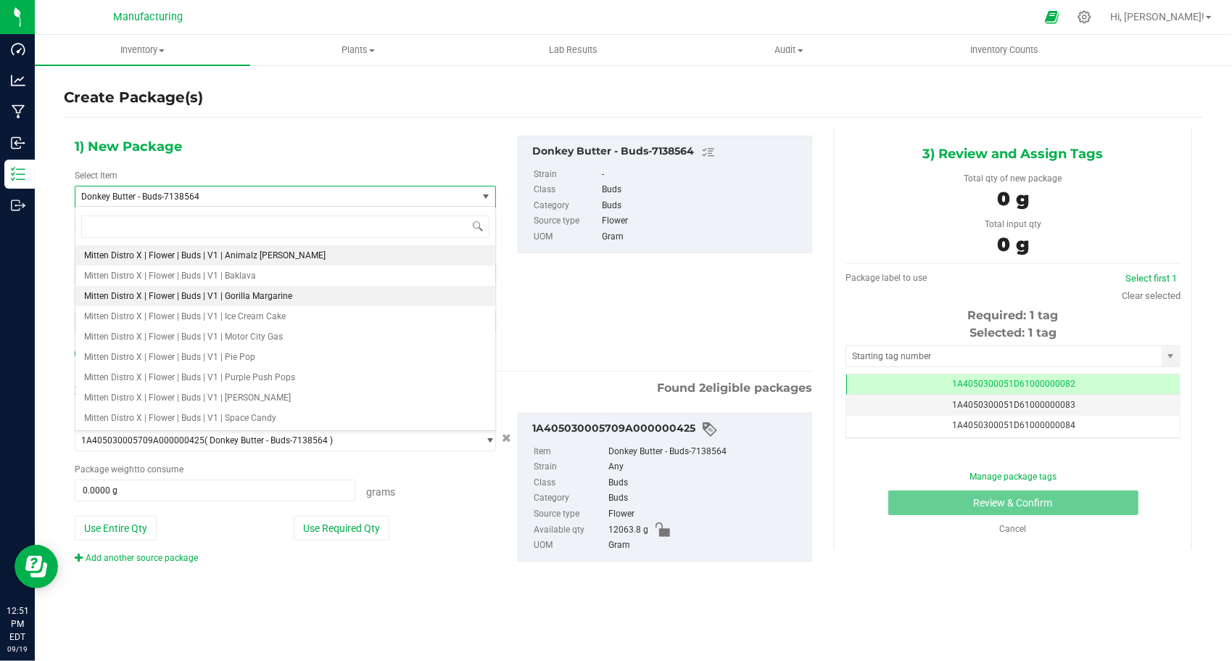
type input "0.0000"
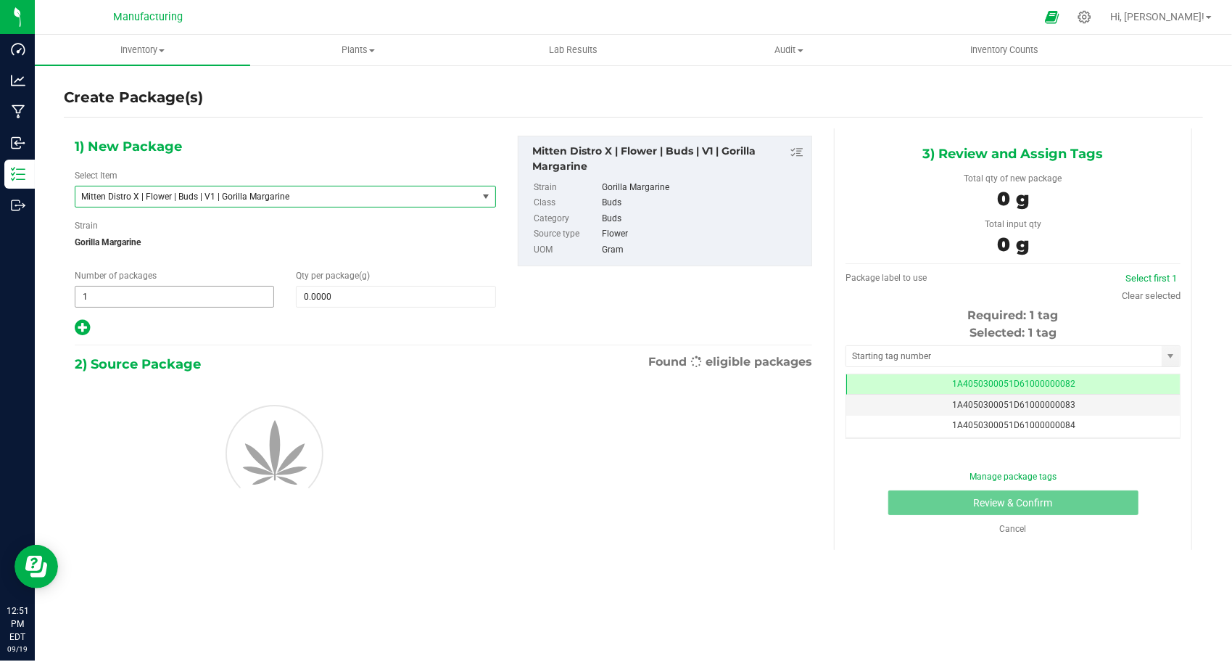
click at [244, 300] on span "1 1" at bounding box center [174, 297] width 199 height 22
click at [244, 300] on input "1" at bounding box center [174, 297] width 198 height 20
type input "23"
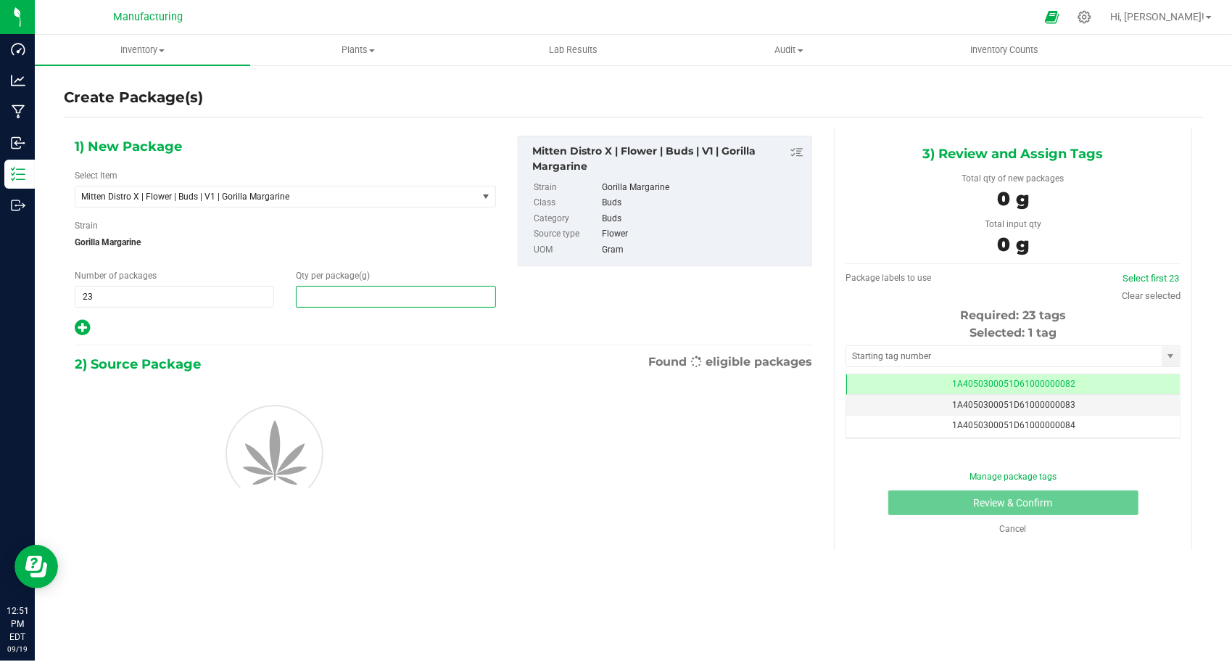
drag, startPoint x: 358, startPoint y: 298, endPoint x: 283, endPoint y: 310, distance: 75.7
click at [283, 310] on div "1) New Package Select Item Mitten Distro X | Flower | Buds | V1 | Gorilla Marga…" at bounding box center [285, 237] width 443 height 202
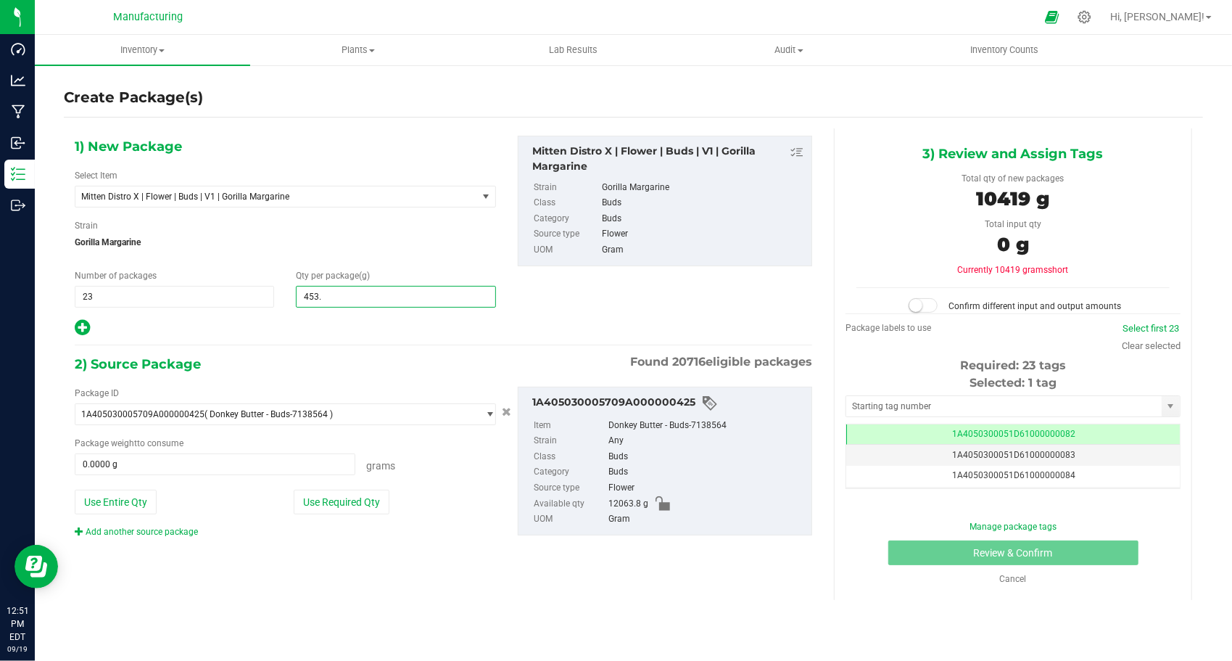
type input "453.6"
click at [89, 329] on icon at bounding box center [82, 327] width 15 height 18
type input "453.6000"
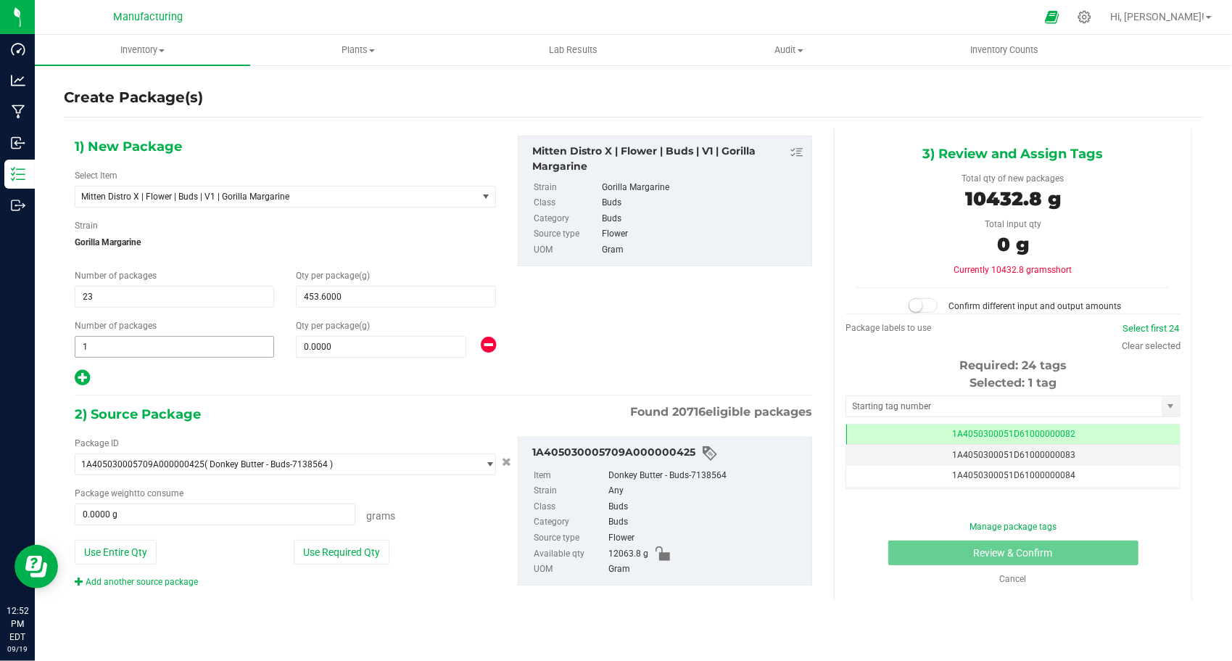
click at [147, 345] on span "1 1" at bounding box center [174, 347] width 199 height 22
click at [351, 345] on span at bounding box center [381, 347] width 170 height 22
type input "0.0000"
click at [351, 344] on span at bounding box center [381, 347] width 170 height 22
type input "324.6"
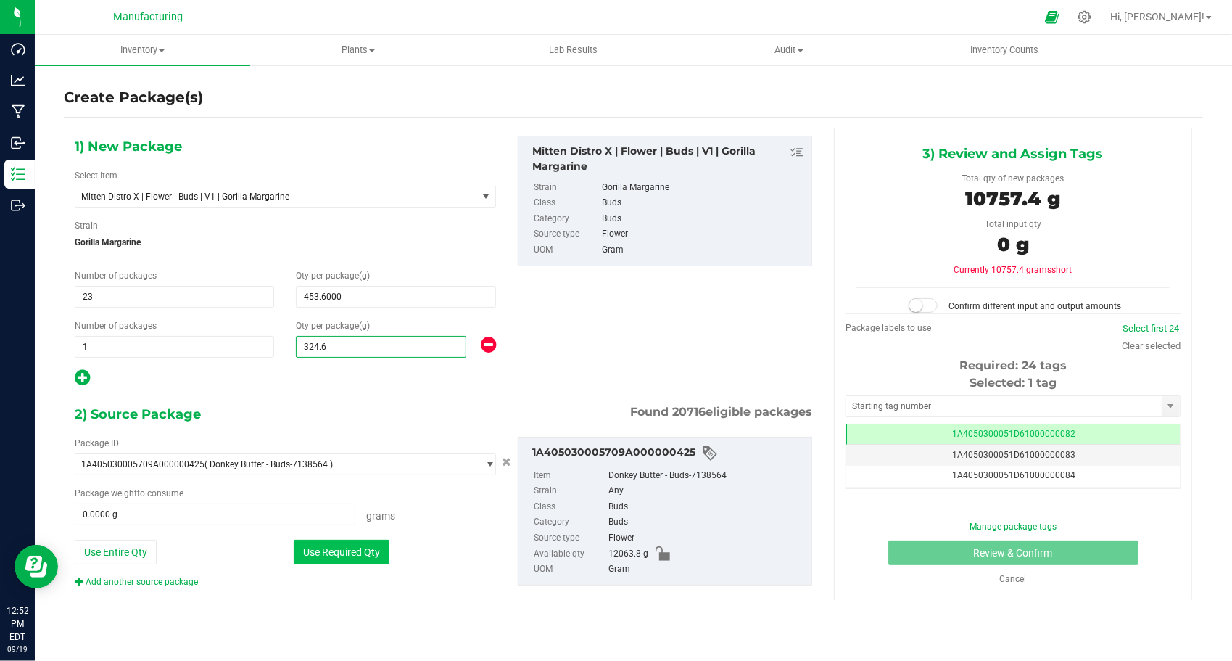
type input "324.6000"
click at [345, 554] on button "Use Required Qty" at bounding box center [342, 552] width 96 height 25
type input "10757.4000 g"
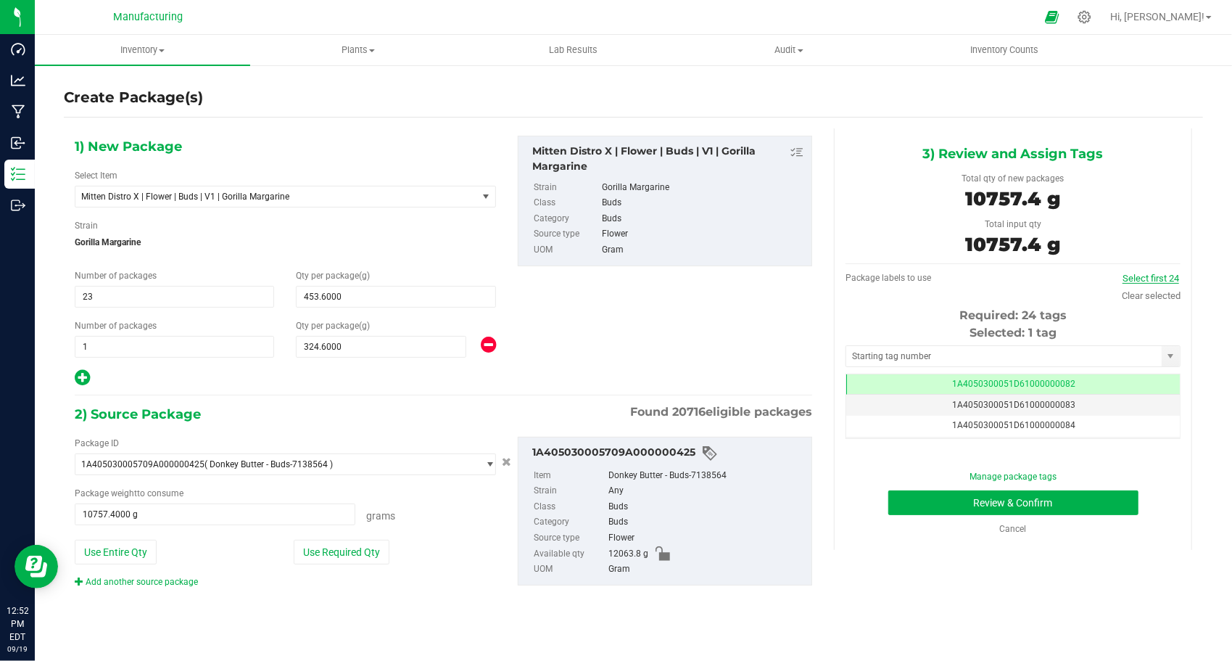
click at [1169, 279] on link "Select first 24" at bounding box center [1151, 278] width 57 height 11
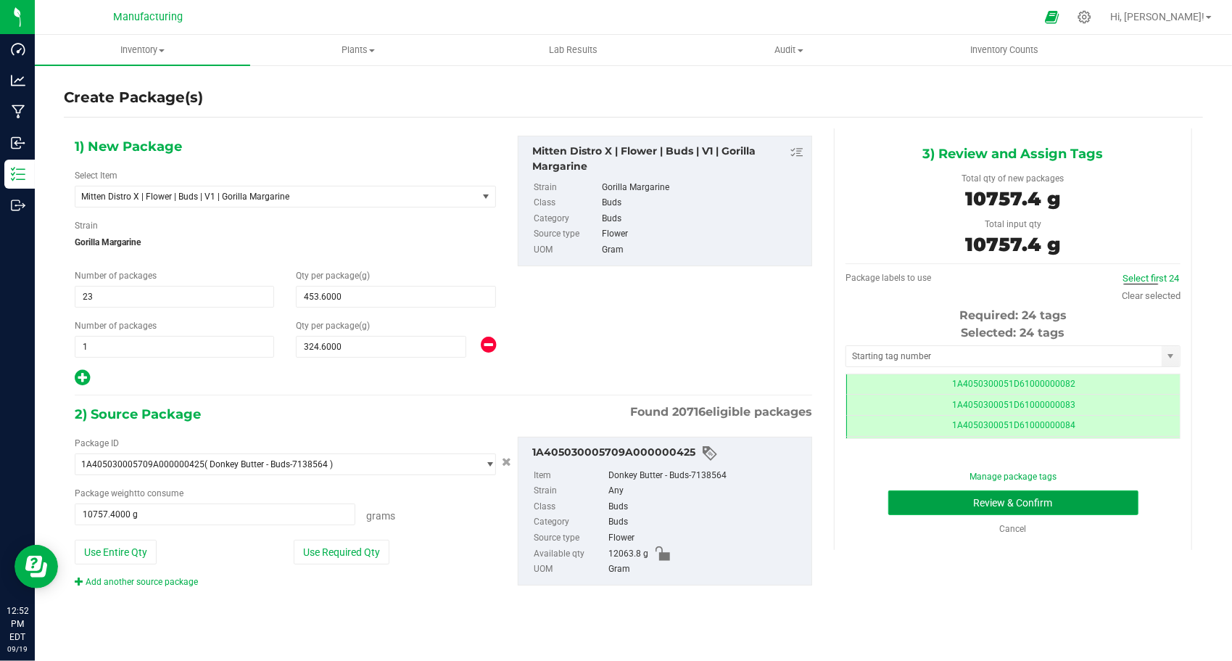
click at [1020, 509] on button "Review & Confirm" at bounding box center [1014, 502] width 250 height 25
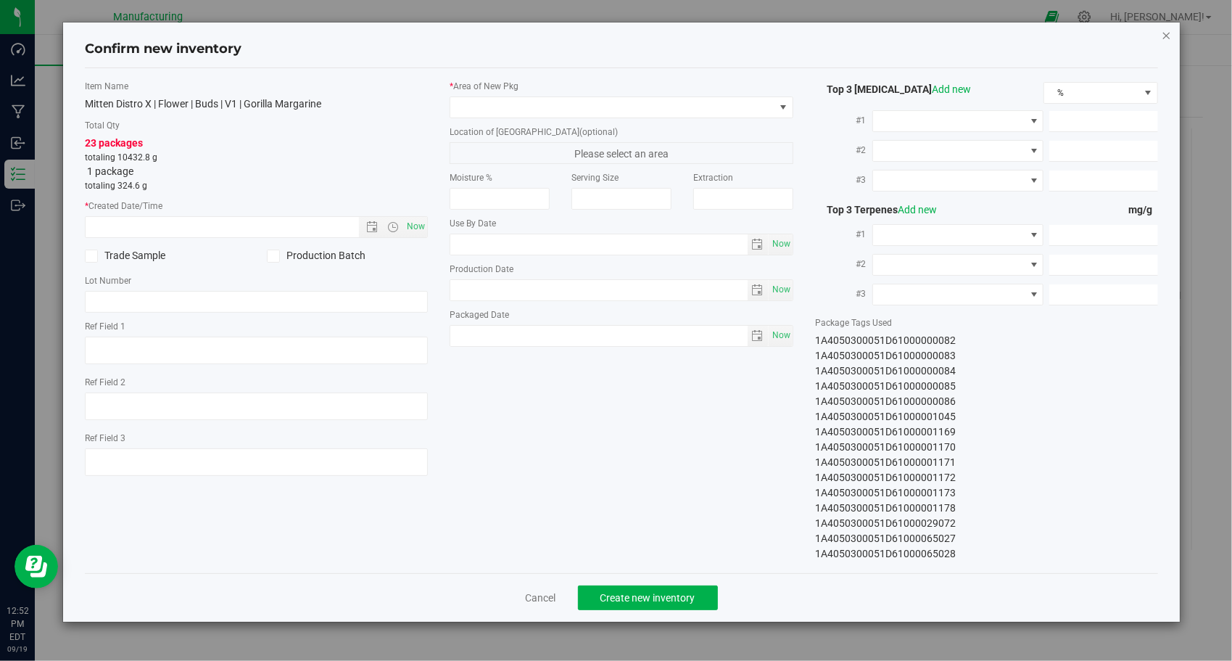
click at [1167, 36] on icon "button" at bounding box center [1167, 34] width 10 height 17
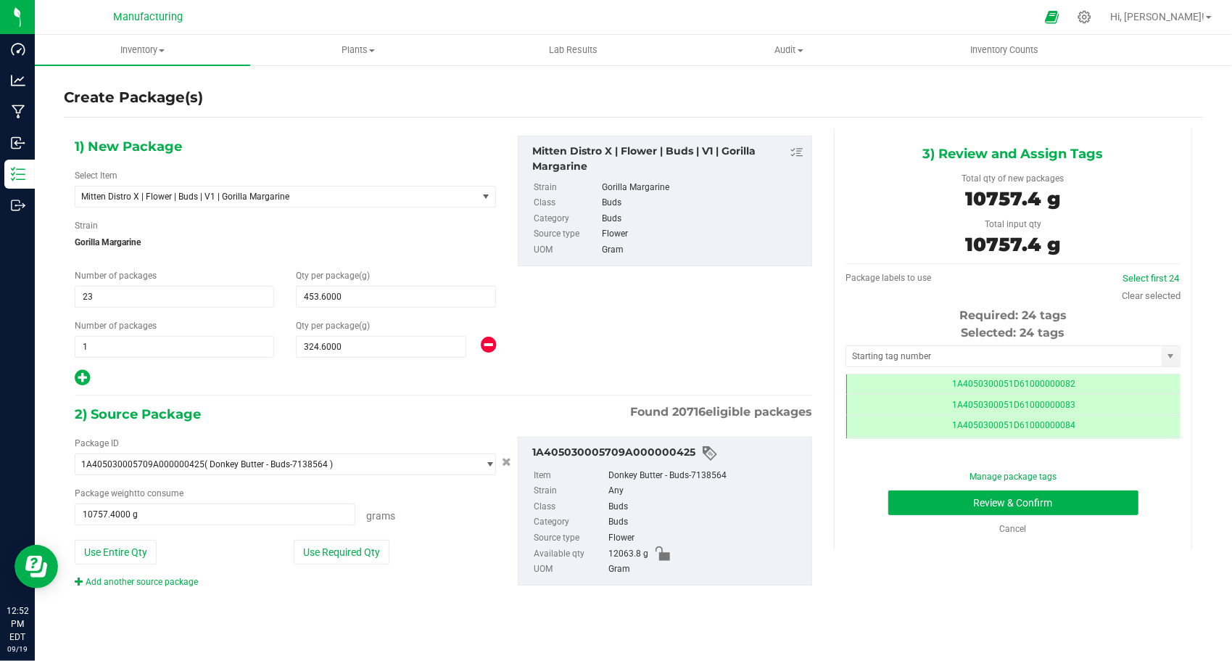
click at [78, 374] on icon at bounding box center [82, 377] width 15 height 18
type input "453.6000"
type input "324.6000"
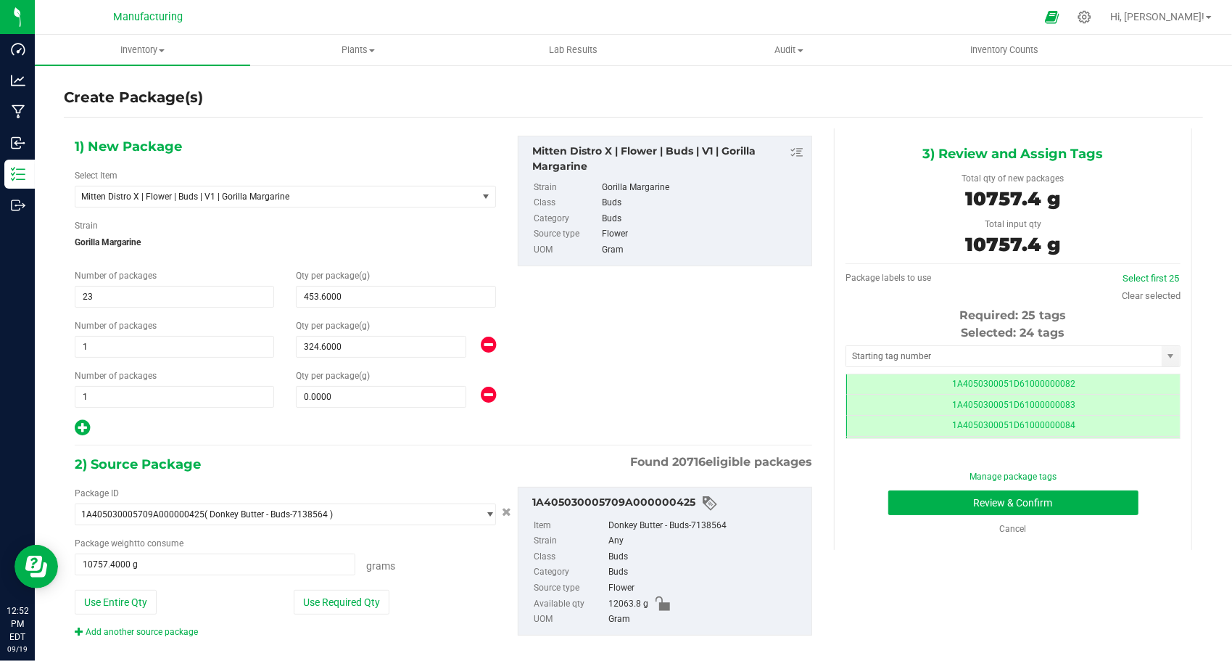
click at [485, 395] on icon at bounding box center [488, 395] width 15 height 18
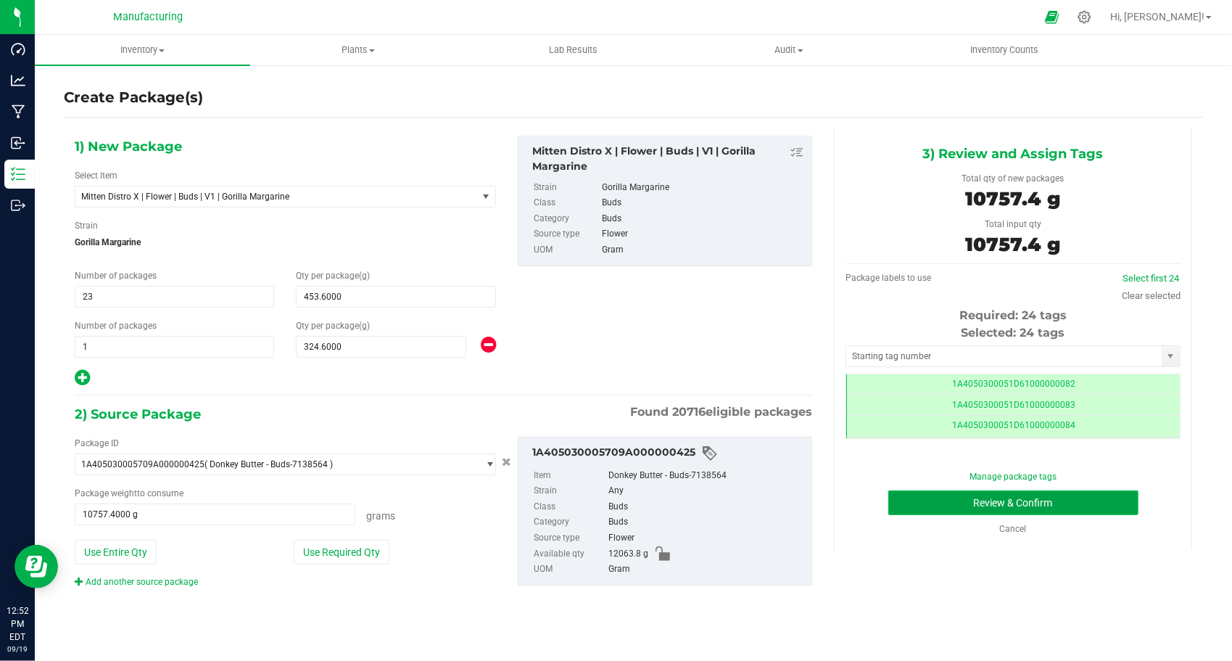
click at [1033, 506] on button "Review & Confirm" at bounding box center [1014, 502] width 250 height 25
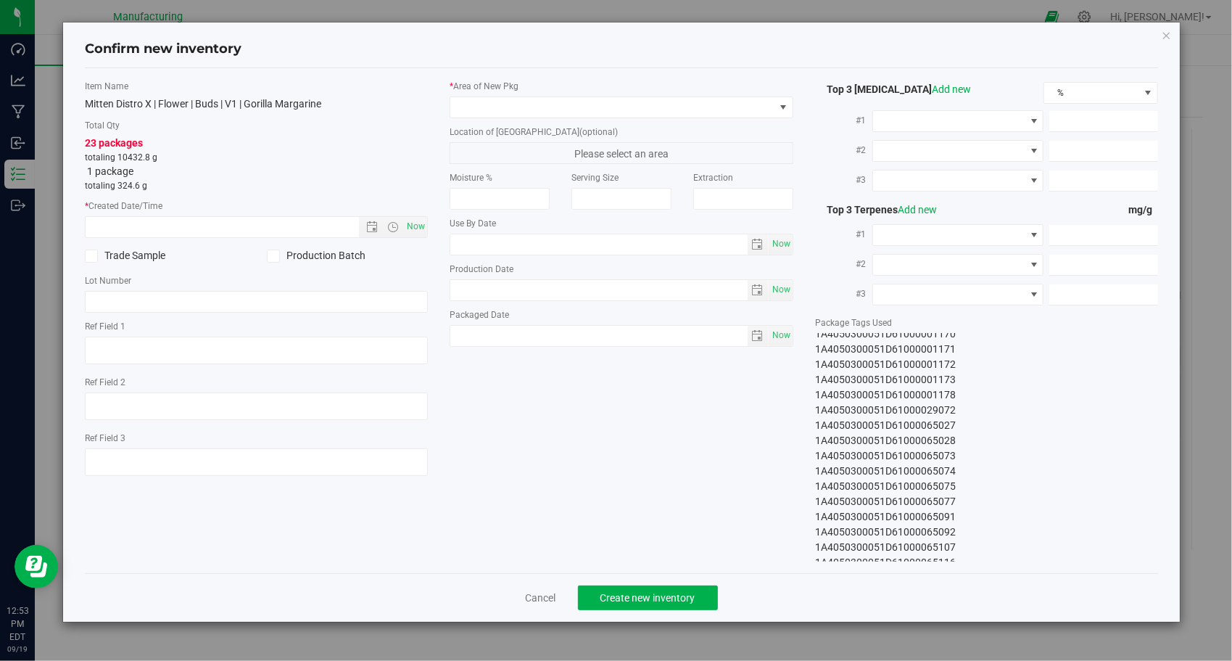
scroll to position [136, 0]
drag, startPoint x: 811, startPoint y: 337, endPoint x: 986, endPoint y: 556, distance: 280.8
click at [986, 556] on div "Top 3 [MEDICAL_DATA] Add new % #1 #2 #3" at bounding box center [987, 321] width 366 height 482
copy div "1A4050300051D61000000082 1A4050300051D61000000083 1A4050300051D61000000084 1A40…"
click at [544, 590] on link "Cancel" at bounding box center [541, 597] width 30 height 15
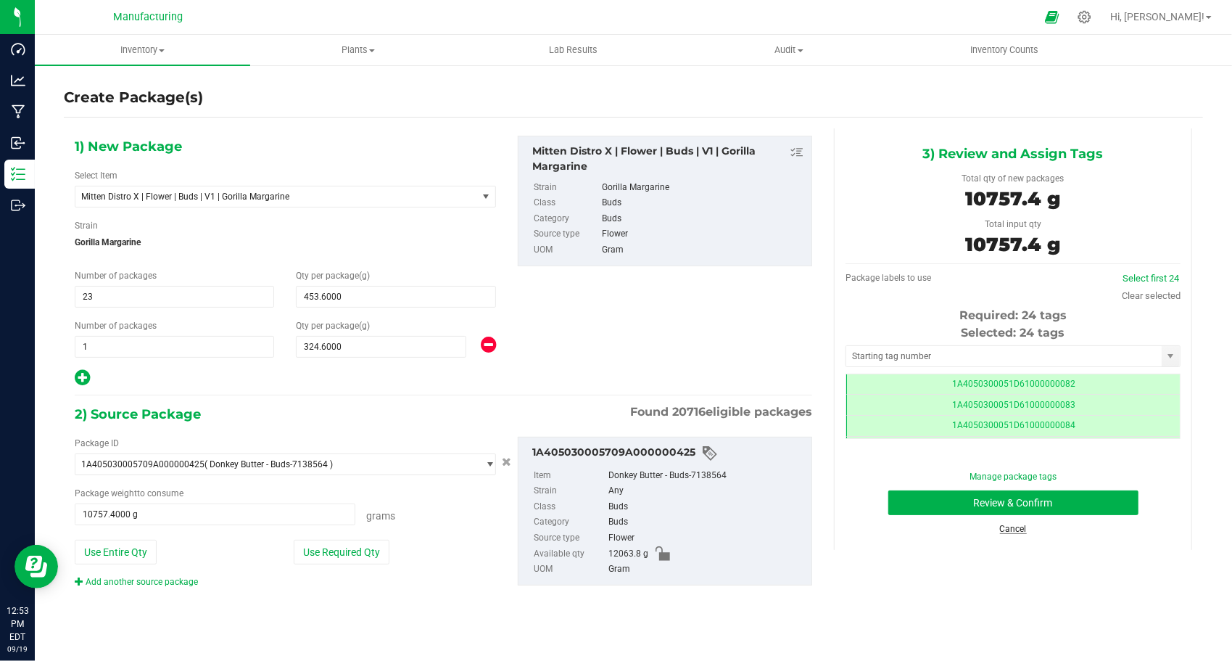
click at [1007, 528] on link "Cancel" at bounding box center [1013, 529] width 27 height 10
